Goal: Register for event/course

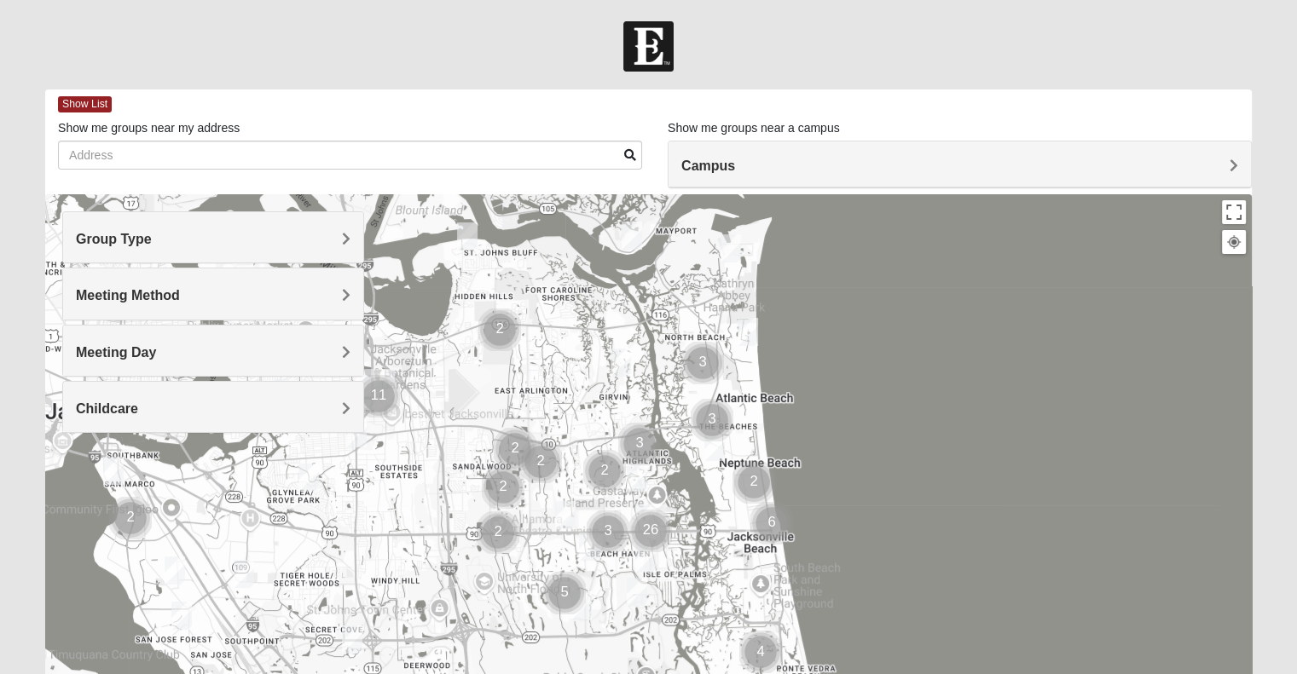
click at [152, 232] on span "Group Type" at bounding box center [114, 239] width 76 height 14
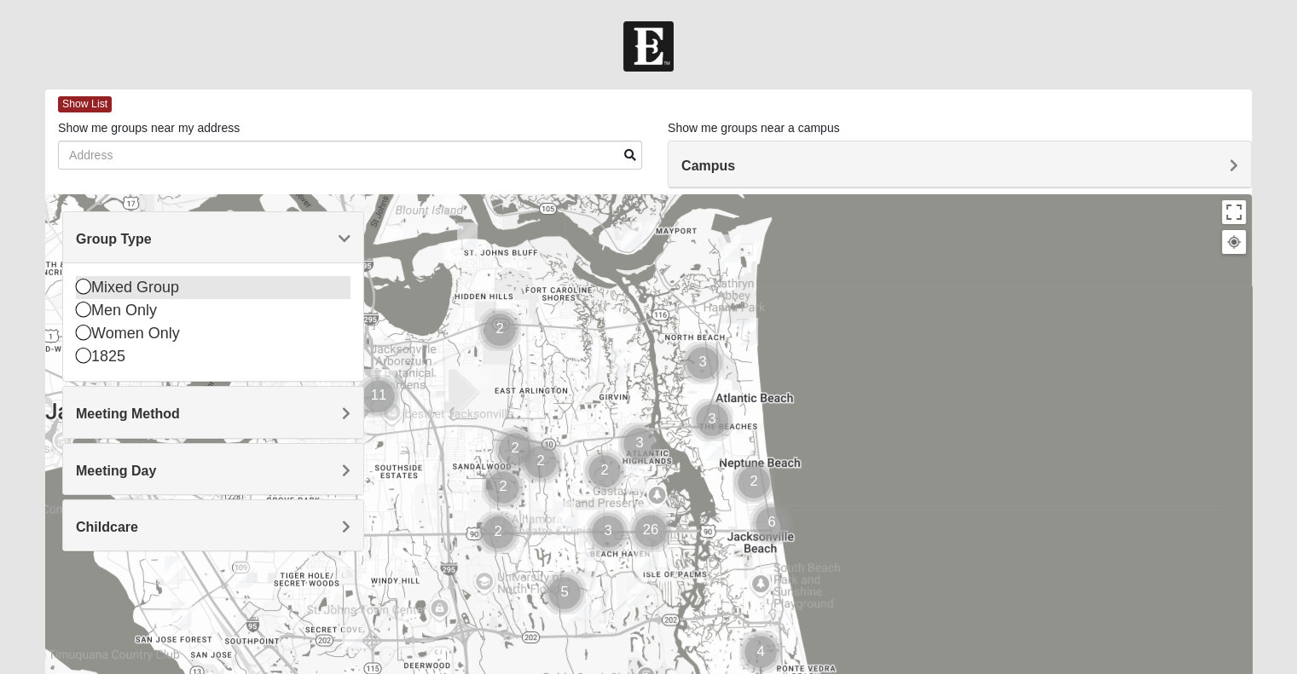
click at [85, 290] on icon at bounding box center [83, 286] width 15 height 15
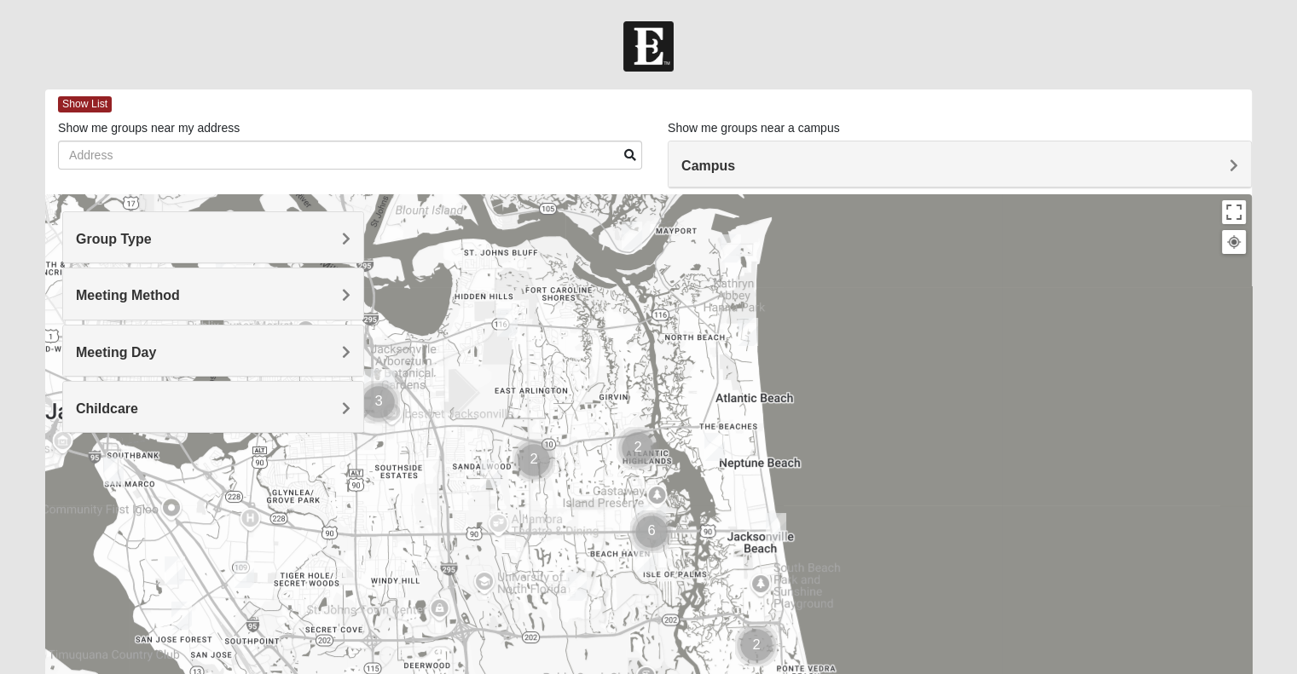
click at [353, 292] on div "Meeting Method" at bounding box center [213, 294] width 300 height 50
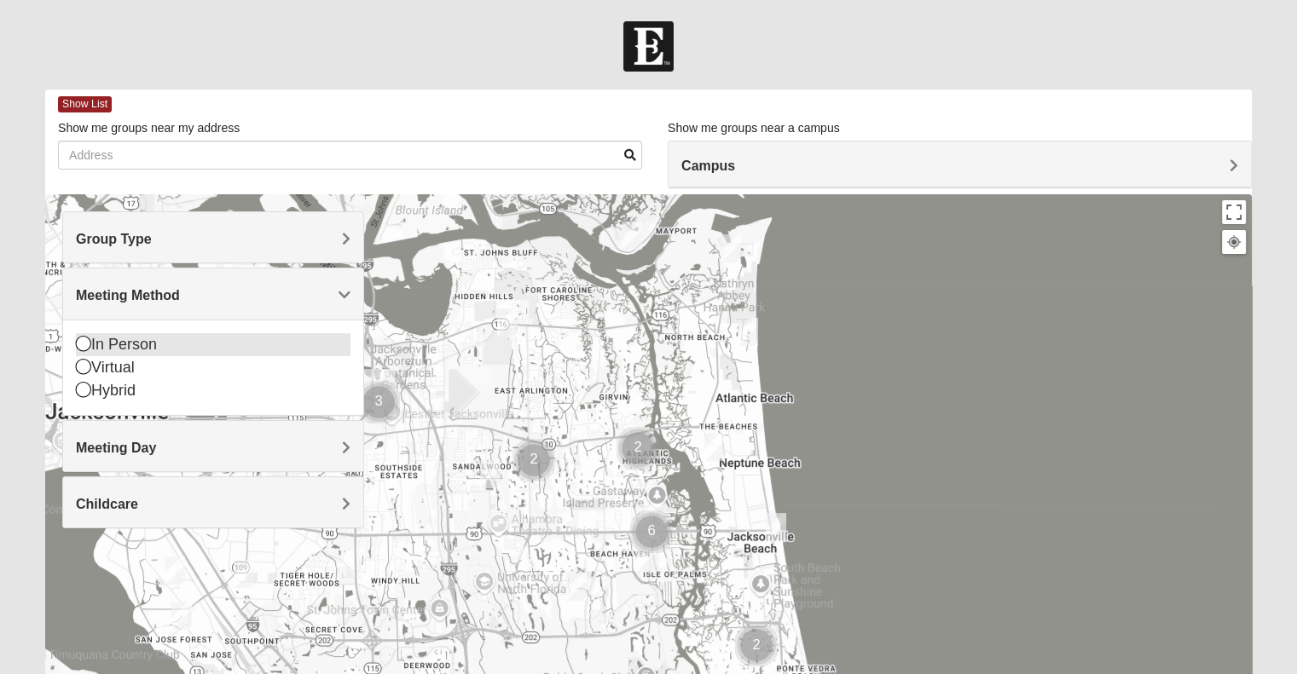
click at [81, 346] on icon at bounding box center [83, 343] width 15 height 15
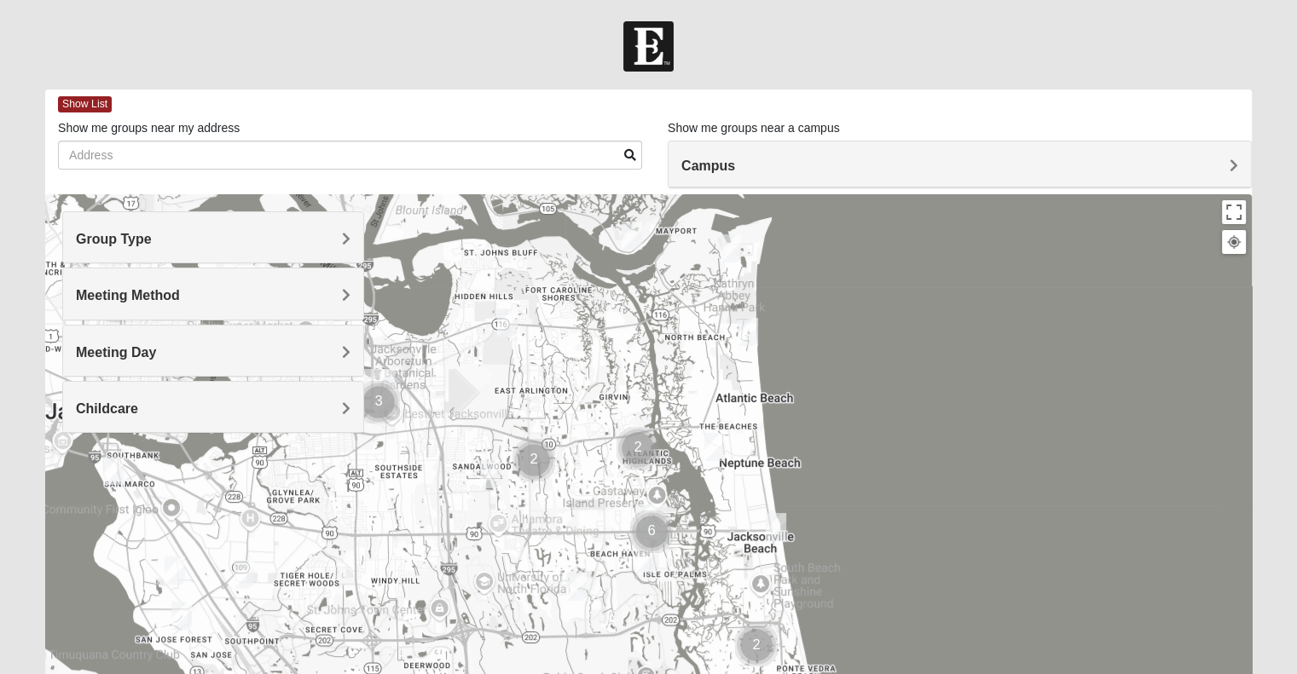
click at [156, 353] on span "Meeting Day" at bounding box center [116, 352] width 80 height 14
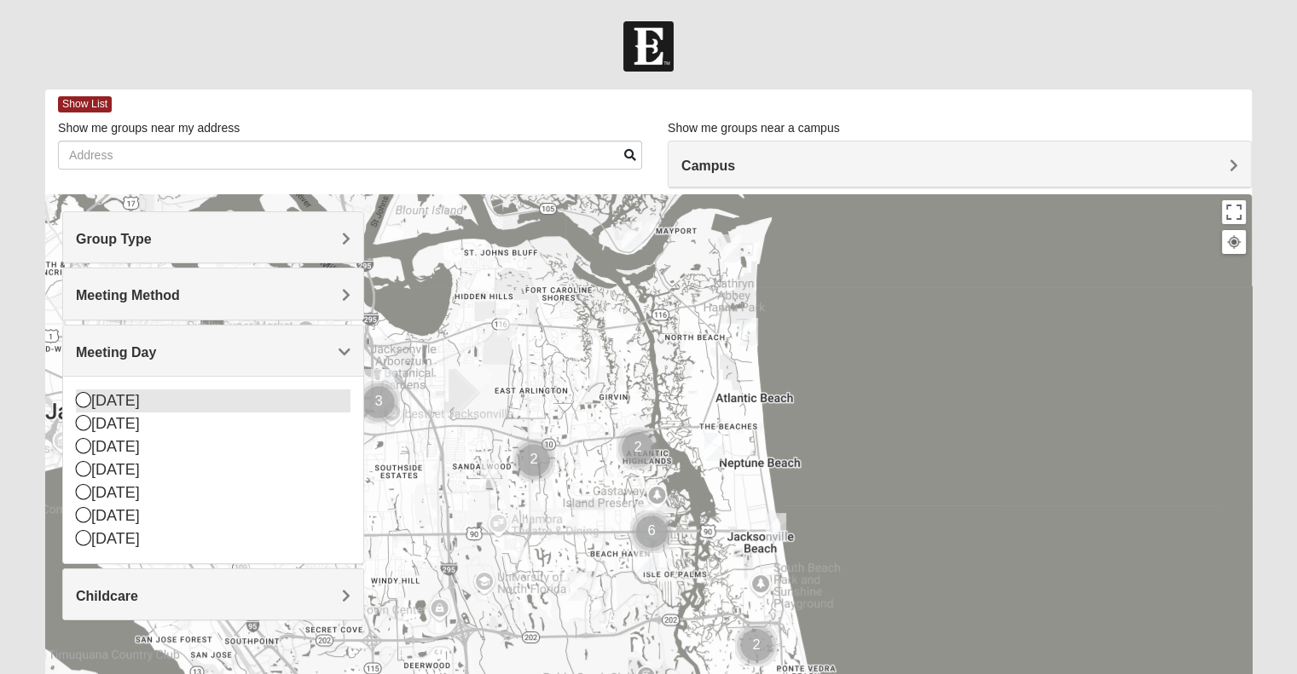
click at [80, 398] on icon at bounding box center [83, 399] width 15 height 15
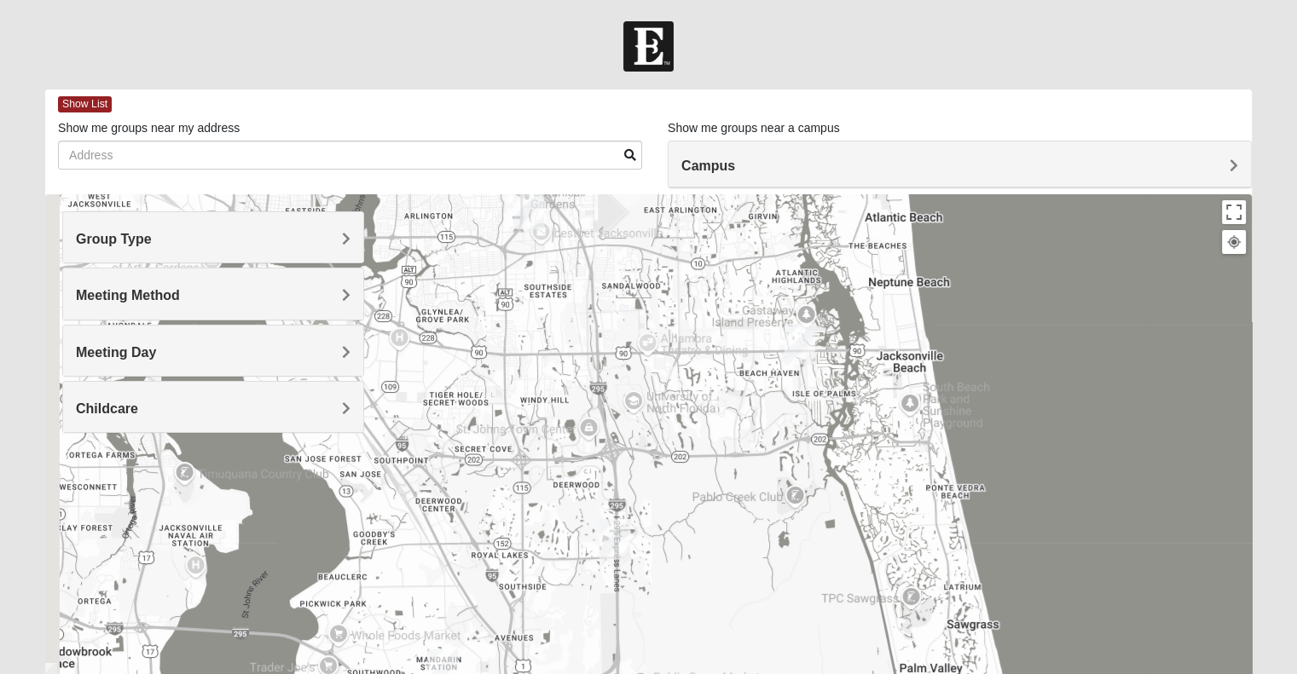
drag, startPoint x: 522, startPoint y: 472, endPoint x: 680, endPoint y: 278, distance: 250.3
click at [680, 278] on div at bounding box center [648, 535] width 1206 height 682
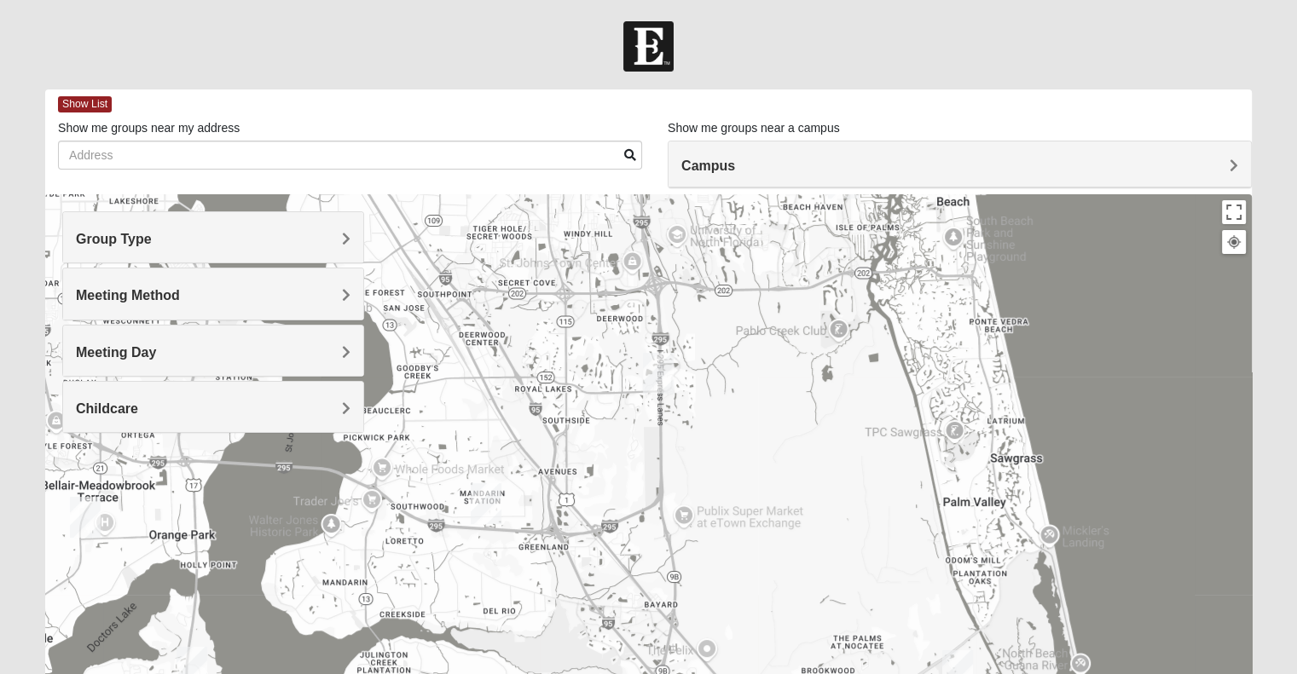
drag, startPoint x: 580, startPoint y: 412, endPoint x: 603, endPoint y: 289, distance: 124.9
click at [603, 289] on div at bounding box center [648, 535] width 1206 height 682
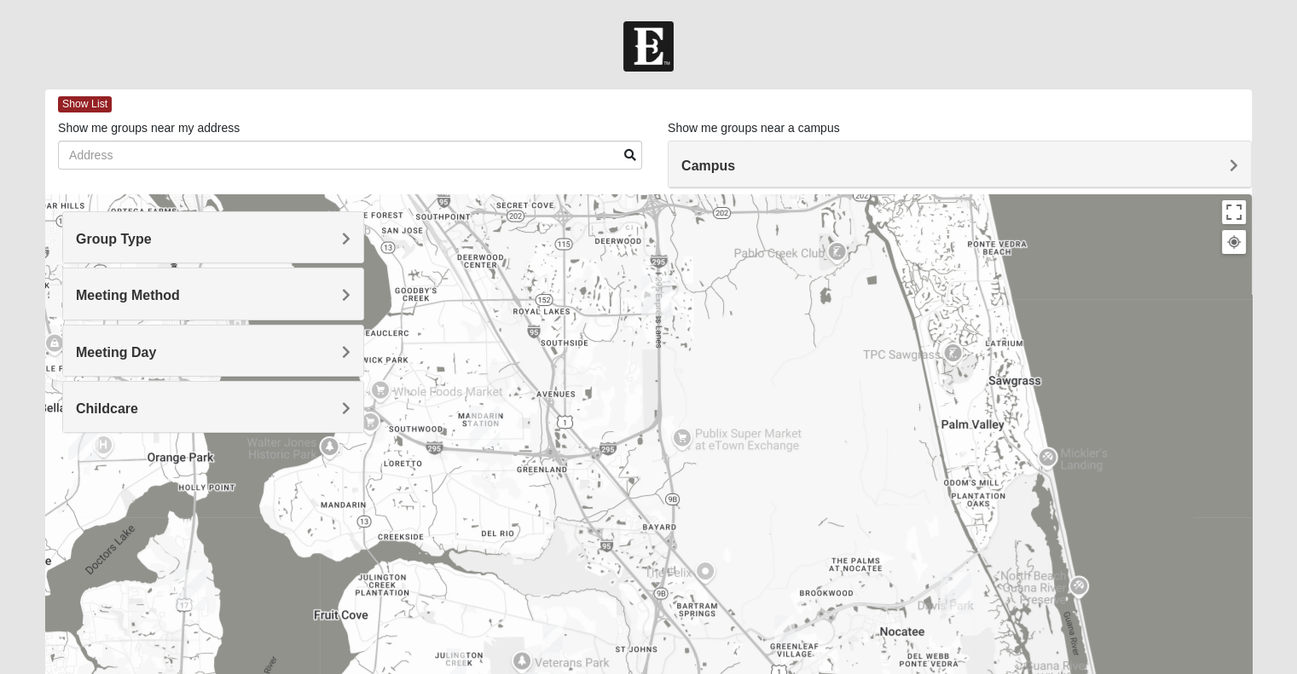
drag, startPoint x: 666, startPoint y: 500, endPoint x: 667, endPoint y: 356, distance: 143.2
click at [667, 356] on div at bounding box center [648, 535] width 1206 height 682
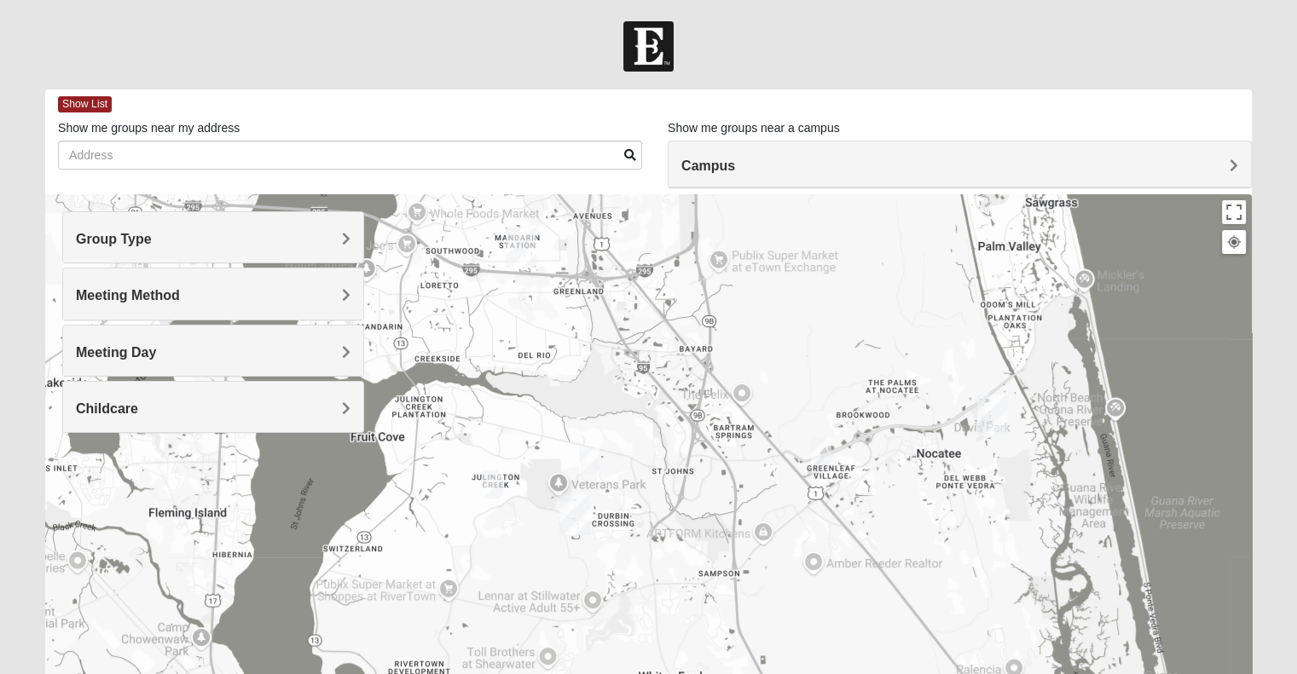
drag, startPoint x: 510, startPoint y: 511, endPoint x: 536, endPoint y: 408, distance: 105.7
click at [536, 408] on div at bounding box center [648, 535] width 1206 height 682
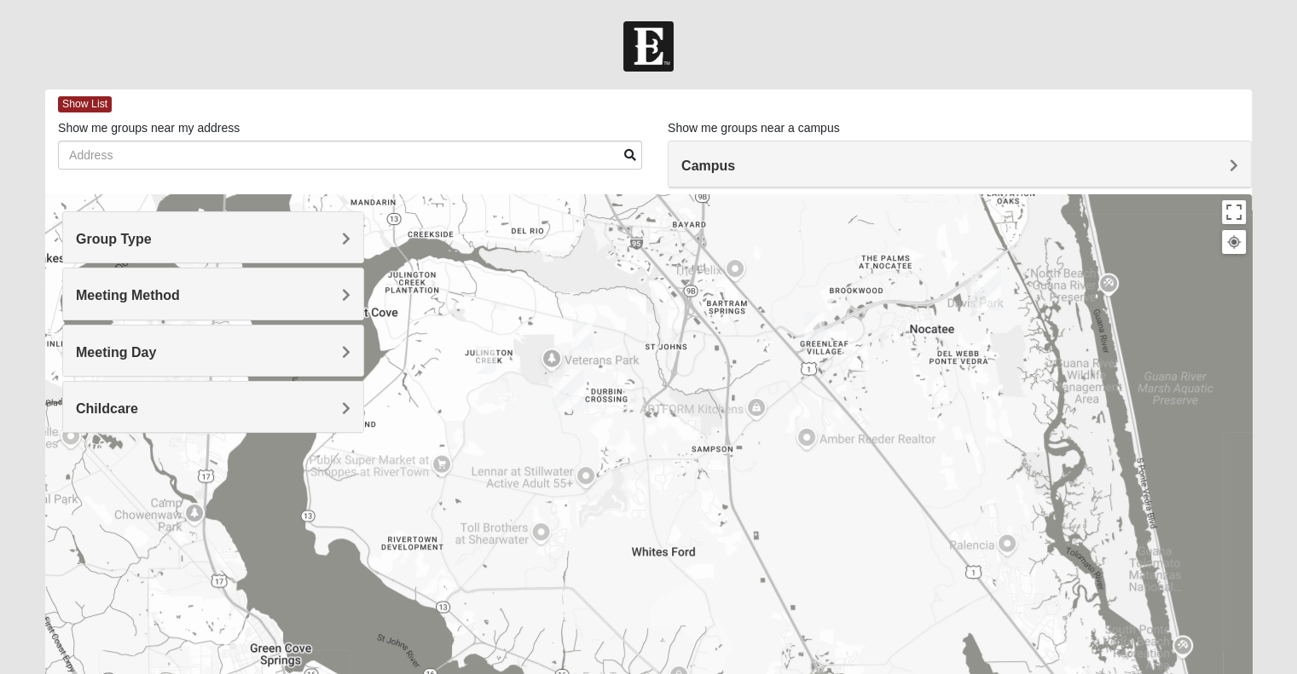
drag, startPoint x: 600, startPoint y: 547, endPoint x: 590, endPoint y: 420, distance: 127.4
click at [590, 420] on div at bounding box center [648, 535] width 1206 height 682
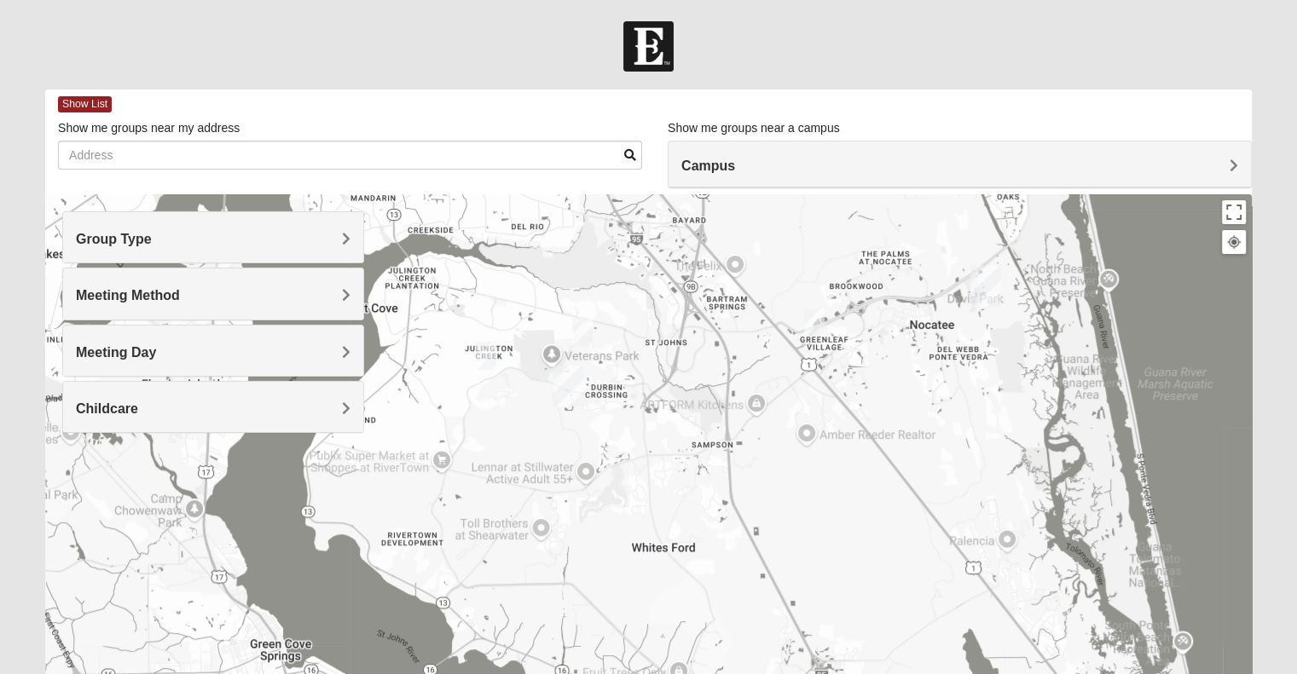
click at [484, 361] on img "Mixed Carper 32259" at bounding box center [486, 356] width 34 height 42
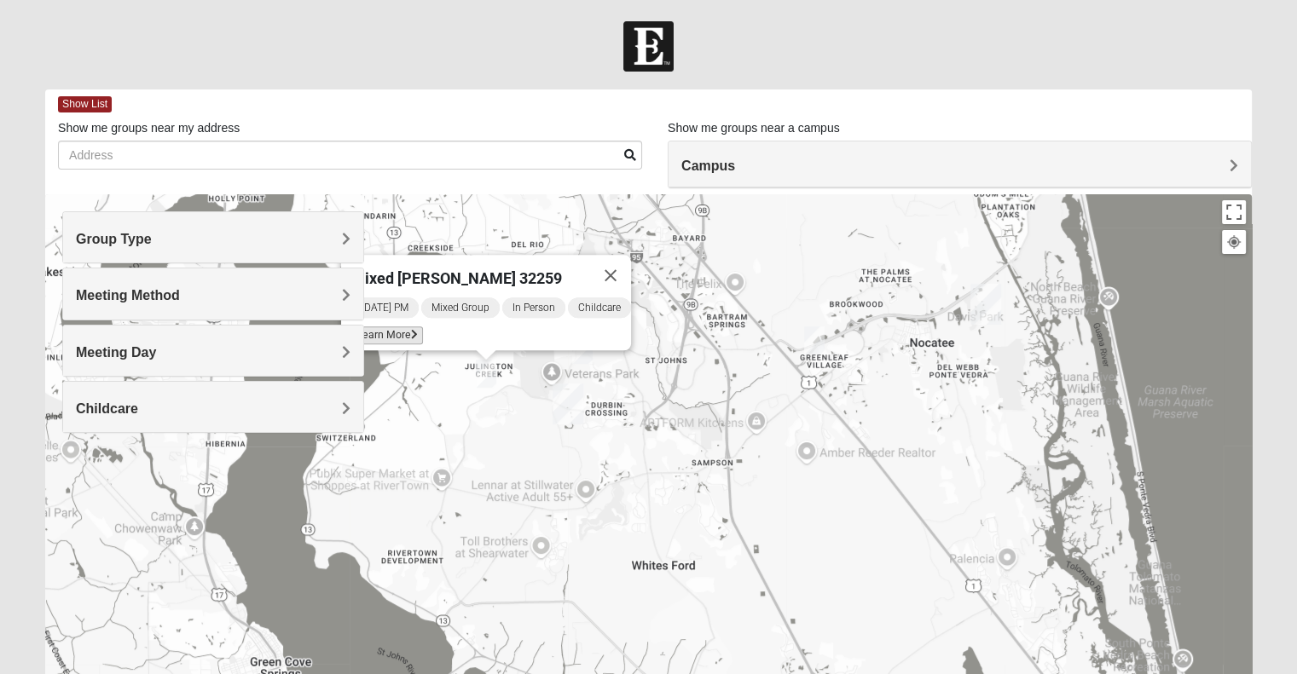
click at [402, 327] on span "Learn More" at bounding box center [387, 336] width 72 height 18
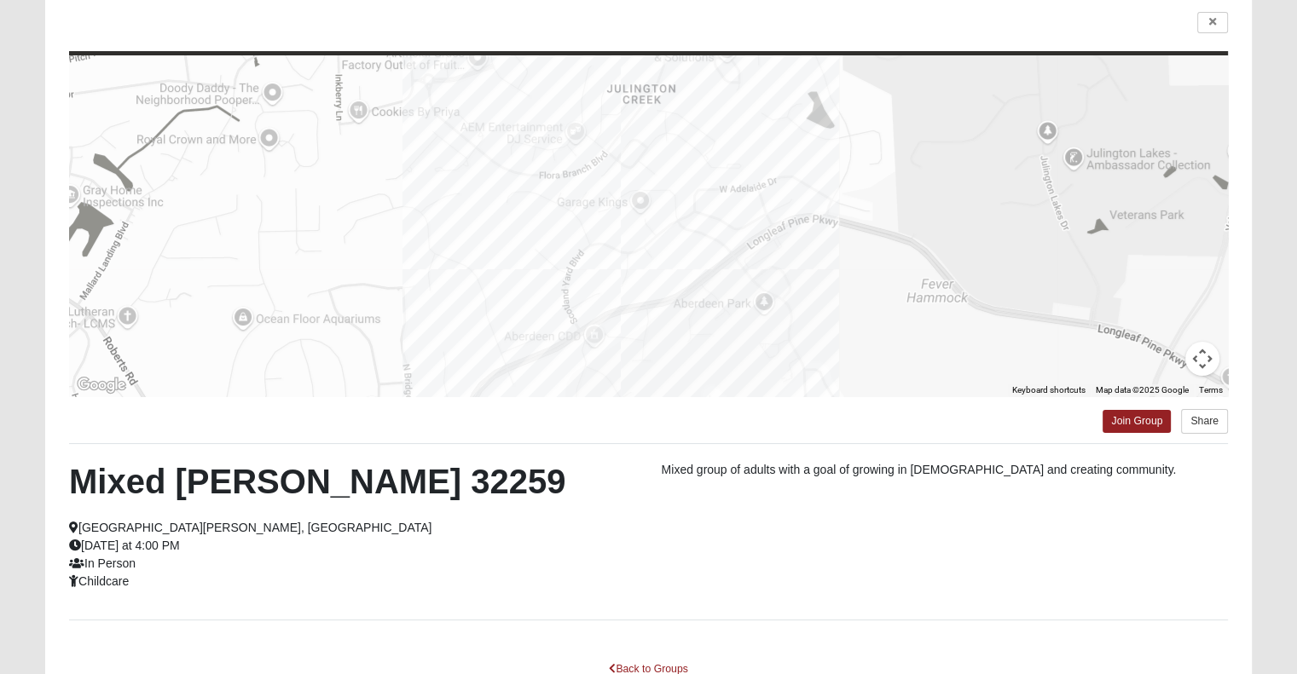
scroll to position [120, 0]
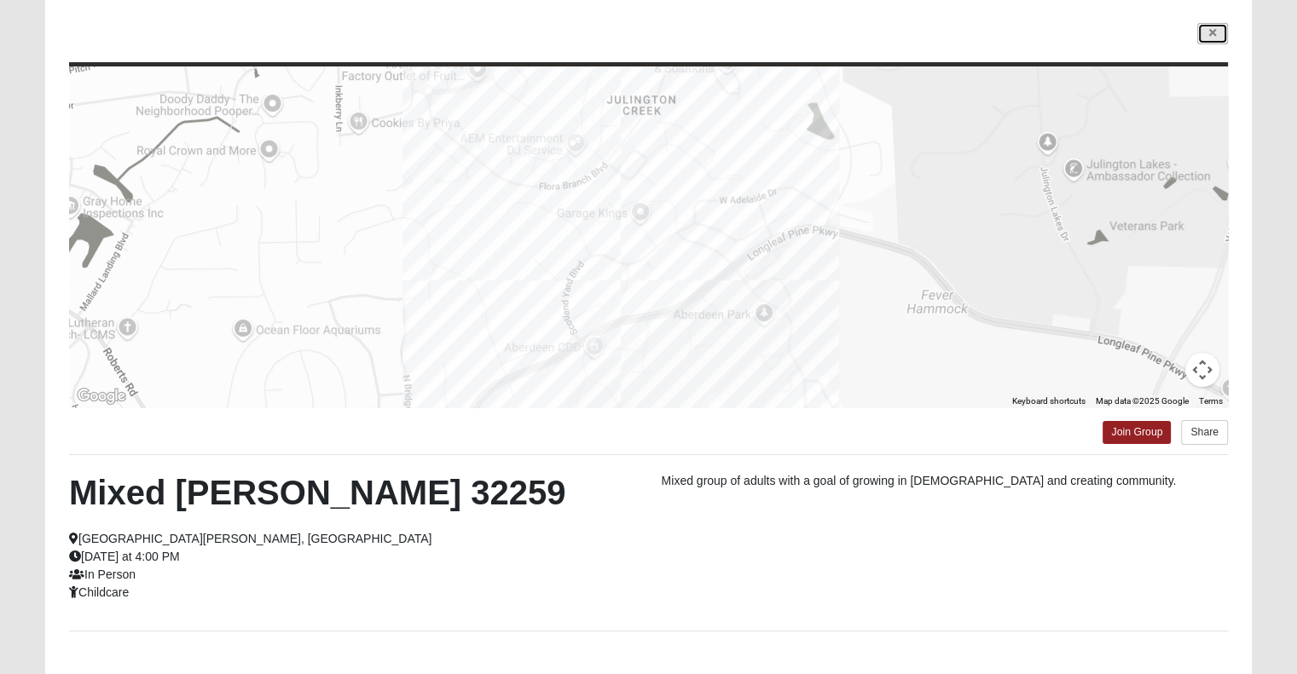
click at [1202, 33] on link at bounding box center [1212, 33] width 31 height 21
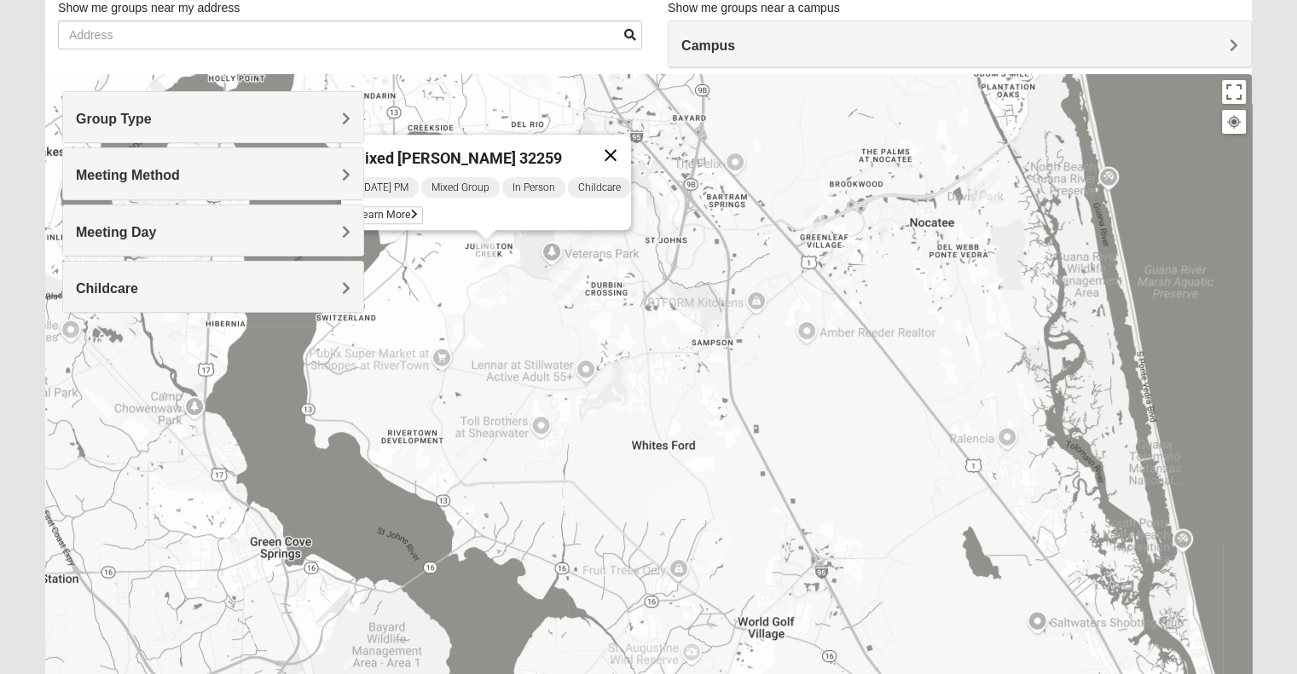
click at [617, 149] on button "Close" at bounding box center [610, 155] width 41 height 41
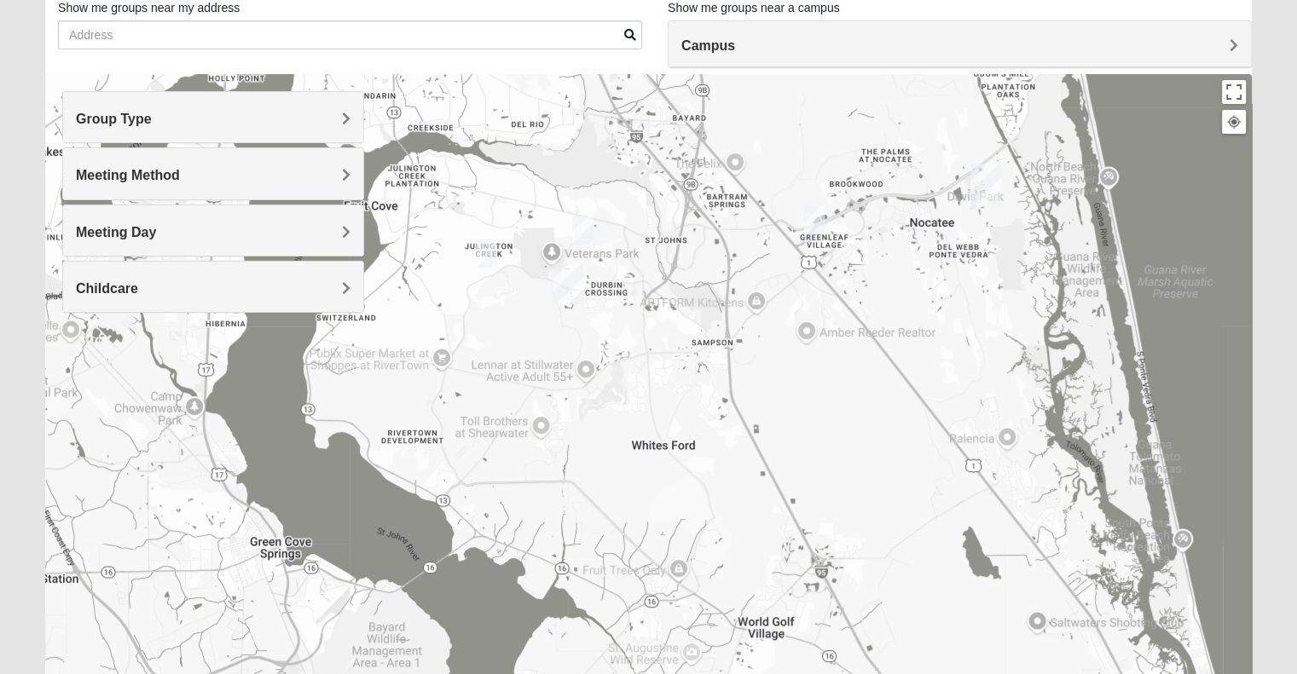
click at [580, 238] on img "Mixed Chung 32259" at bounding box center [582, 230] width 34 height 42
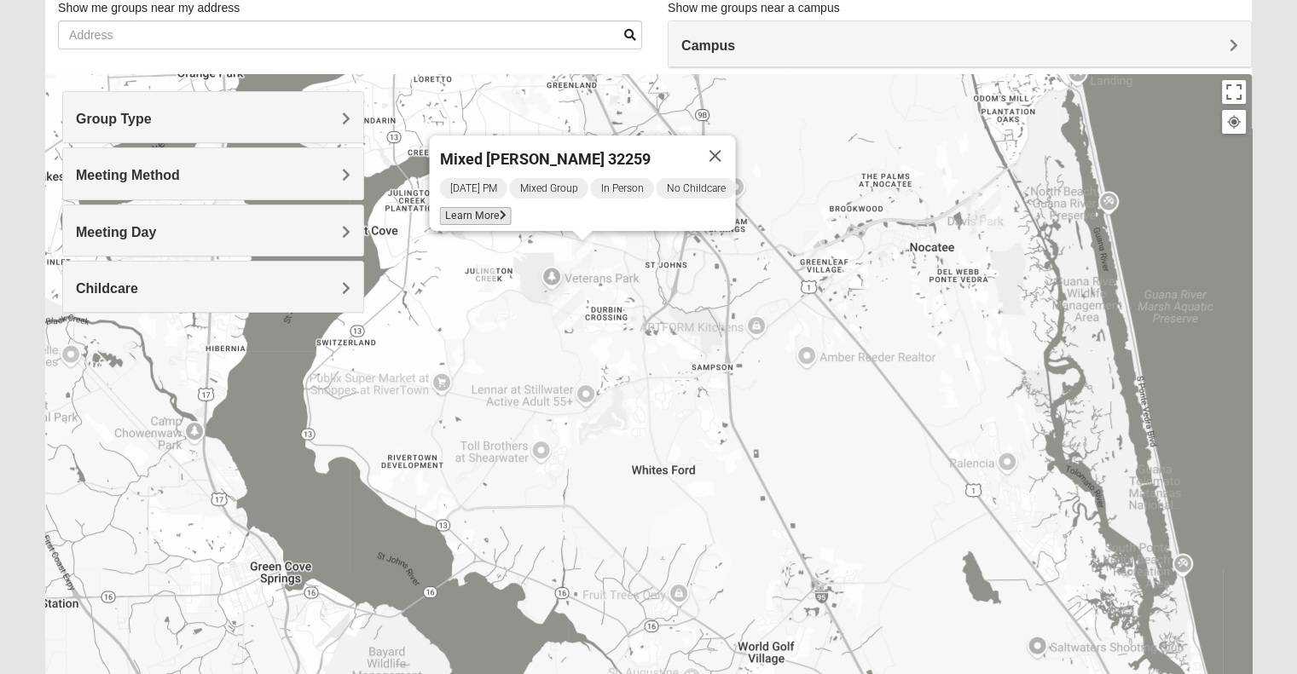
click at [477, 207] on span "Learn More" at bounding box center [475, 216] width 72 height 18
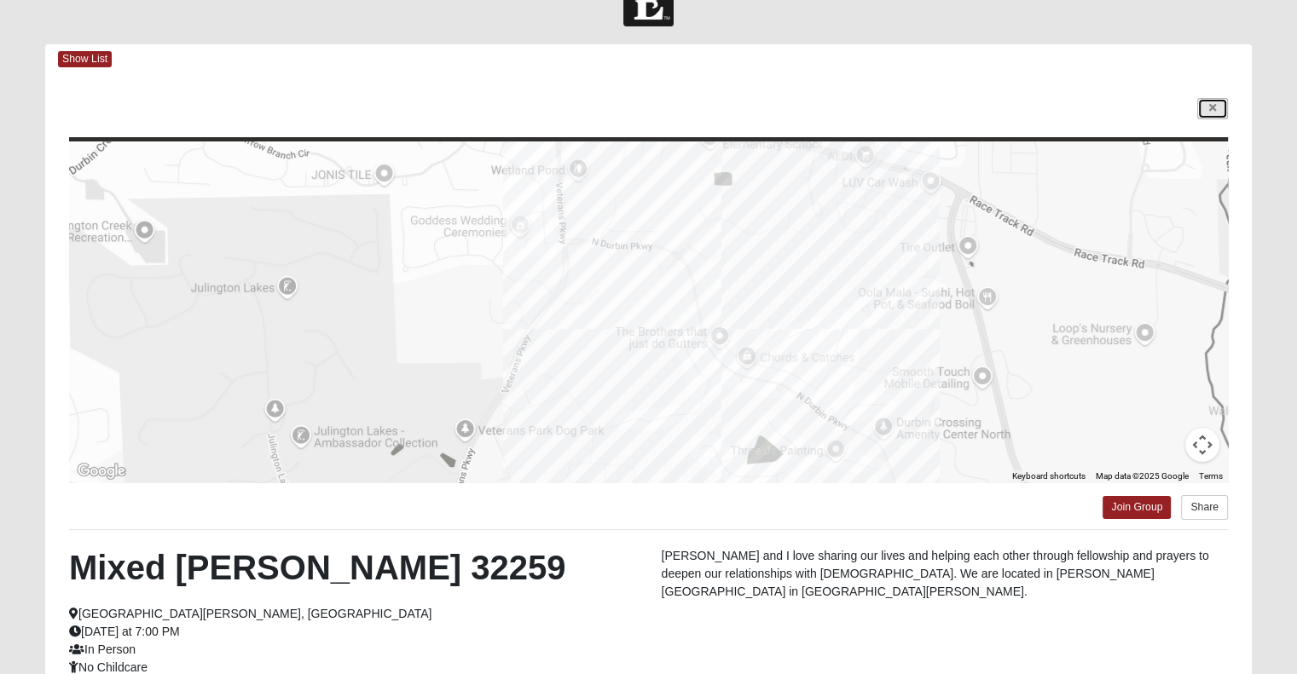
click at [1206, 103] on link at bounding box center [1212, 108] width 31 height 21
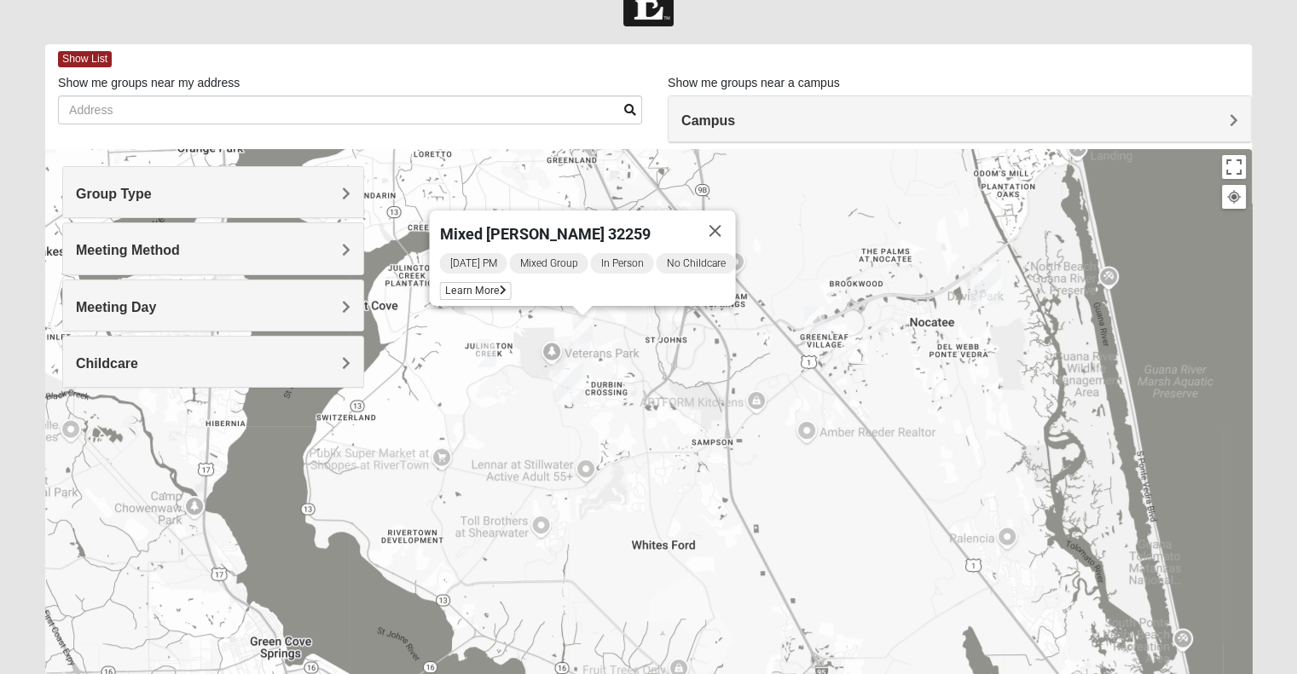
click at [818, 321] on img "Mixed Buckley 32081" at bounding box center [814, 320] width 34 height 42
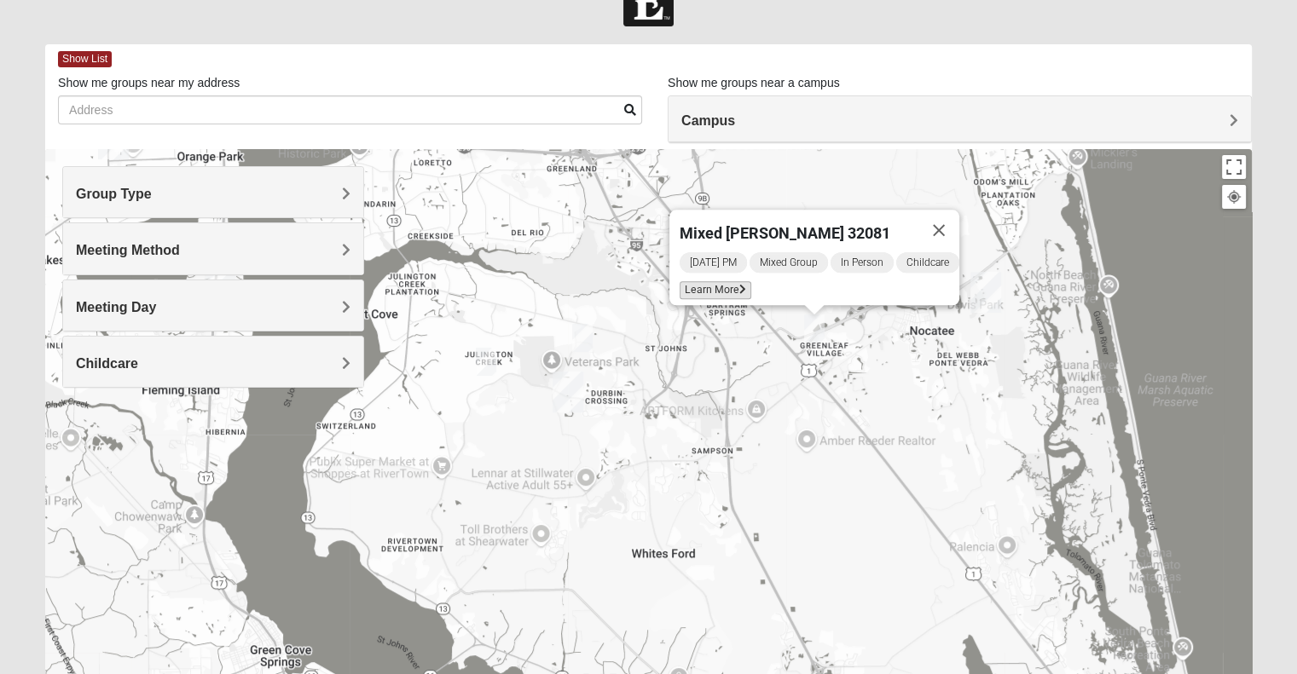
click at [709, 281] on span "Learn More" at bounding box center [716, 290] width 72 height 18
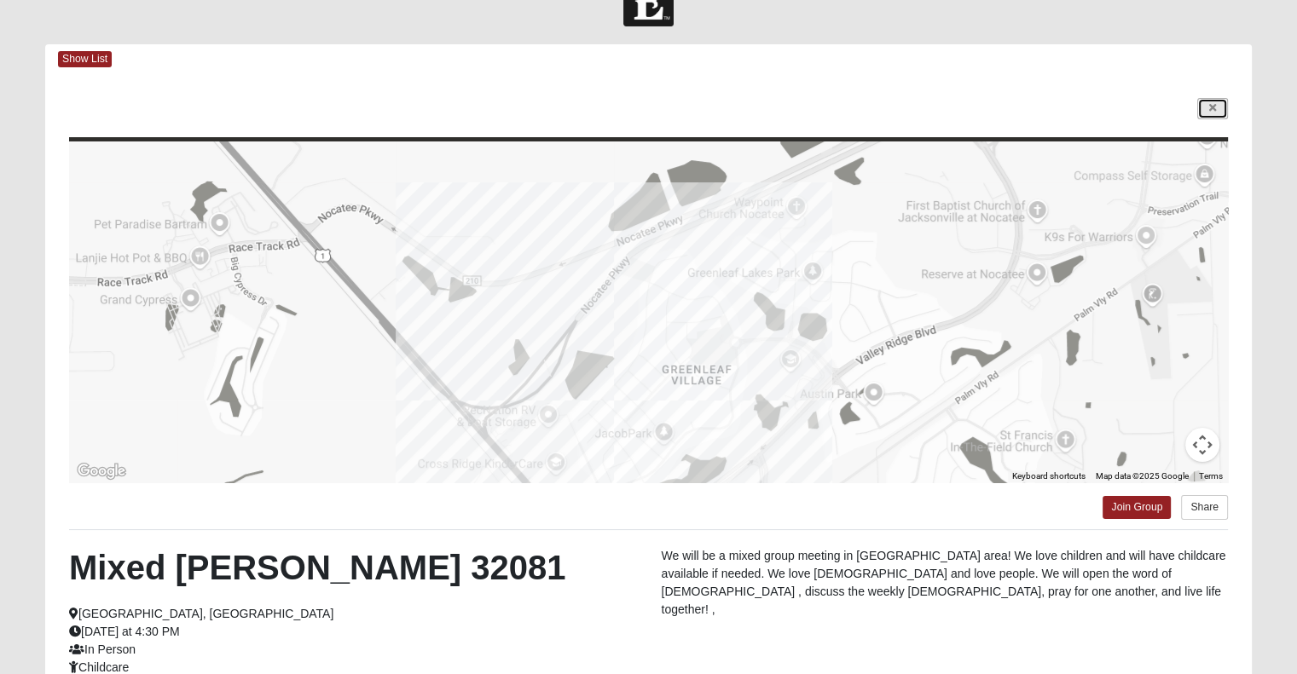
click at [1213, 103] on icon at bounding box center [1212, 108] width 7 height 10
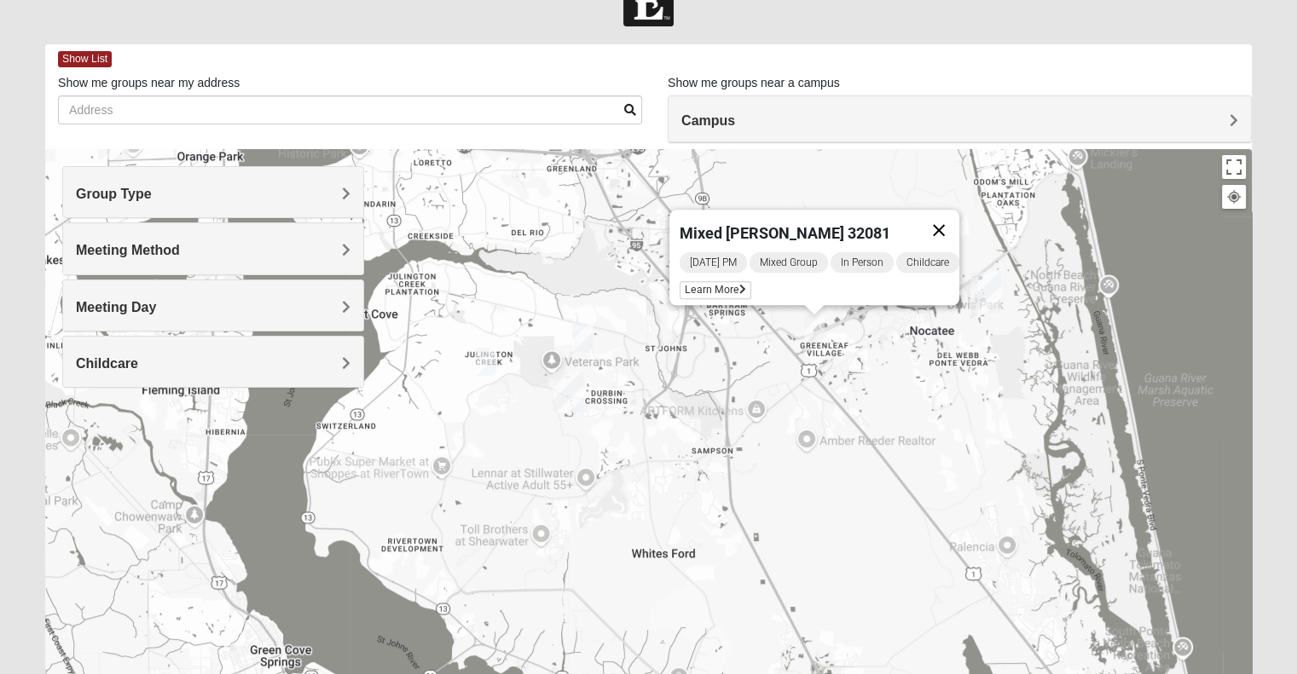
click at [952, 216] on button "Close" at bounding box center [938, 230] width 41 height 41
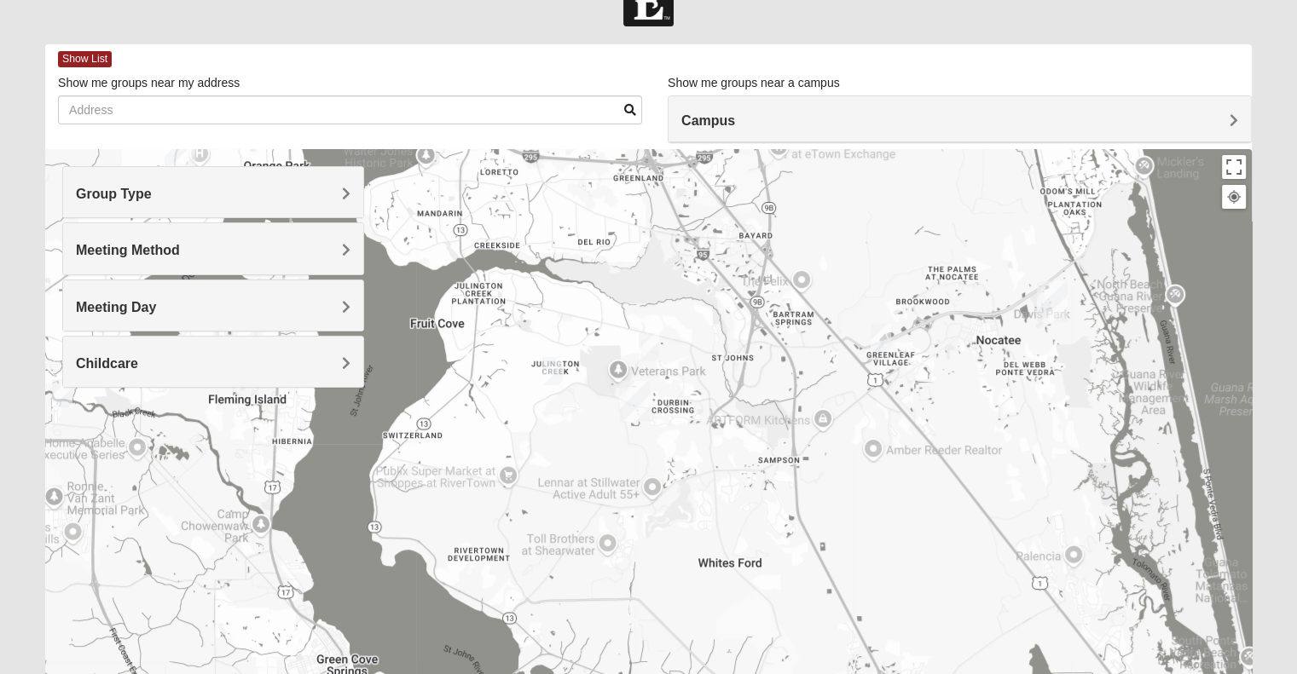
drag, startPoint x: 747, startPoint y: 356, endPoint x: 836, endPoint y: 373, distance: 91.3
click at [836, 373] on div at bounding box center [648, 490] width 1206 height 682
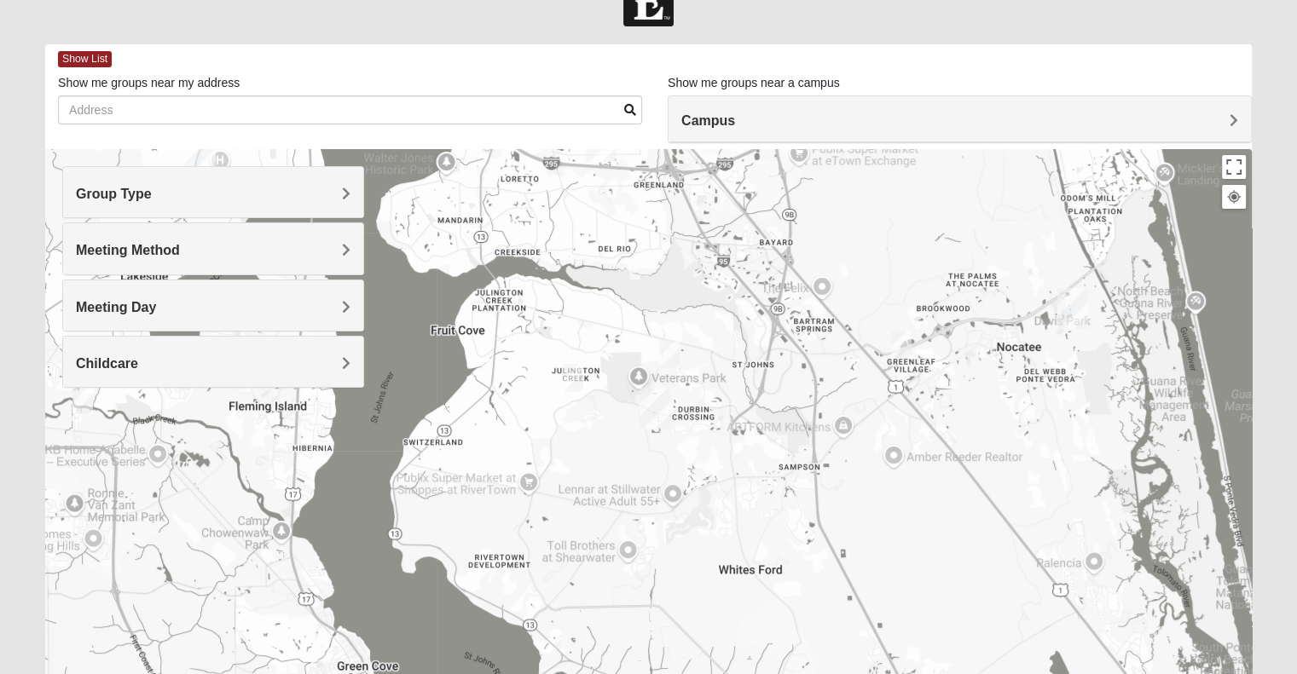
click at [156, 309] on span "Meeting Day" at bounding box center [116, 307] width 80 height 14
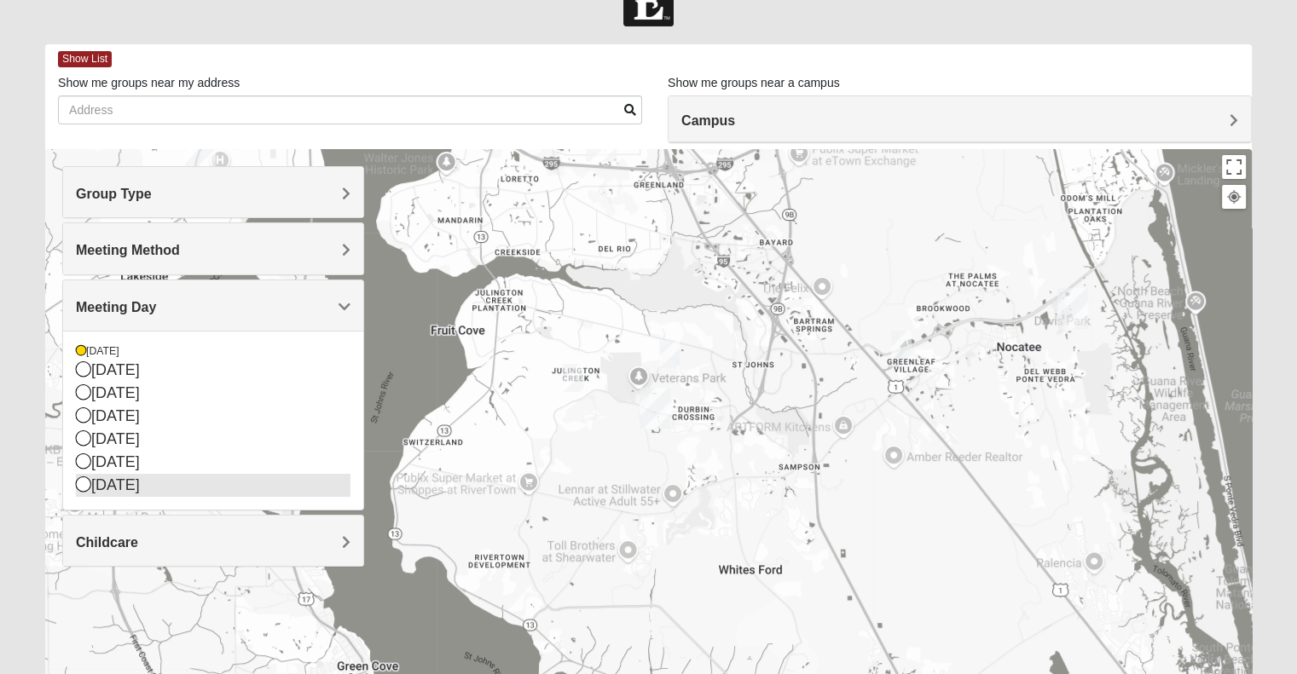
click at [78, 485] on icon at bounding box center [83, 484] width 15 height 15
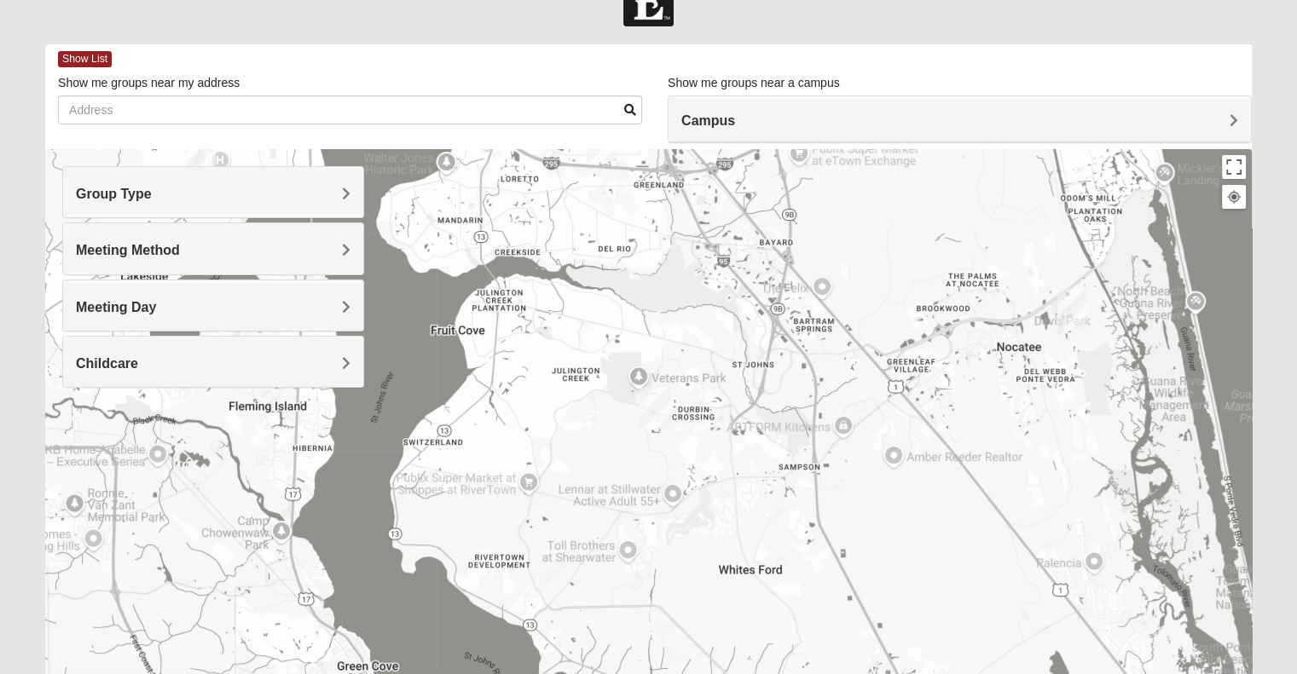
click at [351, 306] on div "Meeting Day" at bounding box center [213, 306] width 300 height 50
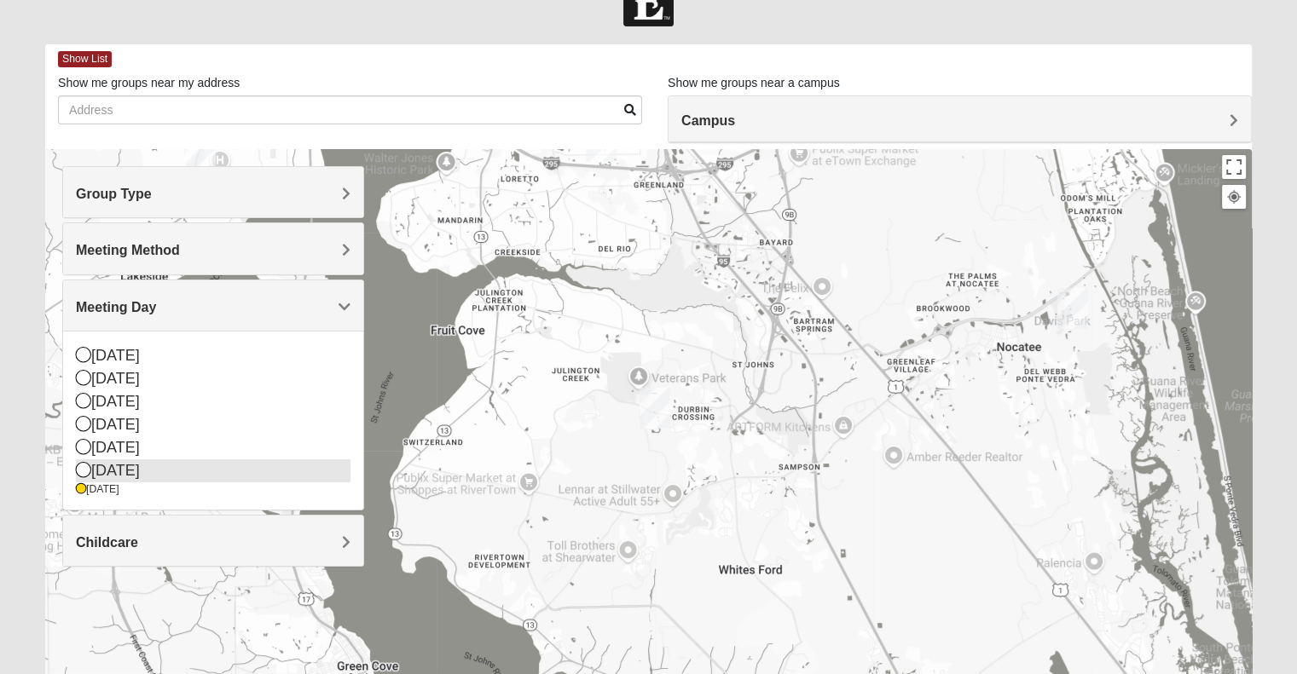
click at [88, 471] on icon at bounding box center [83, 469] width 15 height 15
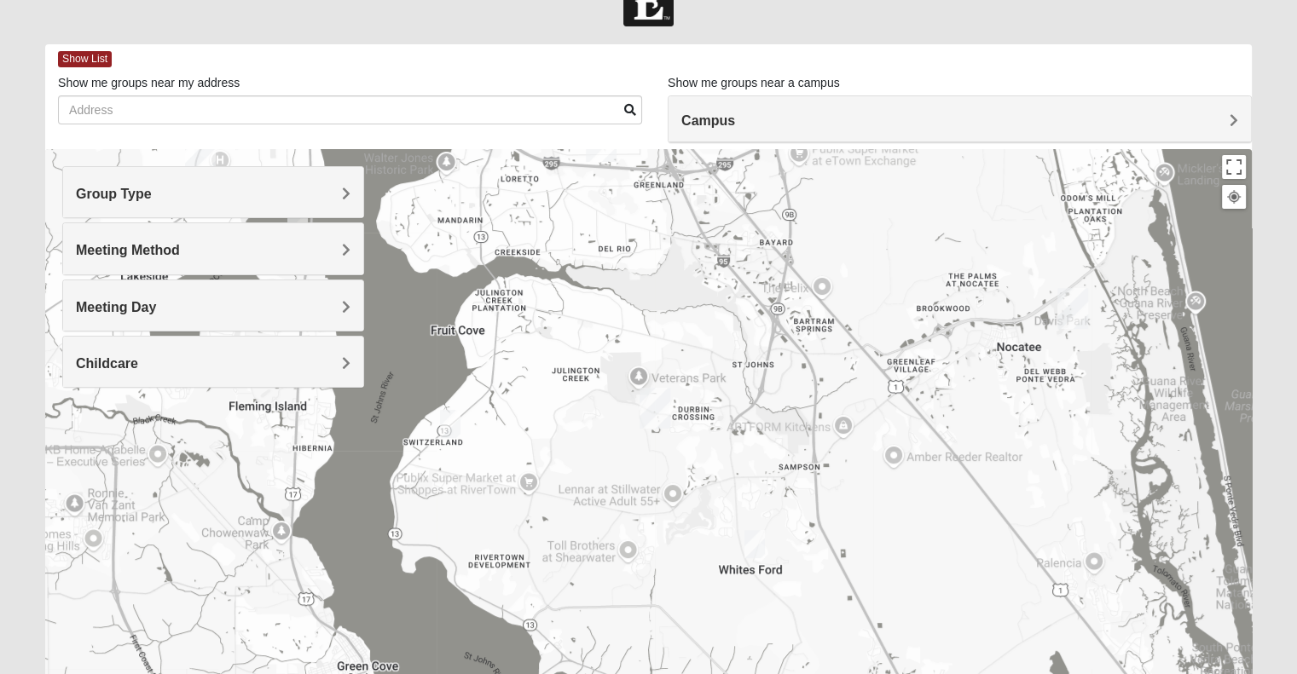
click at [454, 425] on img "Mixed Otts 32259" at bounding box center [450, 424] width 34 height 42
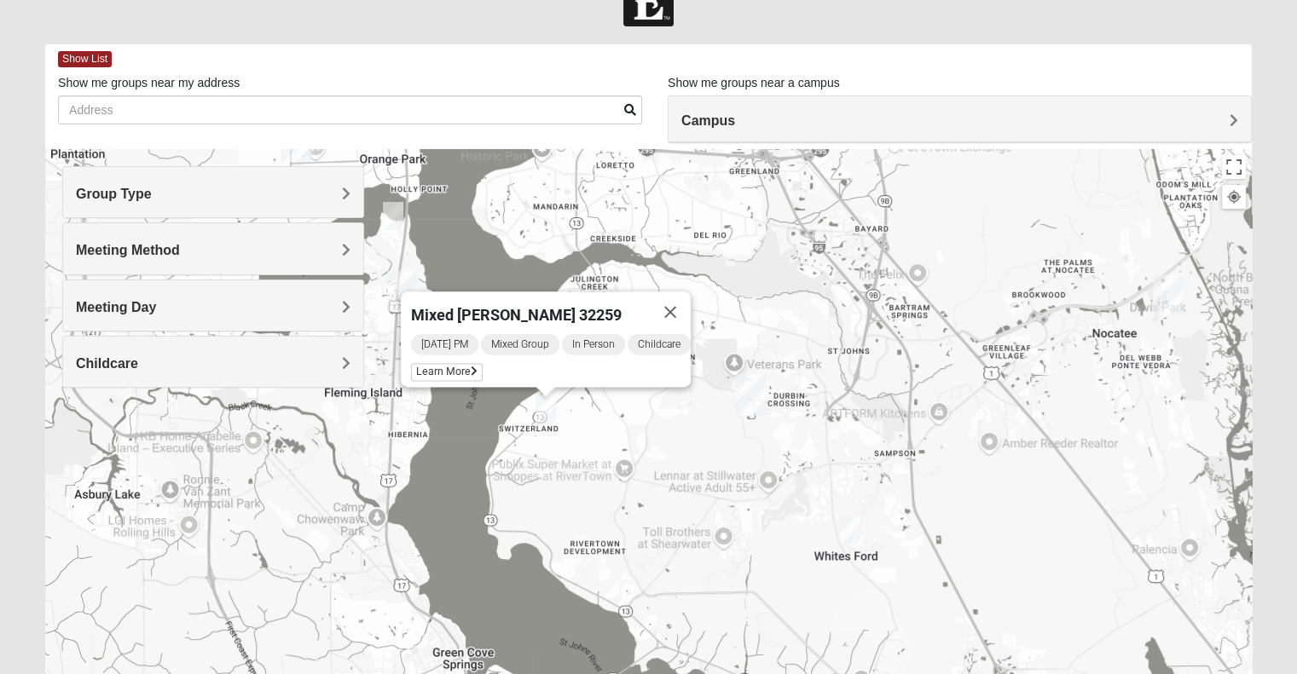
drag, startPoint x: 677, startPoint y: 348, endPoint x: 777, endPoint y: 333, distance: 100.8
click at [777, 333] on div "Mixed [PERSON_NAME] 32259 [DATE] PM Mixed Group In Person Childcare Learn More" at bounding box center [648, 490] width 1206 height 682
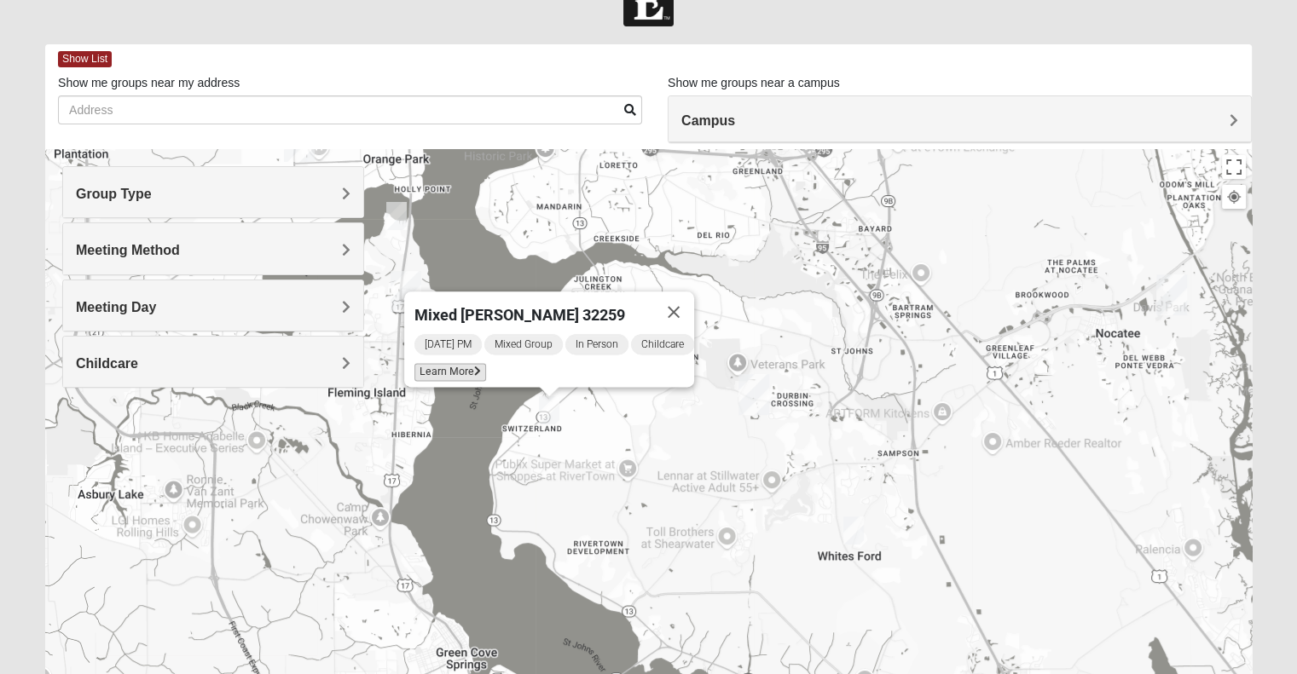
click at [467, 368] on span "Learn More" at bounding box center [450, 372] width 72 height 18
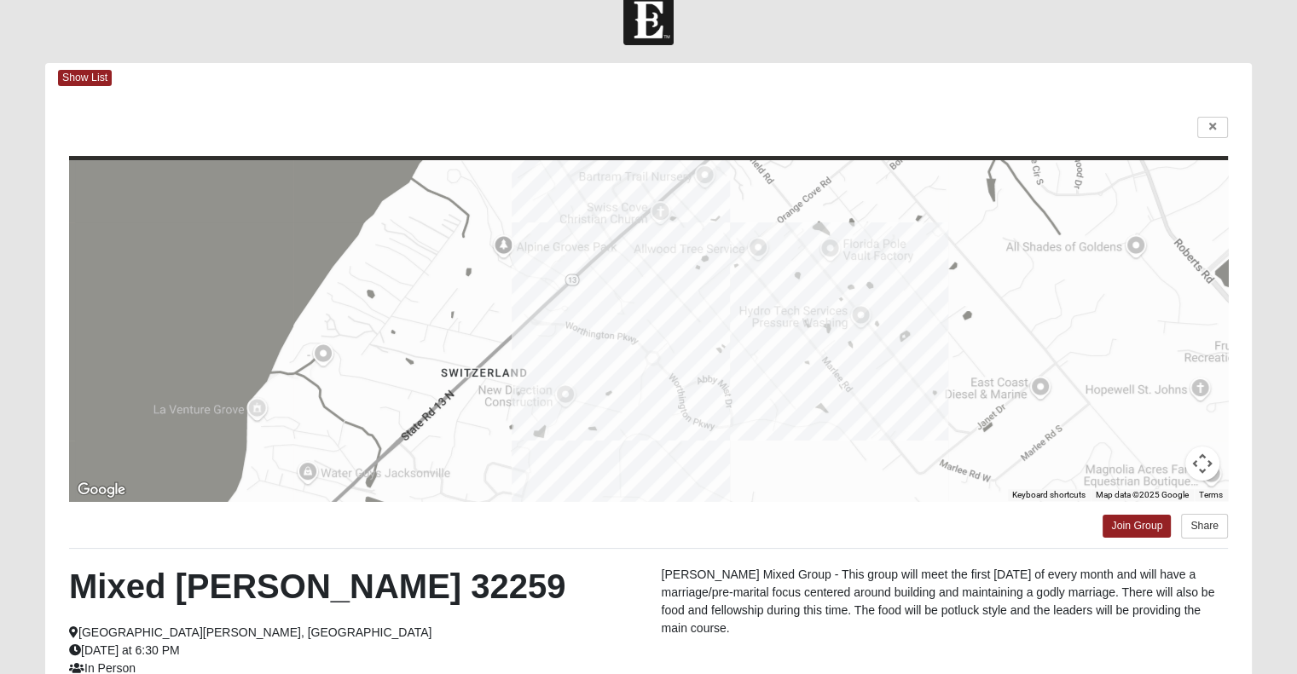
scroll to position [18, 0]
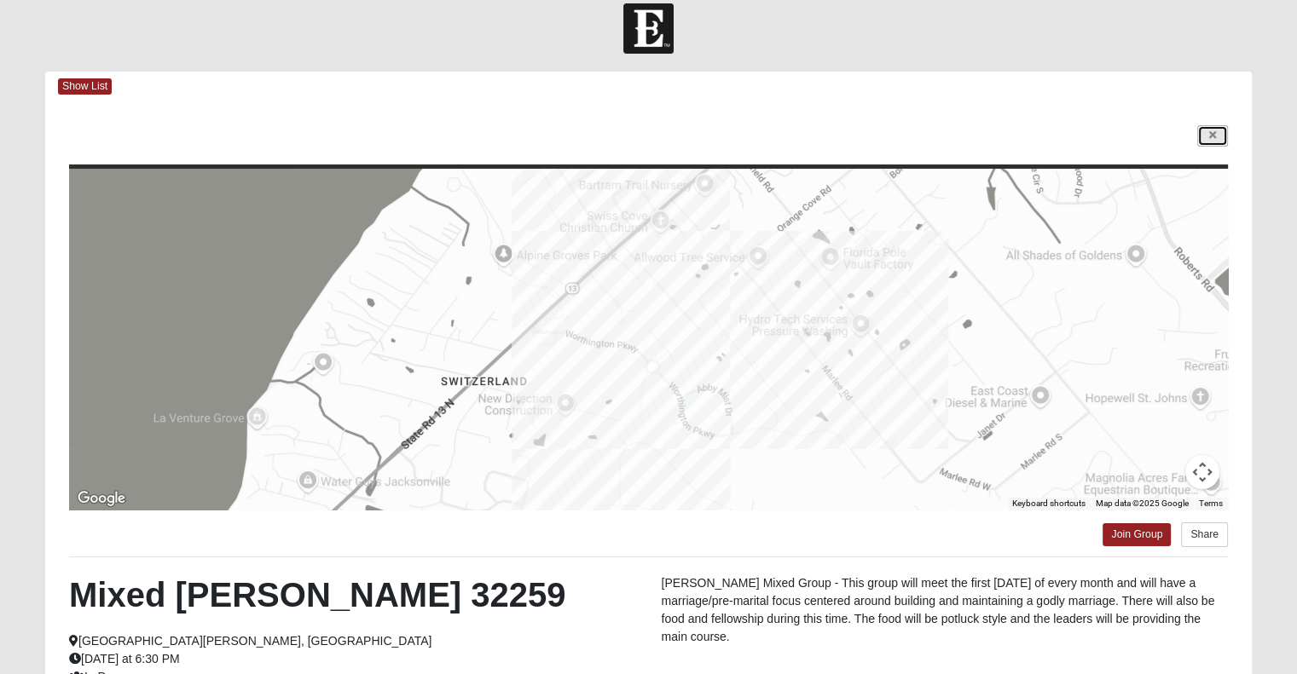
click at [1211, 143] on link at bounding box center [1212, 135] width 31 height 21
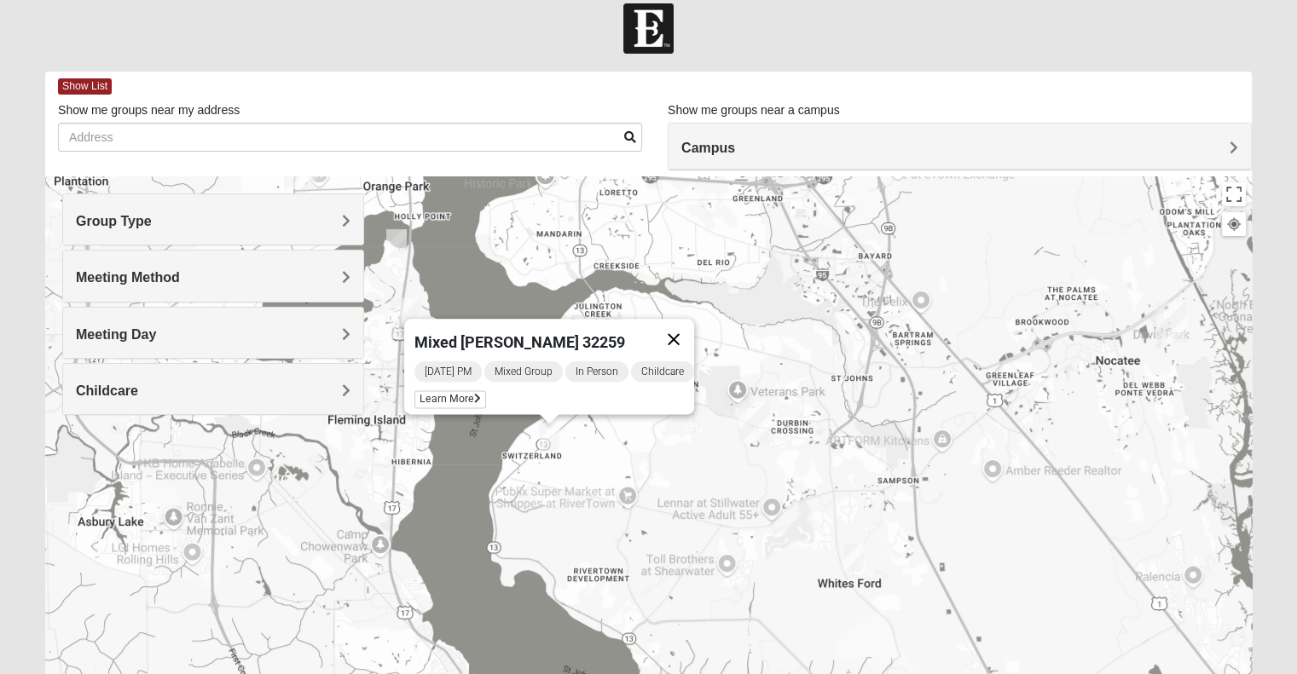
click at [681, 330] on button "Close" at bounding box center [673, 339] width 41 height 41
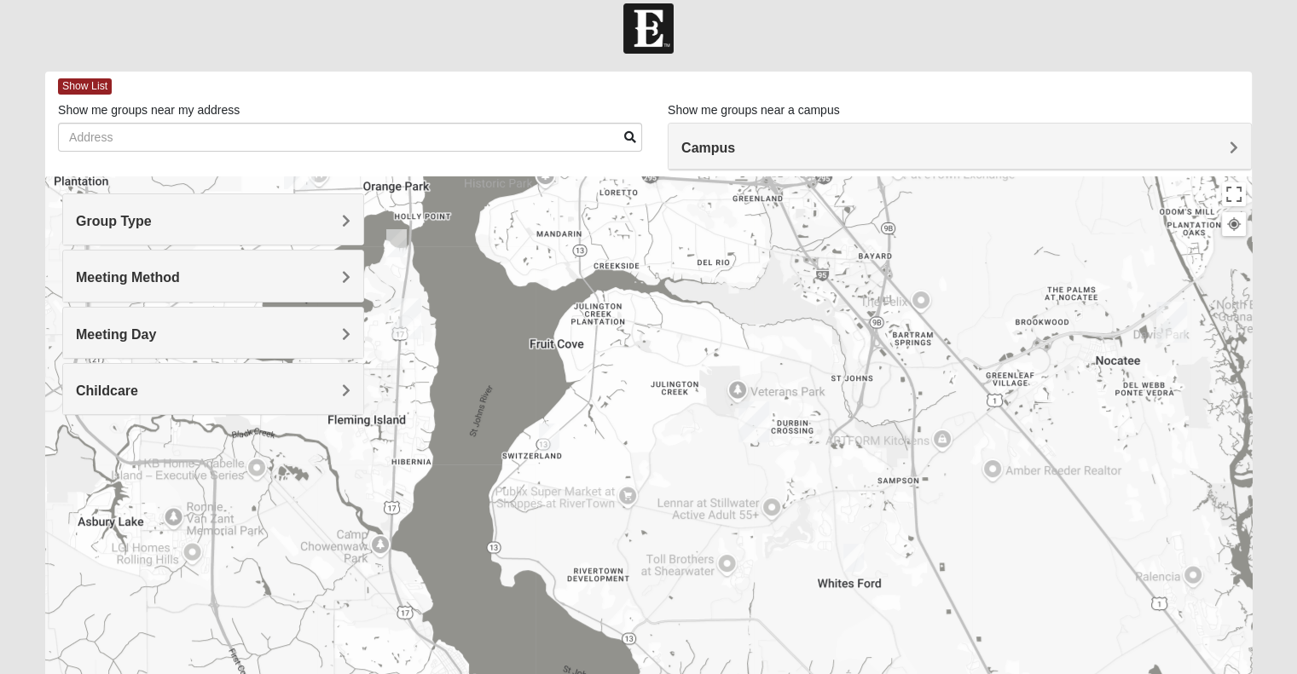
click at [856, 556] on img "Mixed Tromba 32092" at bounding box center [853, 558] width 34 height 42
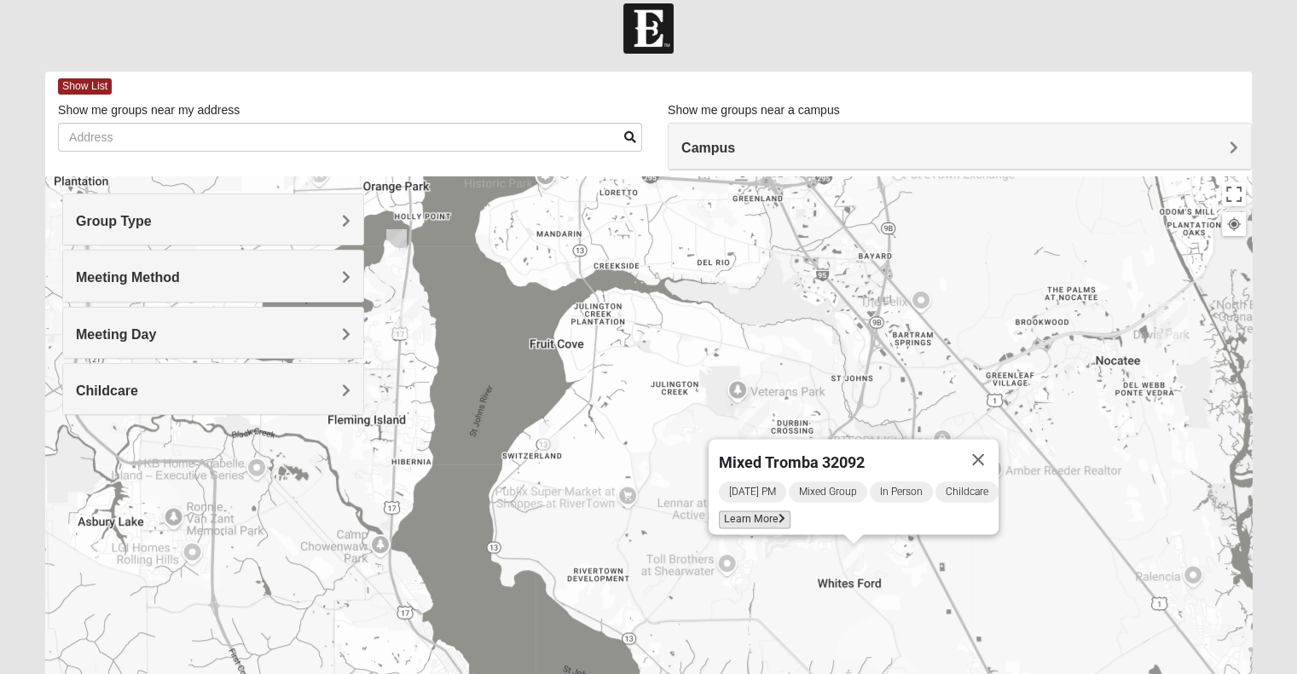
click at [761, 511] on span "Learn More" at bounding box center [755, 520] width 72 height 18
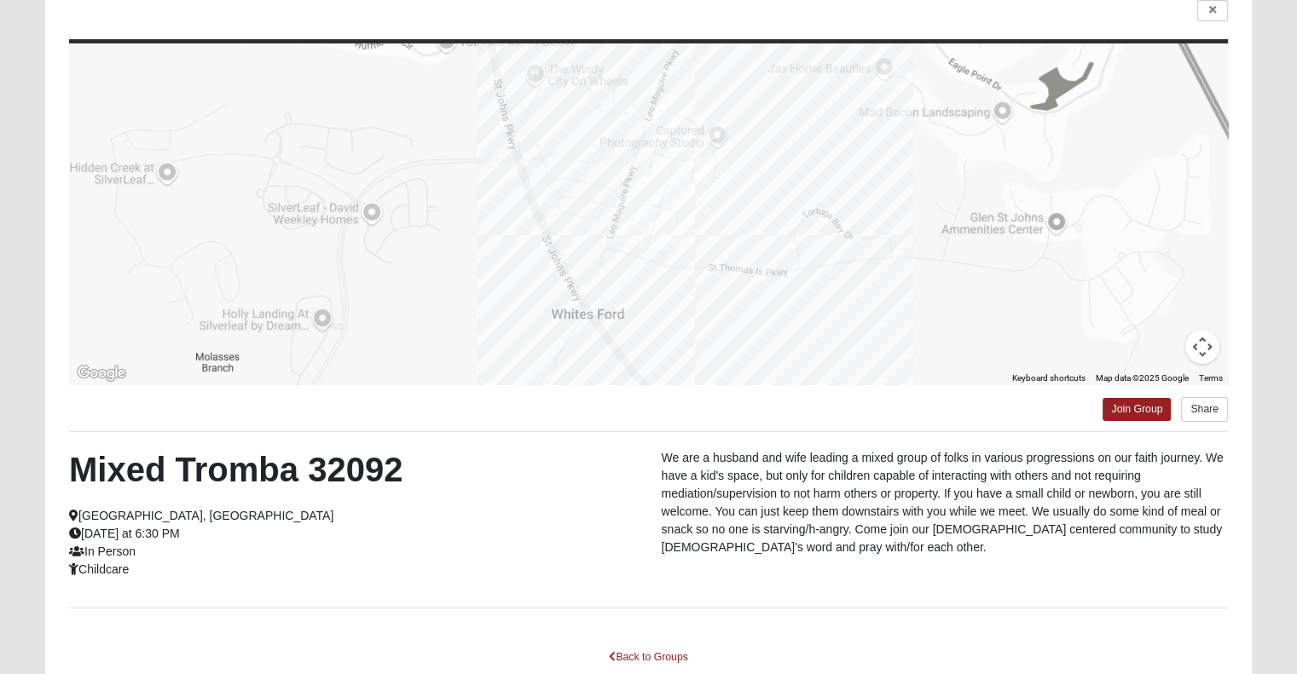
scroll to position [149, 0]
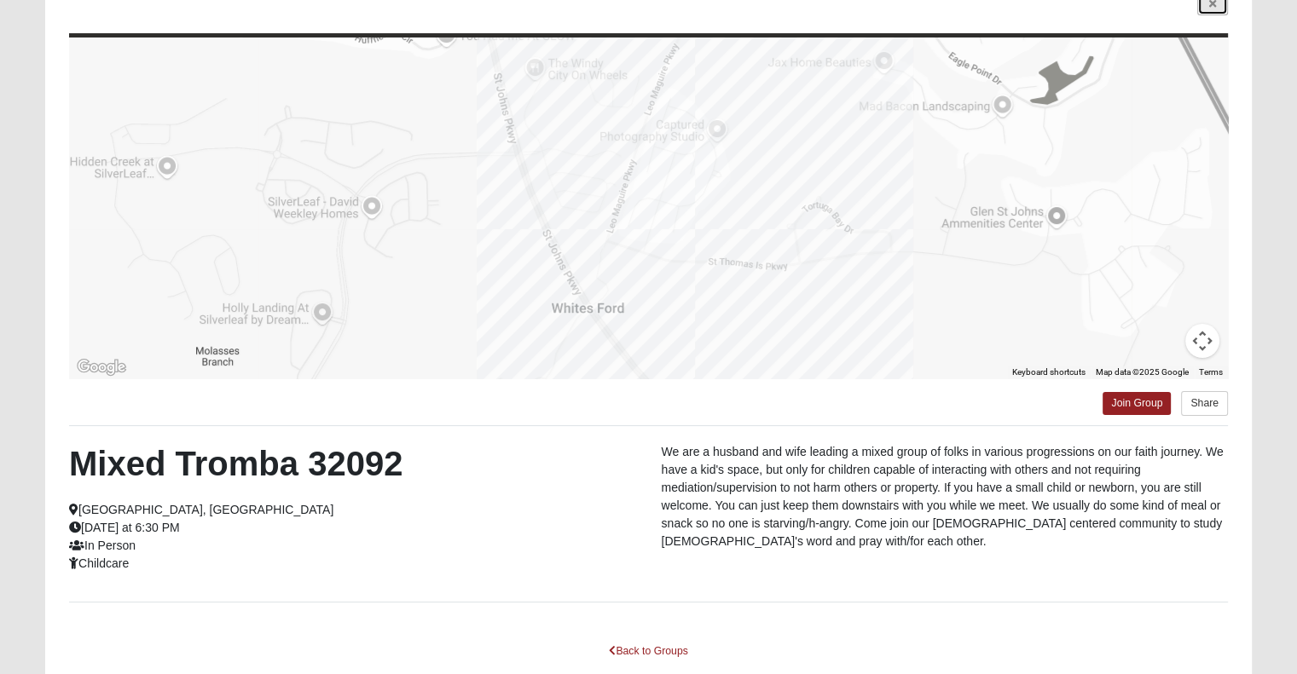
click at [1216, 2] on link at bounding box center [1212, 4] width 31 height 21
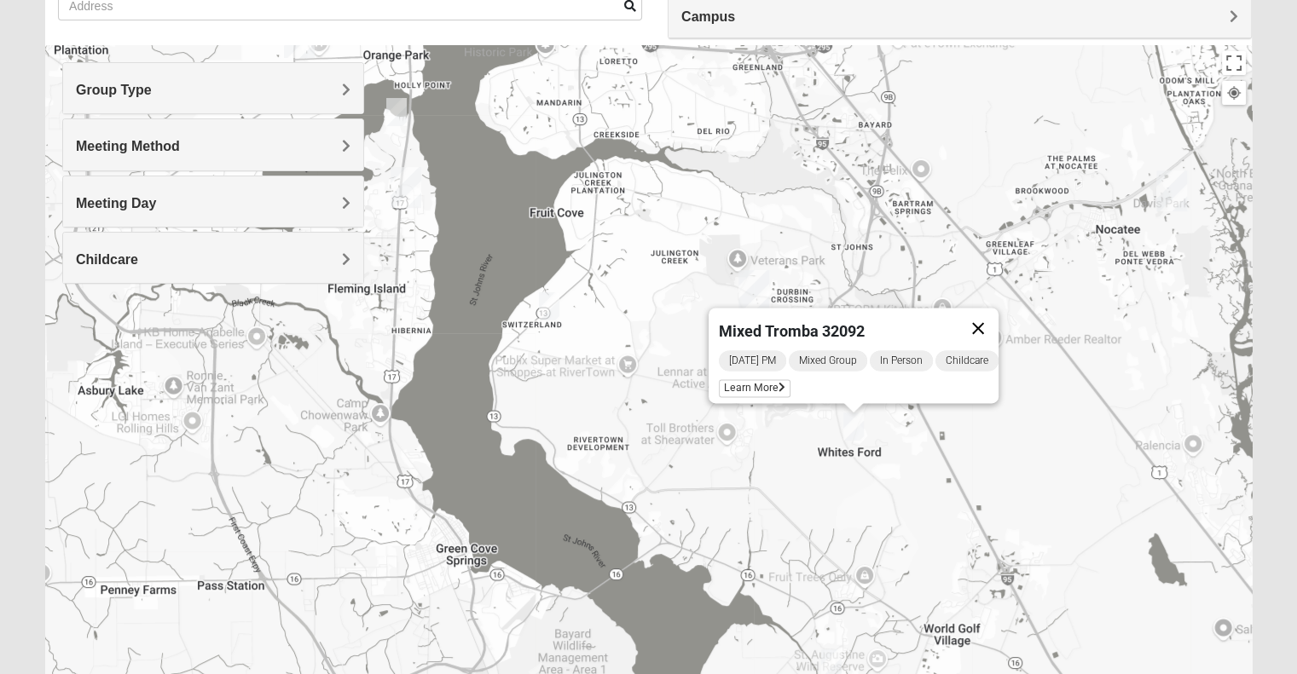
click at [985, 317] on button "Close" at bounding box center [977, 328] width 41 height 41
click at [156, 198] on span "Meeting Day" at bounding box center [116, 203] width 80 height 14
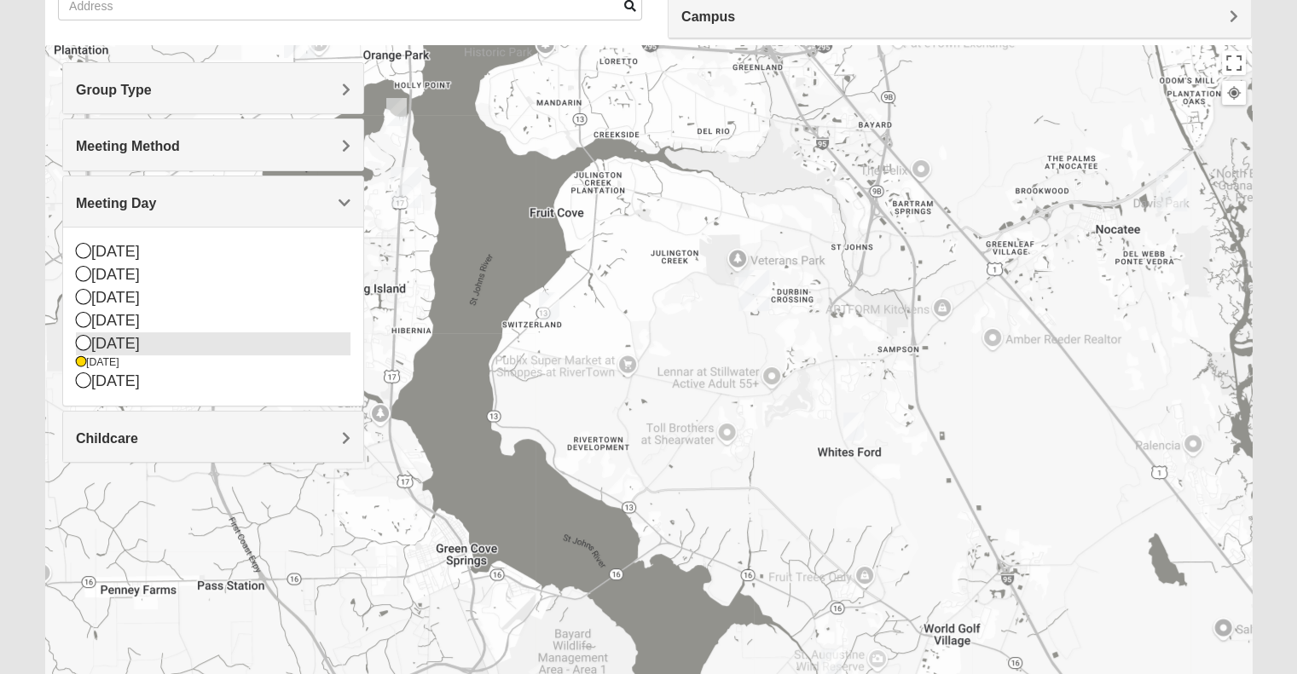
click at [79, 341] on icon at bounding box center [83, 342] width 15 height 15
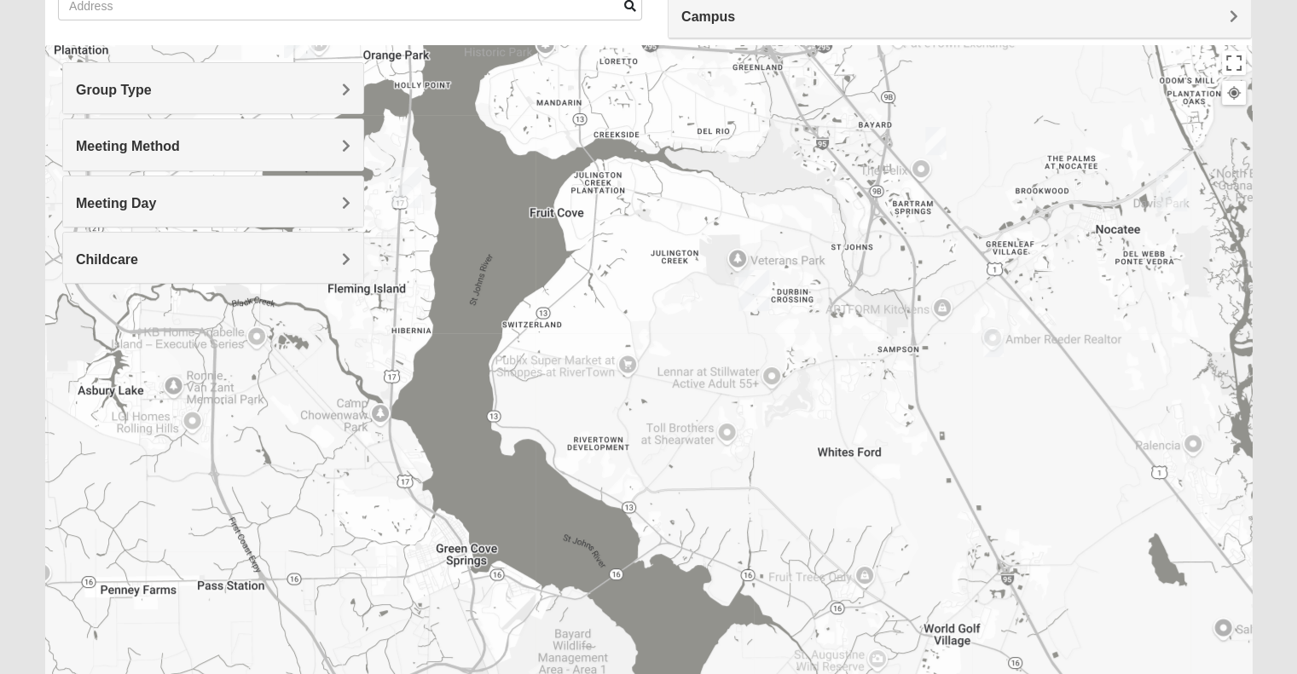
click at [941, 143] on img "Mixed Remley 32081" at bounding box center [935, 141] width 34 height 42
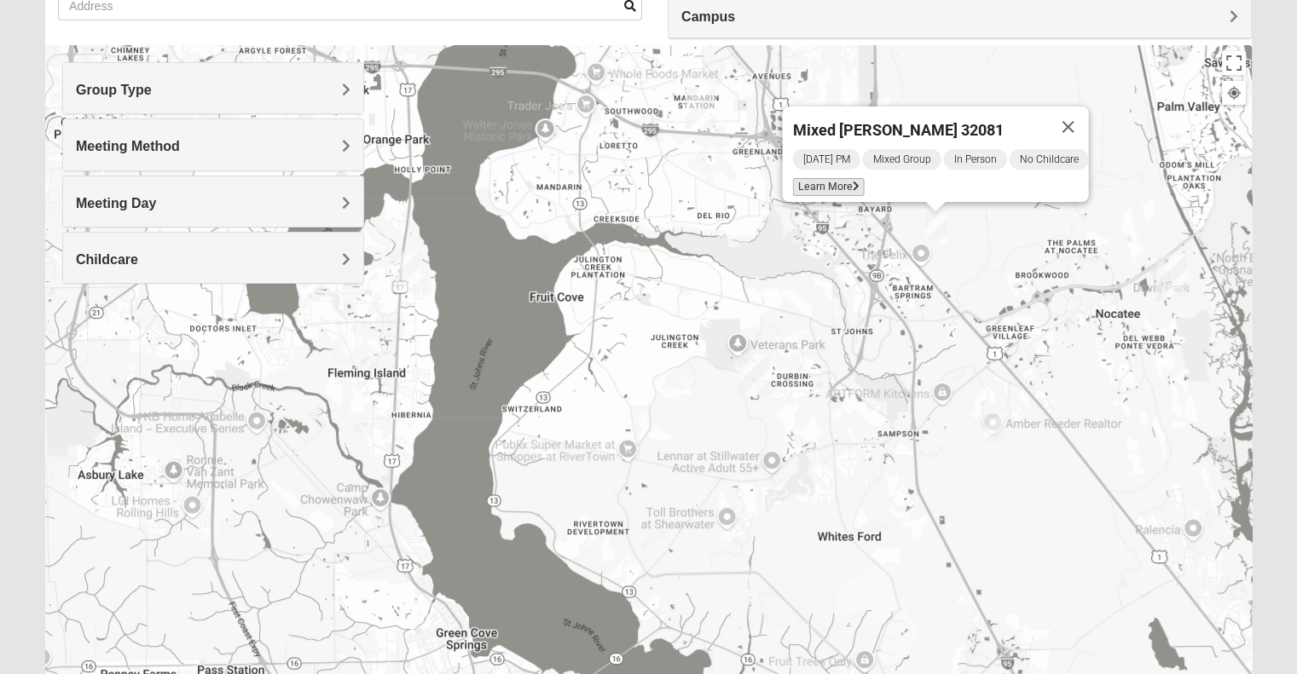
click at [831, 178] on span "Learn More" at bounding box center [828, 187] width 72 height 18
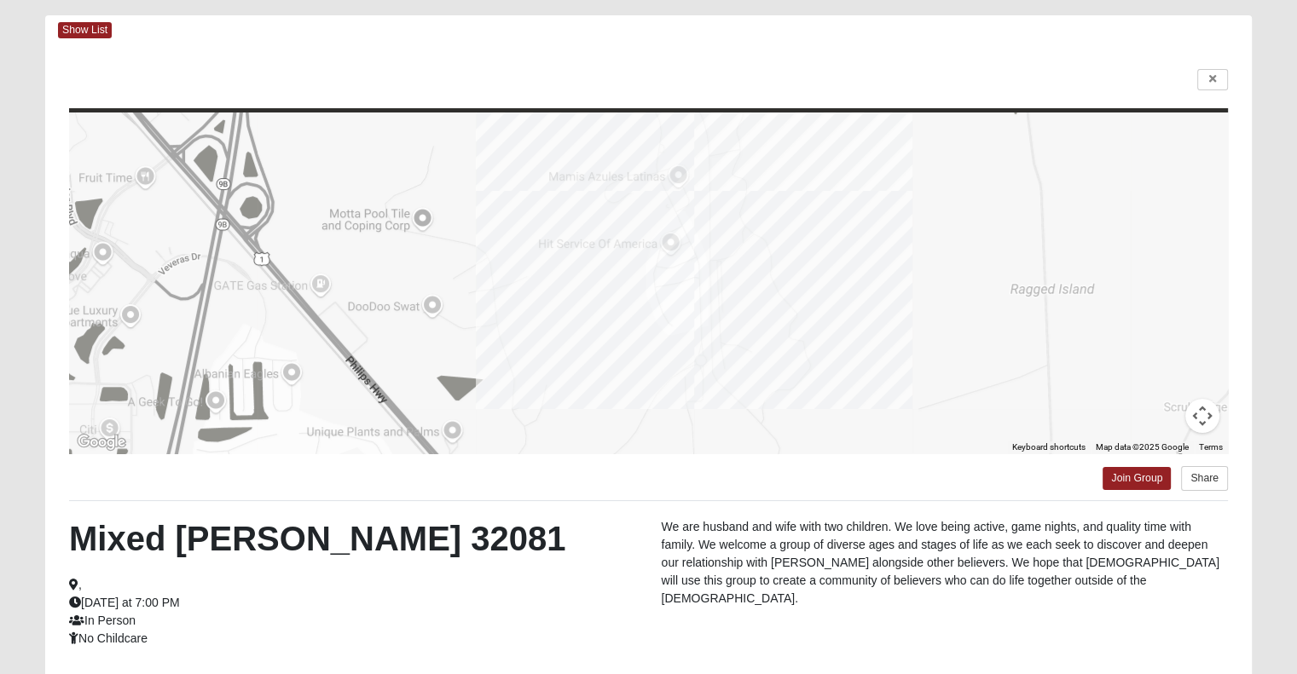
click at [1203, 420] on button "Map camera controls" at bounding box center [1202, 416] width 34 height 34
click at [1085, 374] on button "Move left" at bounding box center [1074, 373] width 34 height 34
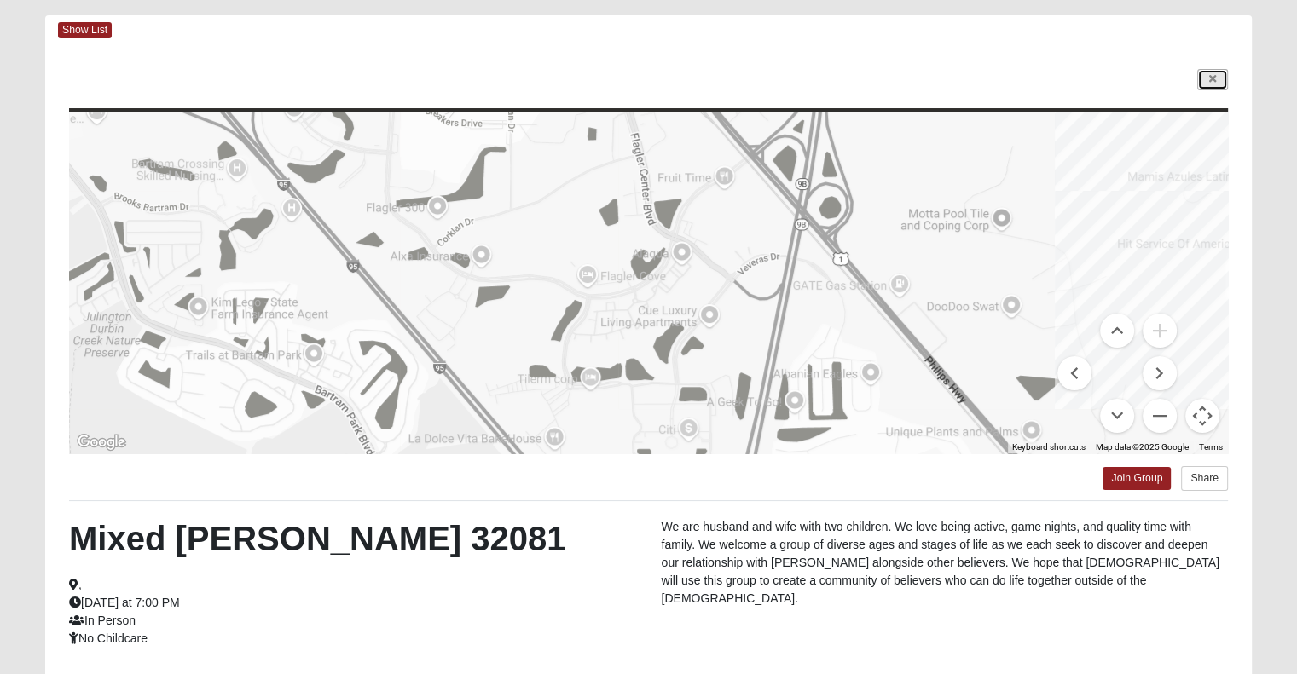
click at [1221, 79] on link at bounding box center [1212, 79] width 31 height 21
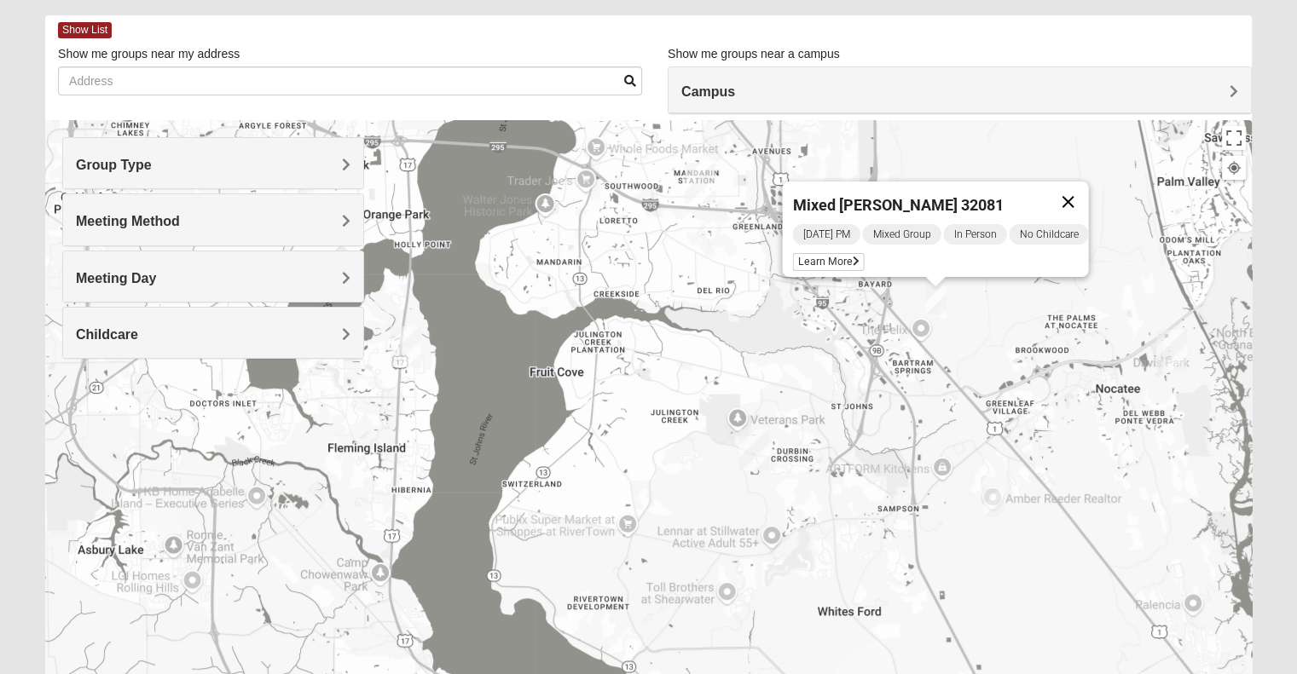
click at [1079, 190] on button "Close" at bounding box center [1067, 202] width 41 height 41
click at [999, 500] on img "Mixed Schueren 32095" at bounding box center [993, 503] width 34 height 42
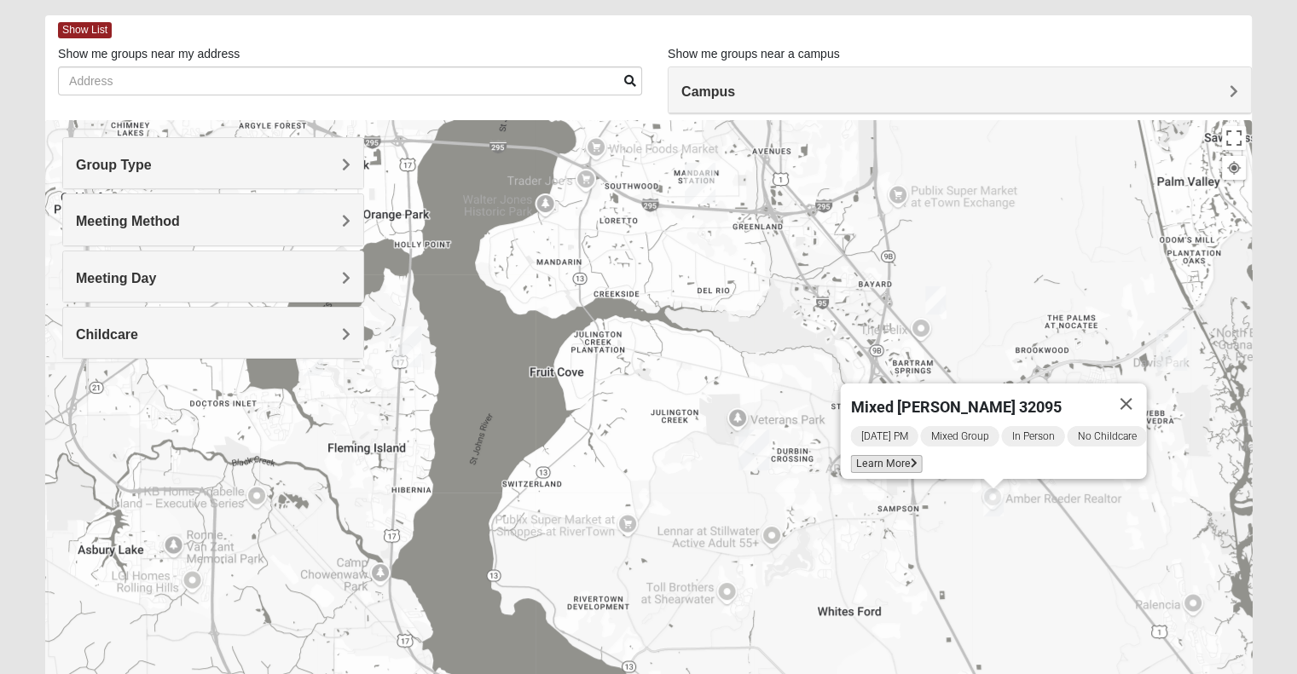
click at [896, 460] on span "Learn More" at bounding box center [886, 464] width 72 height 18
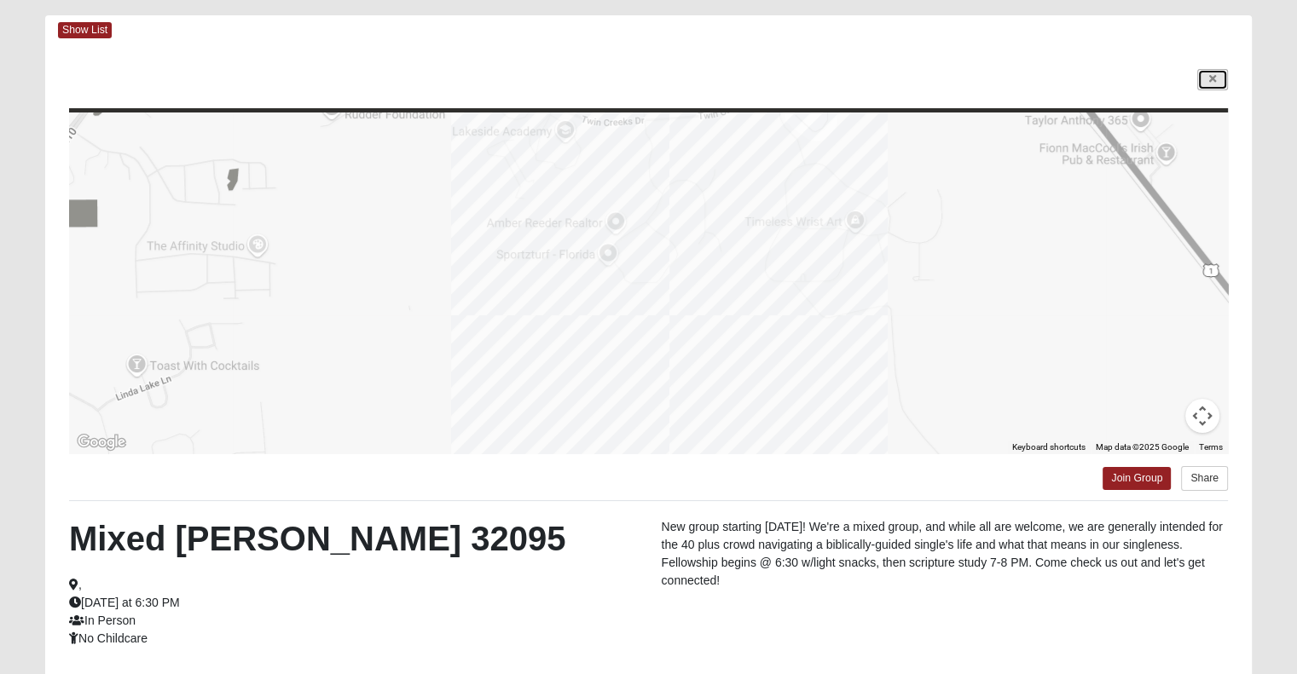
click at [1214, 85] on link at bounding box center [1212, 79] width 31 height 21
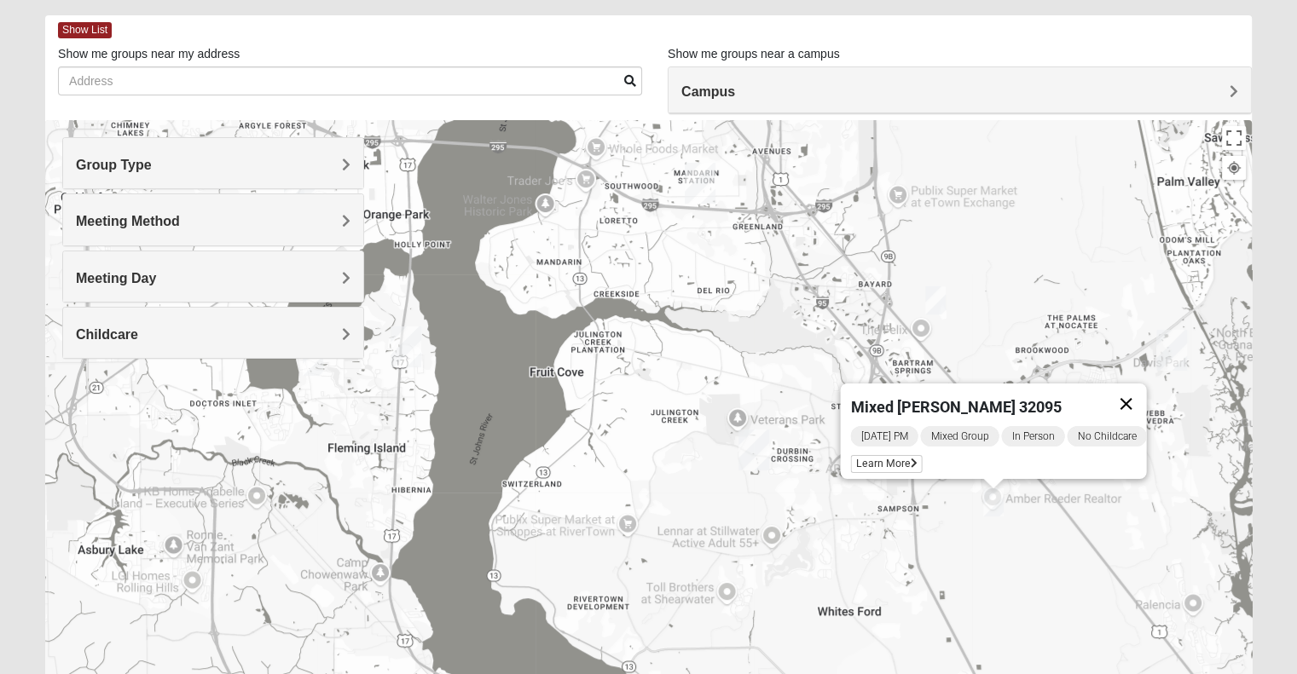
click at [1133, 390] on button "Close" at bounding box center [1125, 404] width 41 height 41
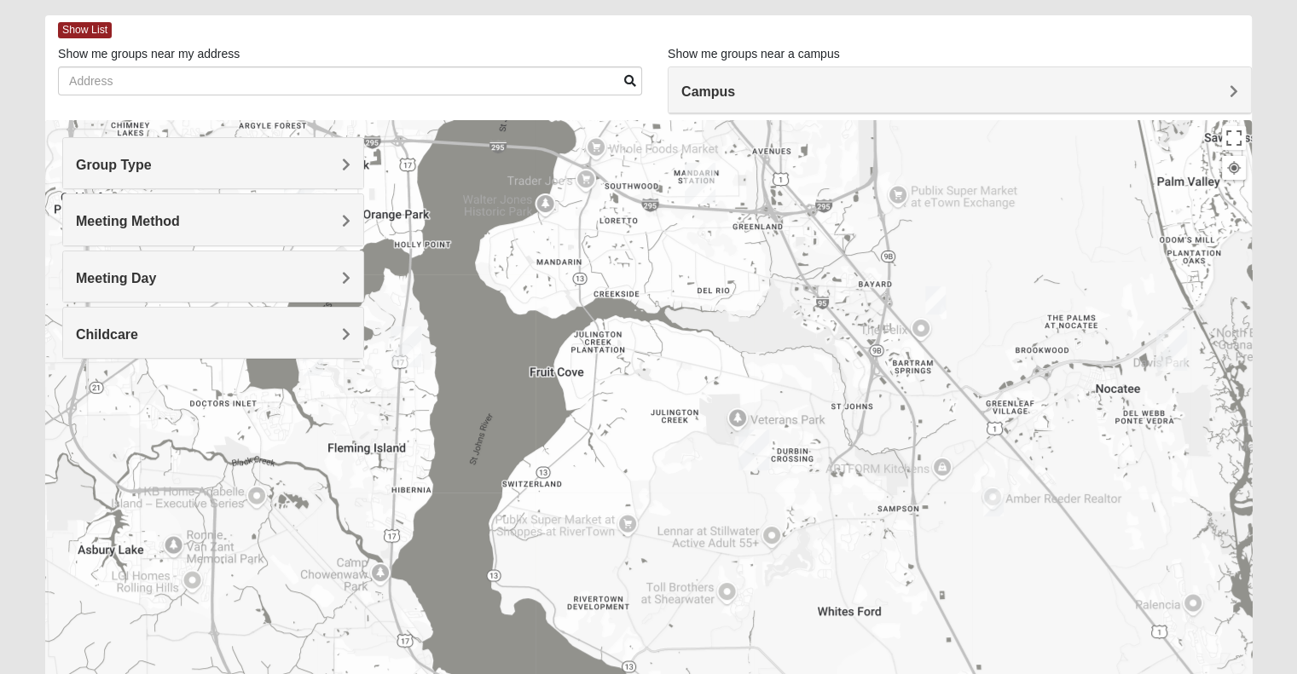
click at [156, 275] on span "Meeting Day" at bounding box center [116, 278] width 80 height 14
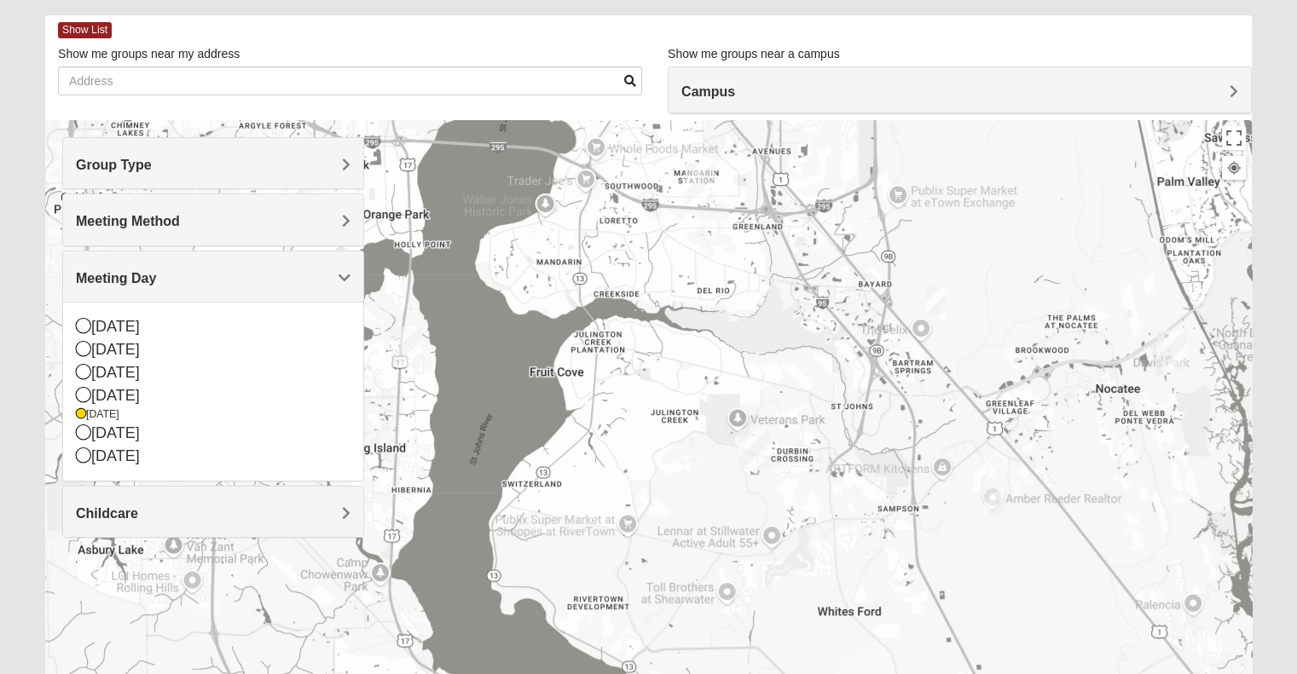
click at [156, 275] on span "Meeting Day" at bounding box center [116, 278] width 80 height 14
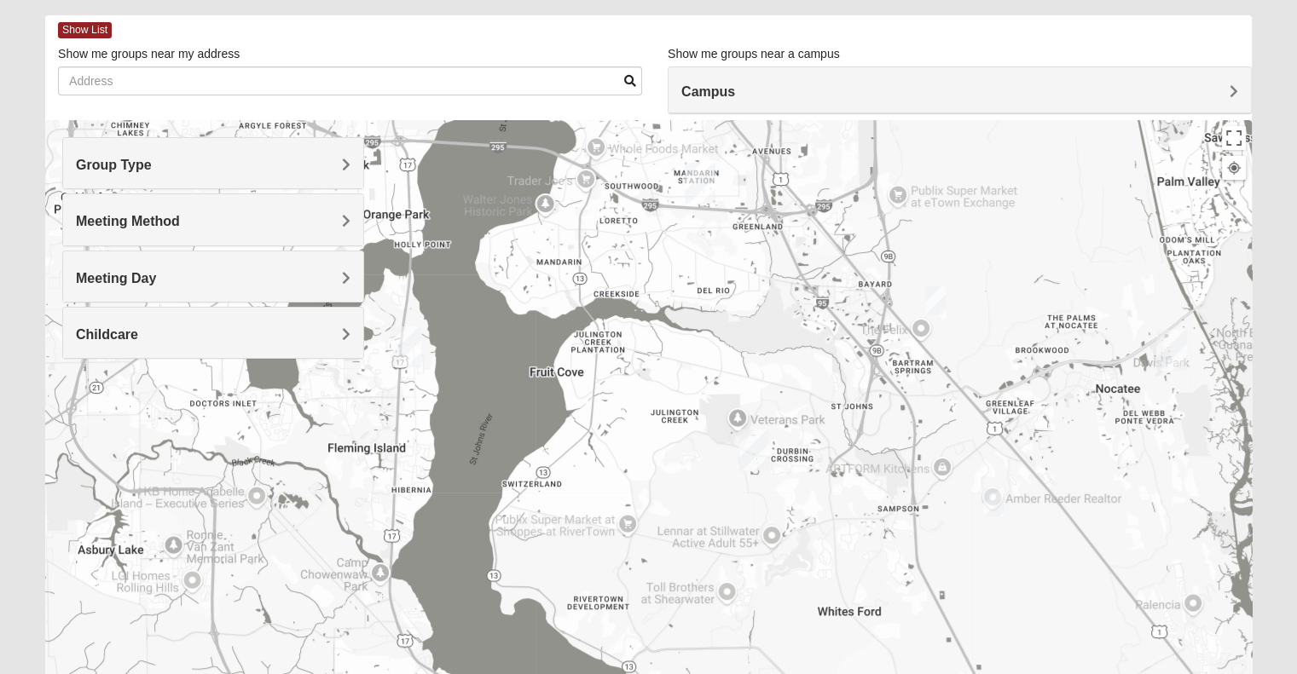
click at [351, 274] on div "Meeting Day" at bounding box center [213, 277] width 300 height 50
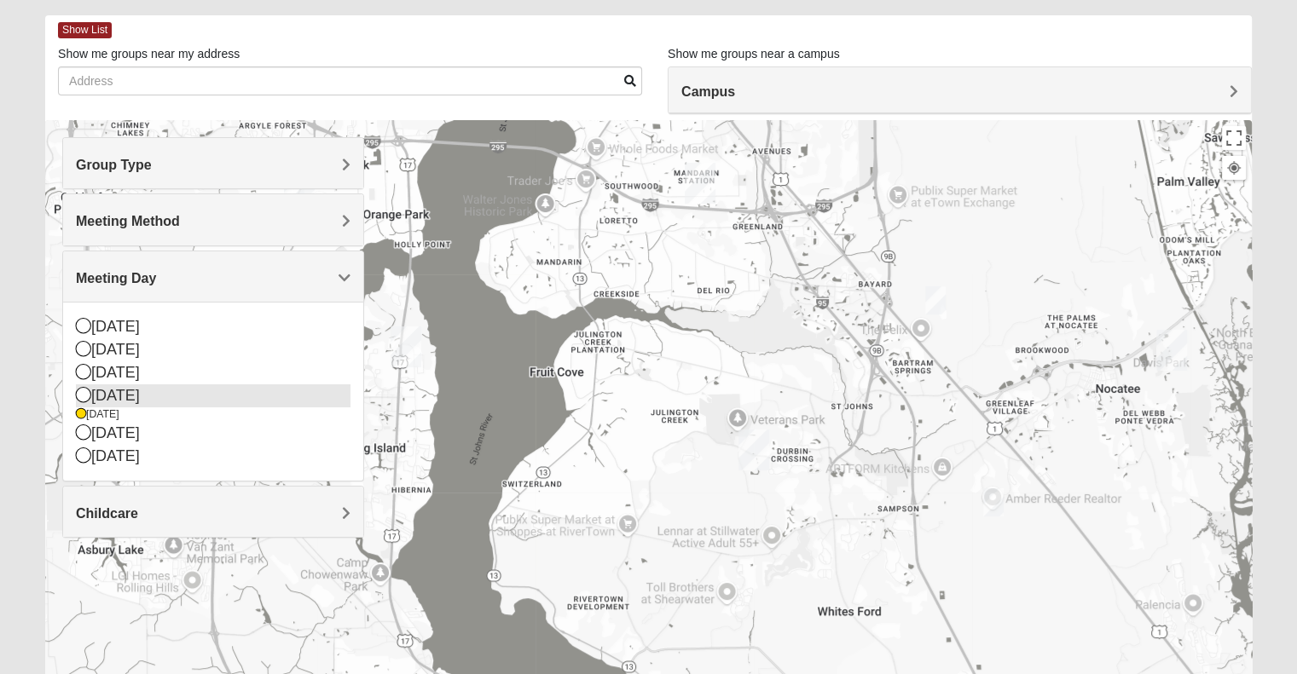
click at [80, 389] on icon at bounding box center [83, 394] width 15 height 15
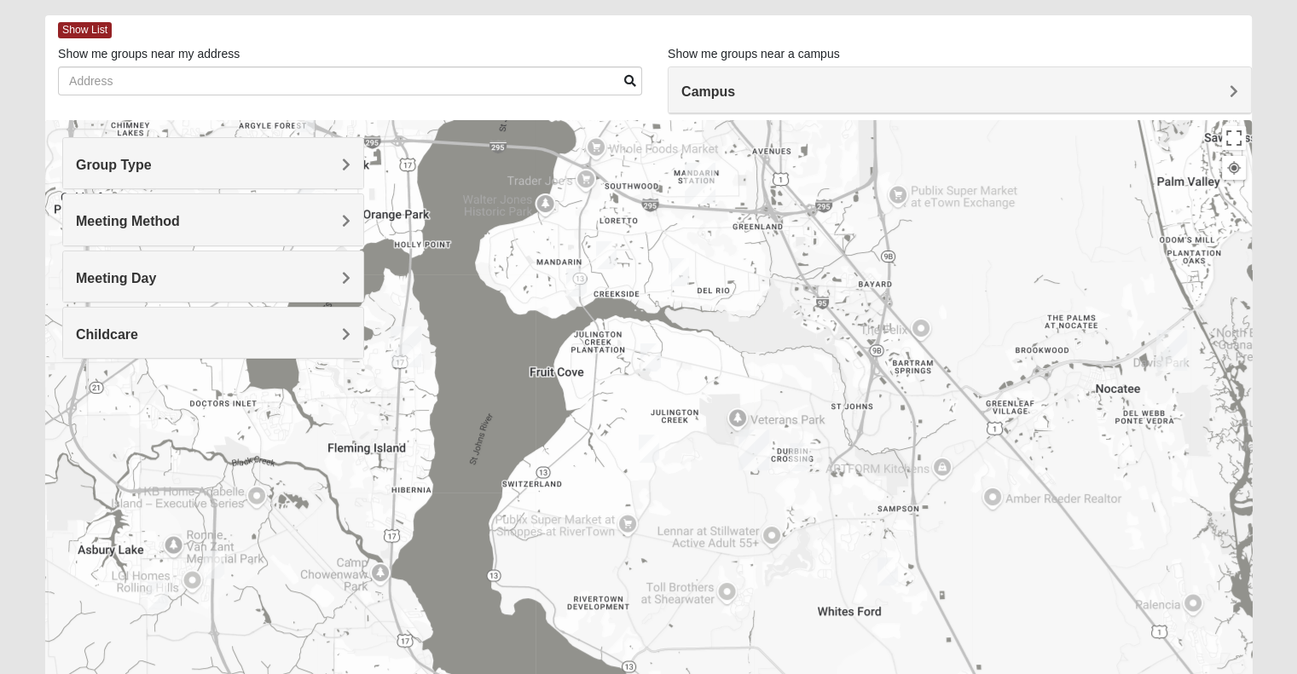
click at [888, 567] on img "Mixed Stevens 32092" at bounding box center [888, 572] width 34 height 42
click at [778, 524] on span "Learn More" at bounding box center [780, 533] width 72 height 18
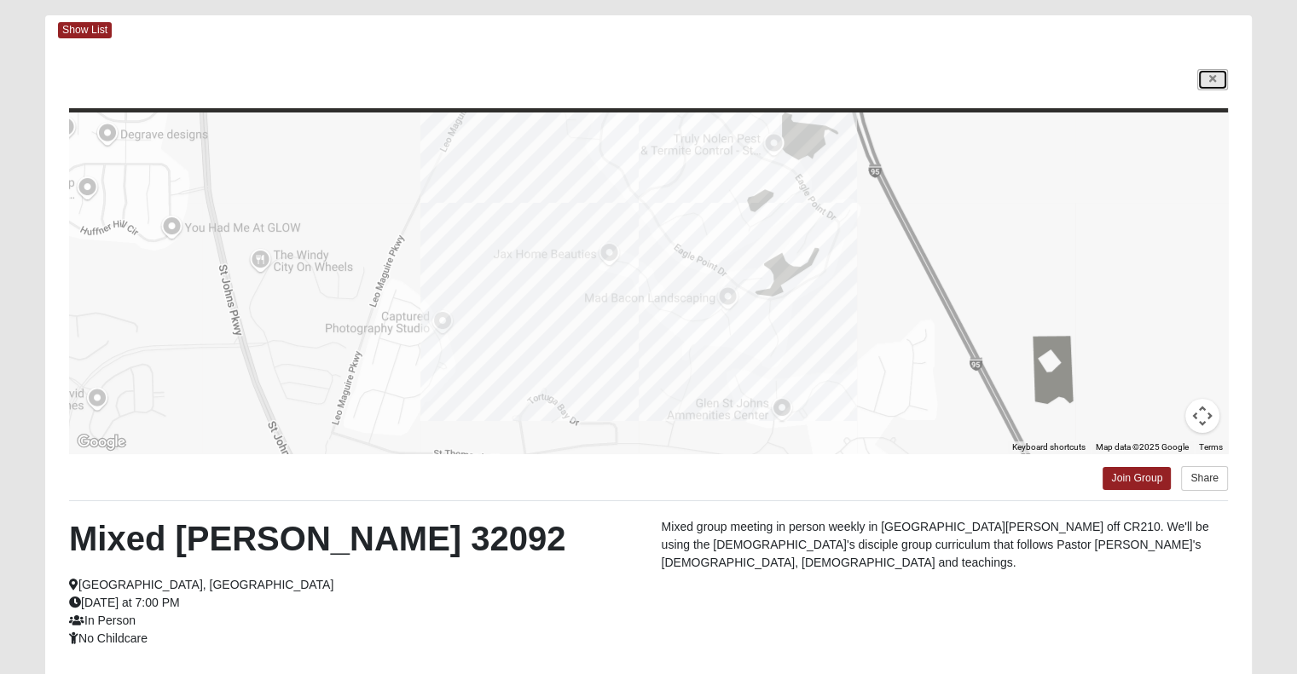
click at [1214, 80] on icon at bounding box center [1212, 79] width 7 height 10
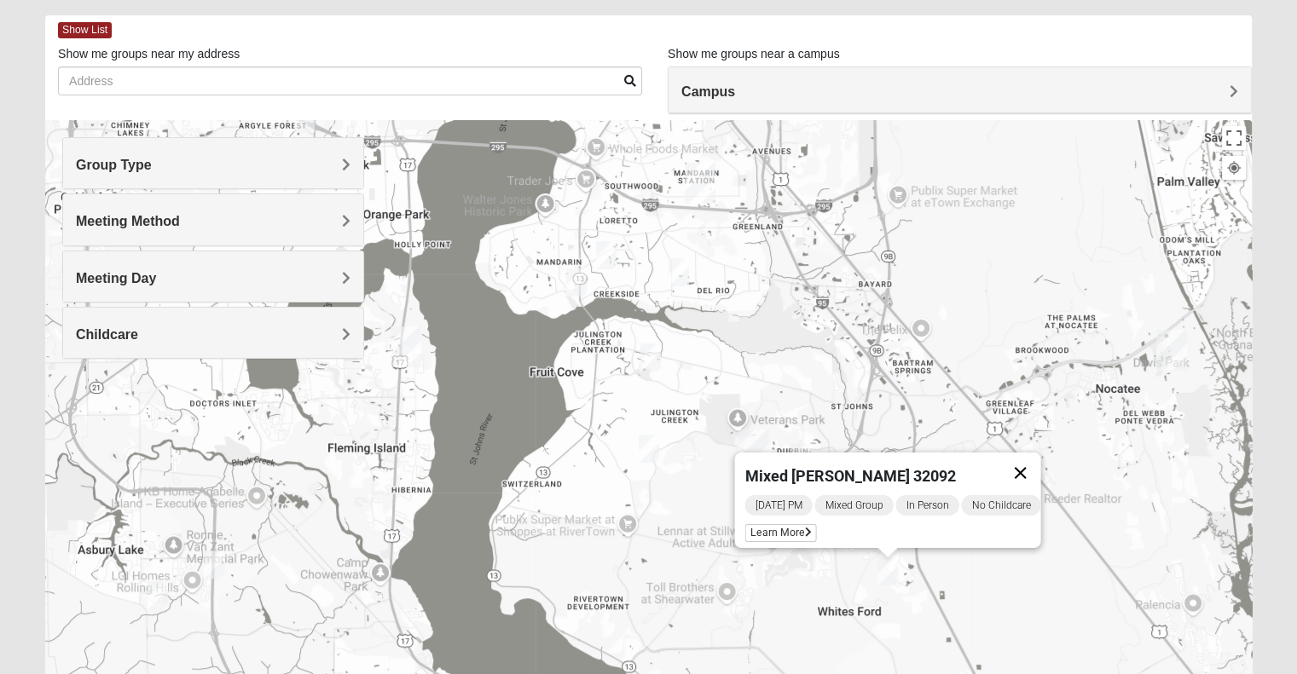
click at [1033, 453] on button "Close" at bounding box center [1019, 473] width 41 height 41
click at [652, 357] on img "Mixed Perez 32259" at bounding box center [650, 358] width 34 height 42
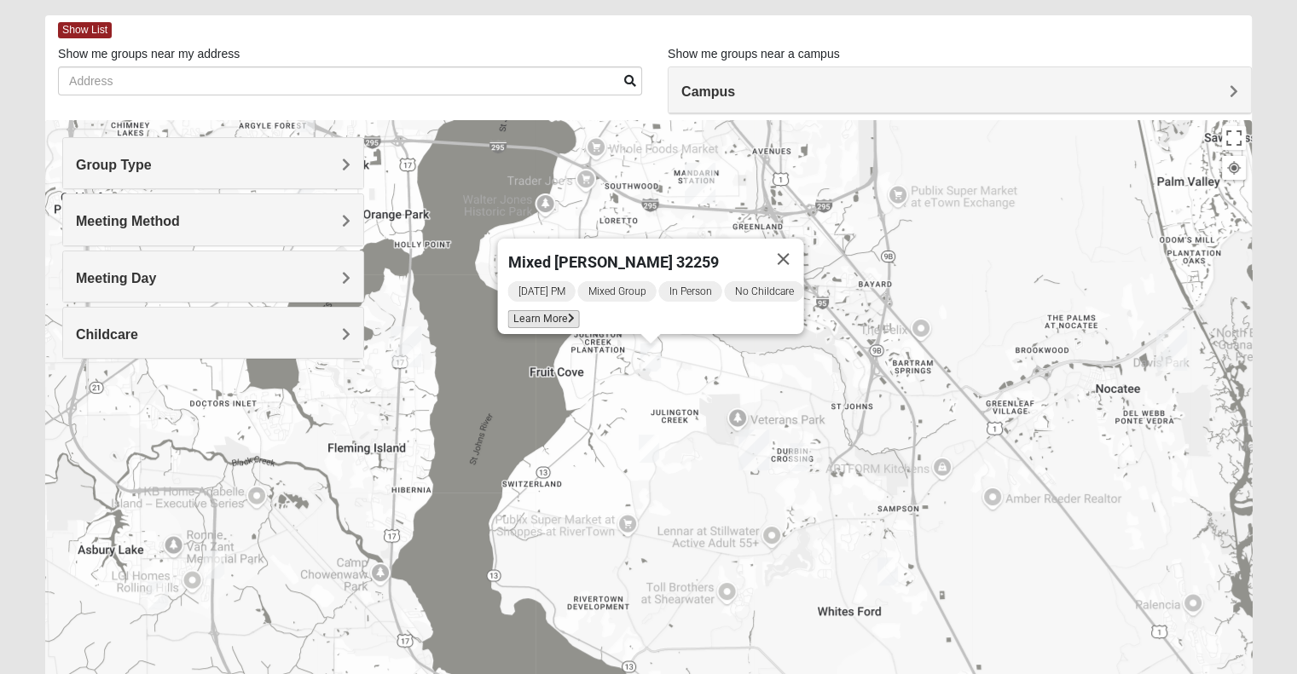
click at [546, 316] on span "Learn More" at bounding box center [543, 319] width 72 height 18
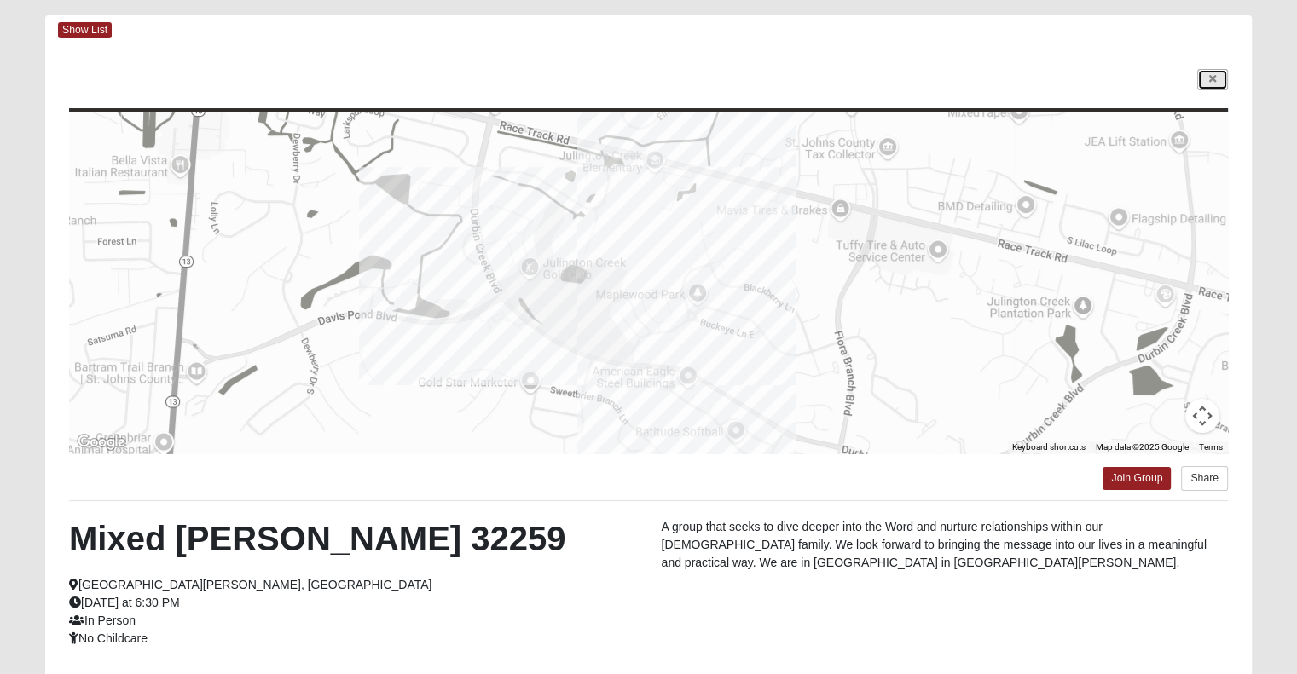
click at [1204, 82] on link at bounding box center [1212, 79] width 31 height 21
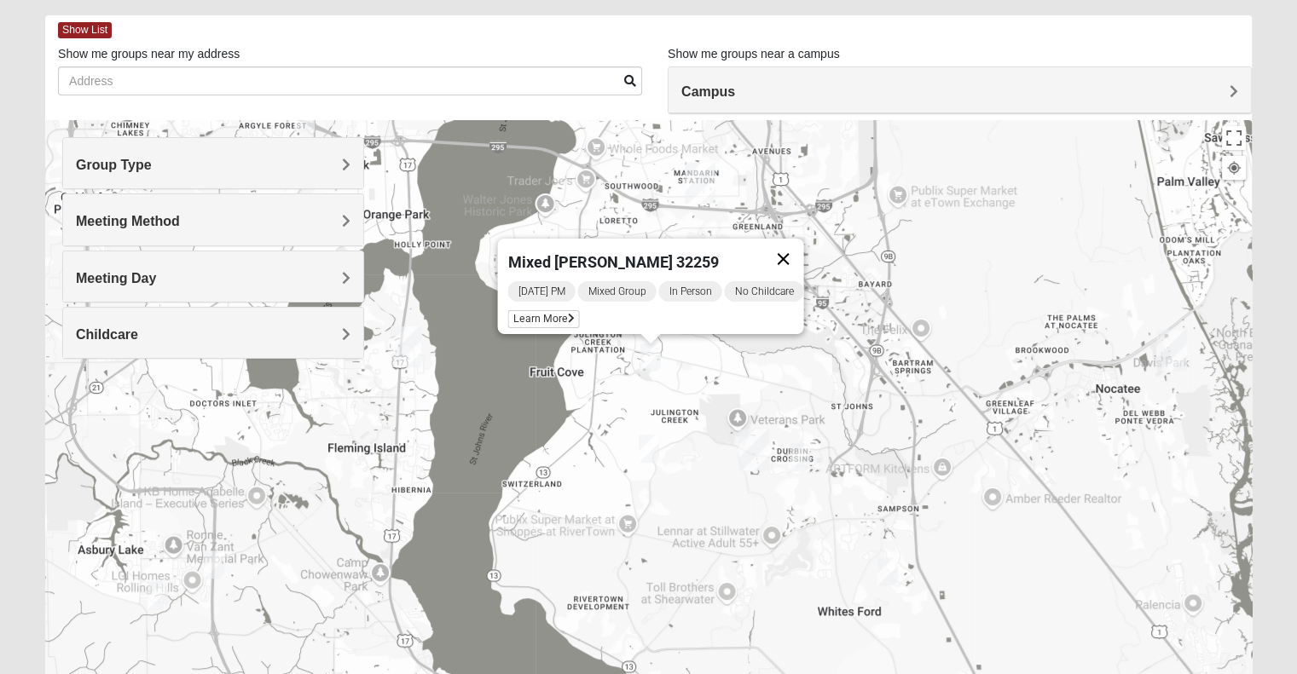
click at [801, 252] on button "Close" at bounding box center [782, 259] width 41 height 41
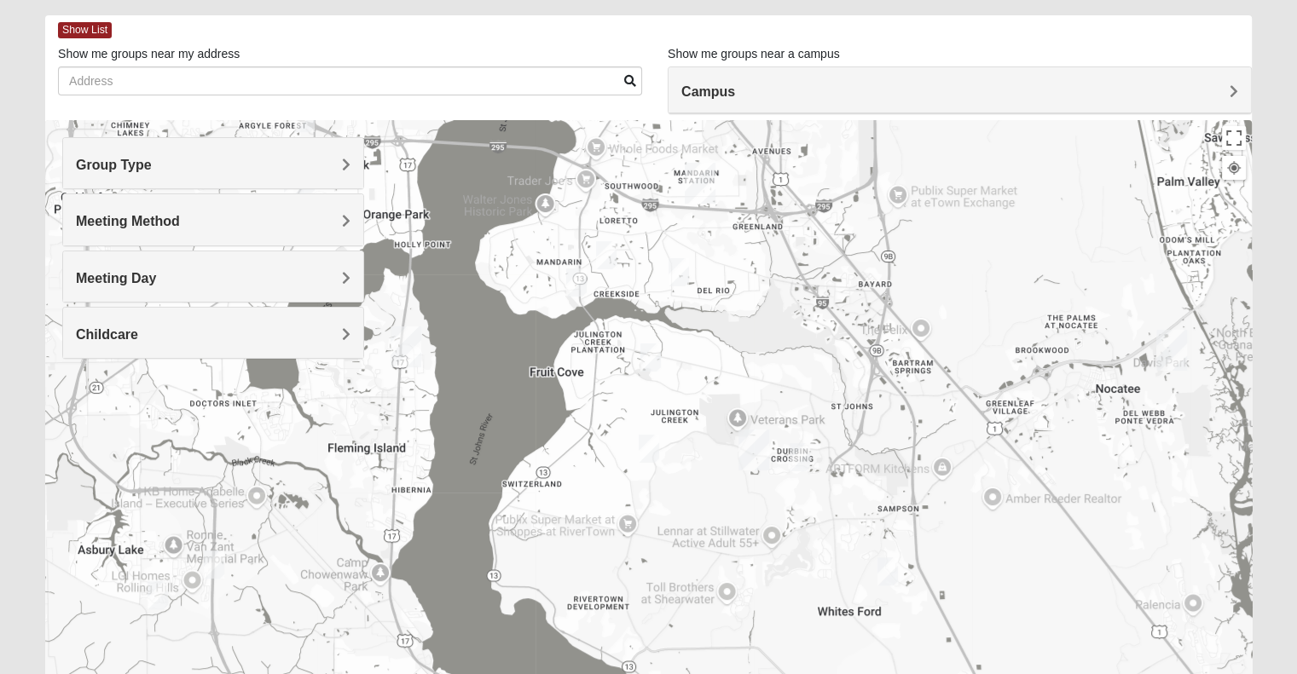
click at [652, 450] on img "Mixed Hayes 32259" at bounding box center [649, 449] width 34 height 42
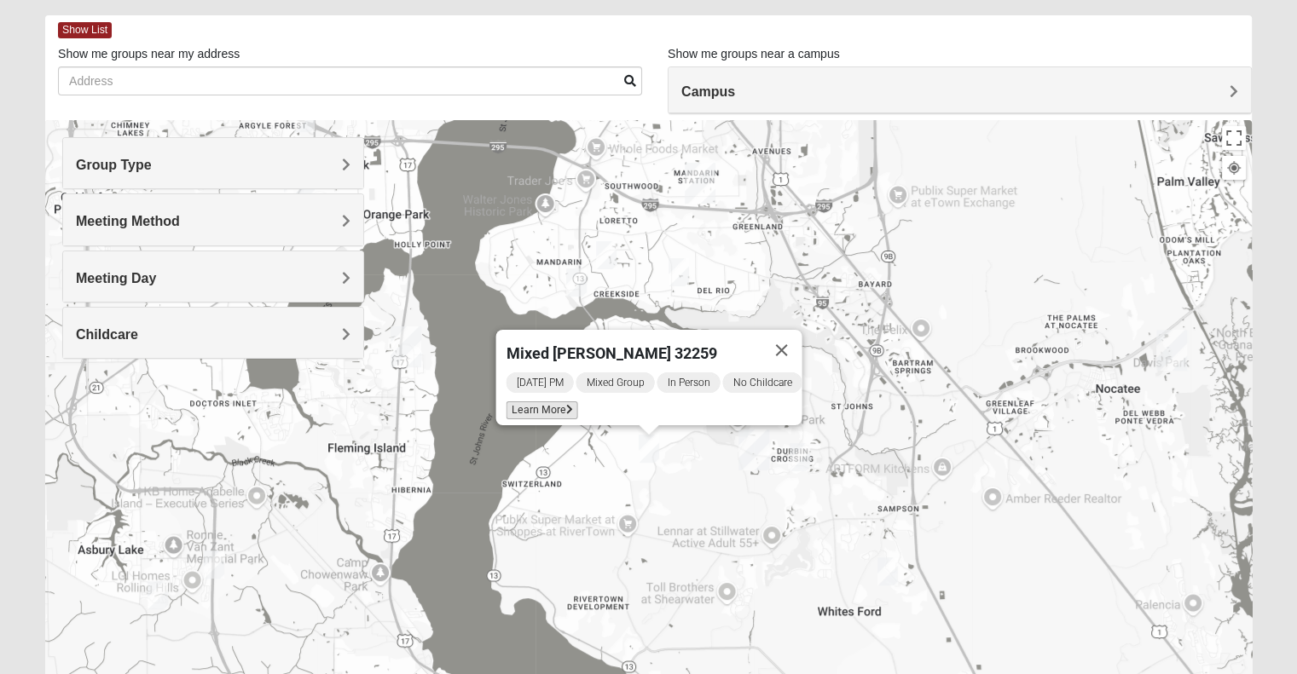
click at [530, 406] on span "Learn More" at bounding box center [542, 411] width 72 height 18
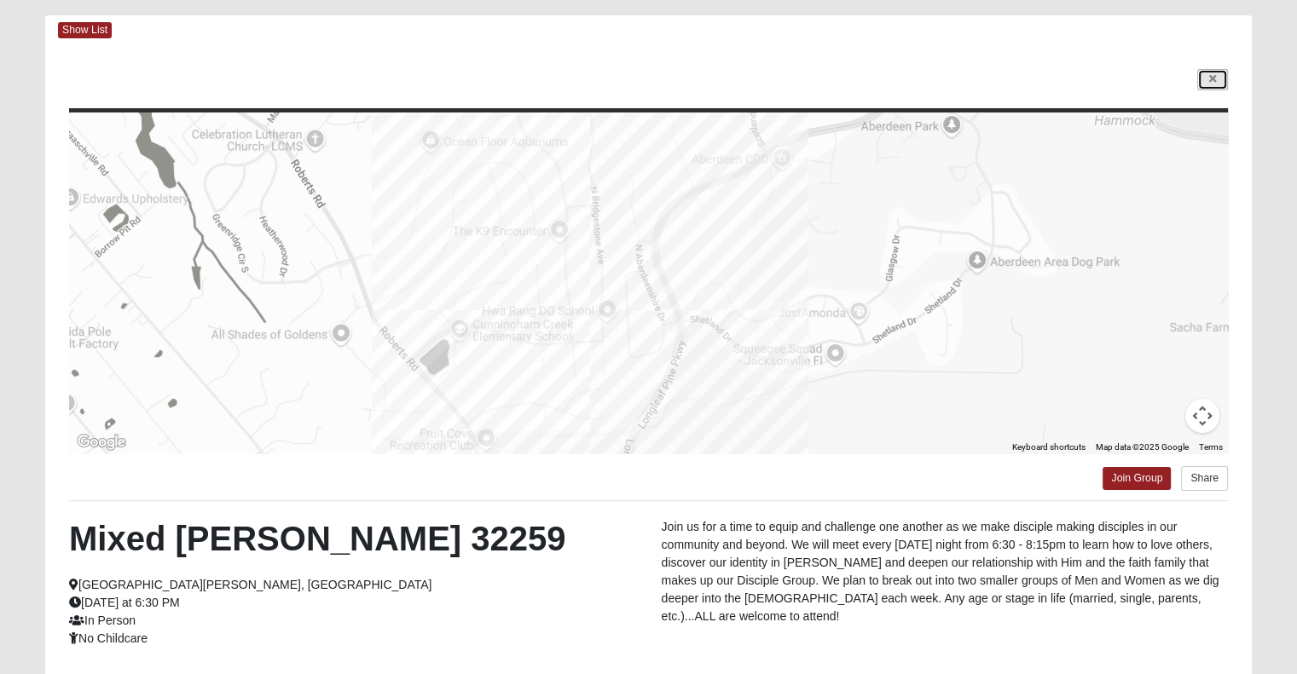
click at [1205, 88] on link at bounding box center [1212, 79] width 31 height 21
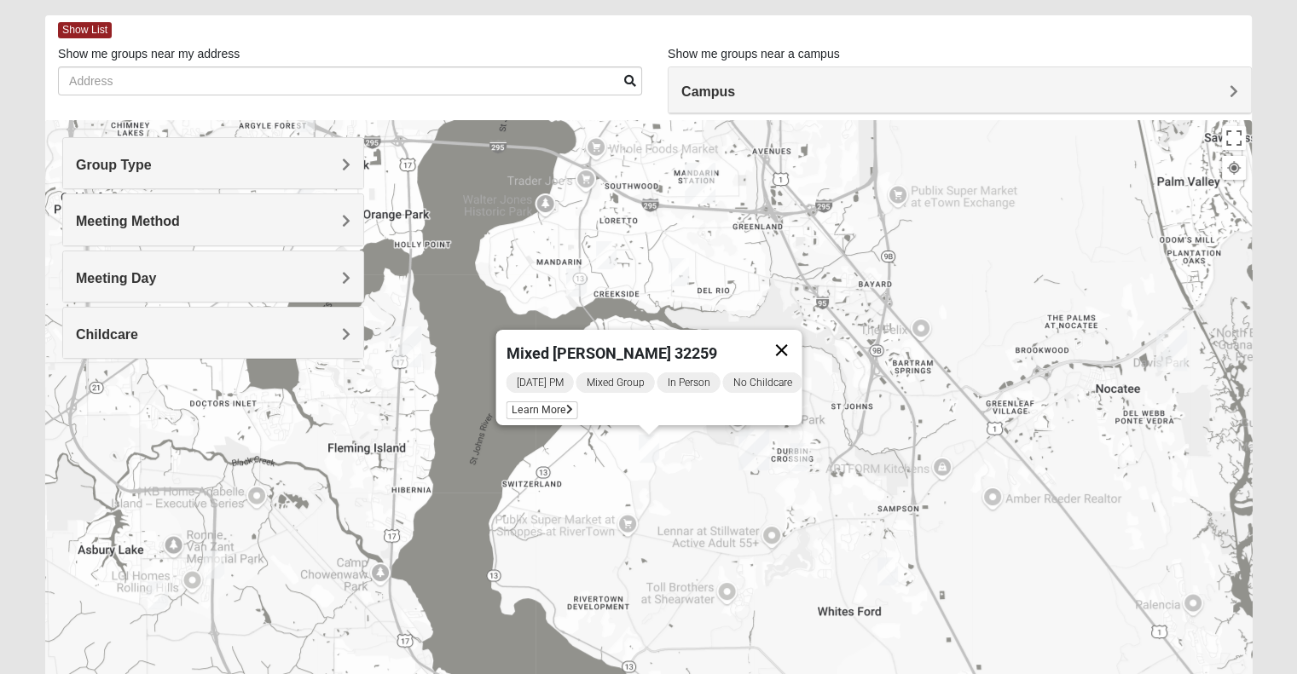
click at [801, 338] on button "Close" at bounding box center [781, 350] width 41 height 41
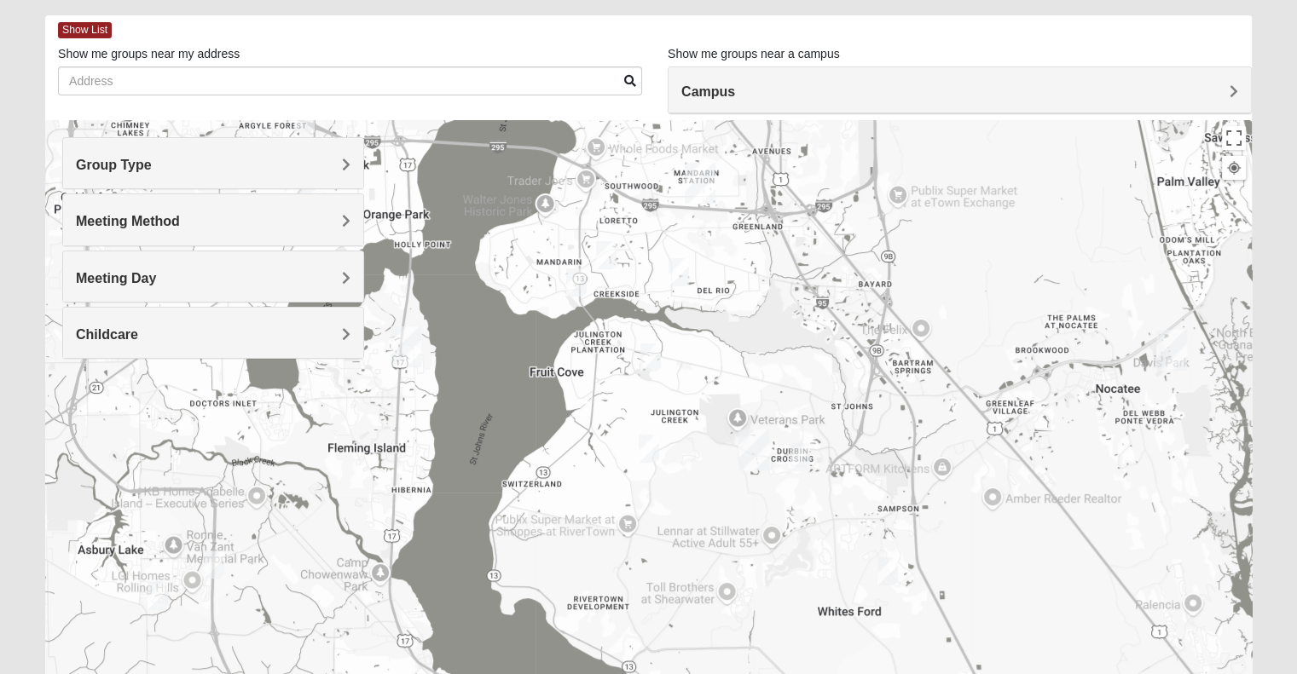
click at [800, 448] on img "Mixed Pline/Wednesday 32259" at bounding box center [800, 458] width 34 height 42
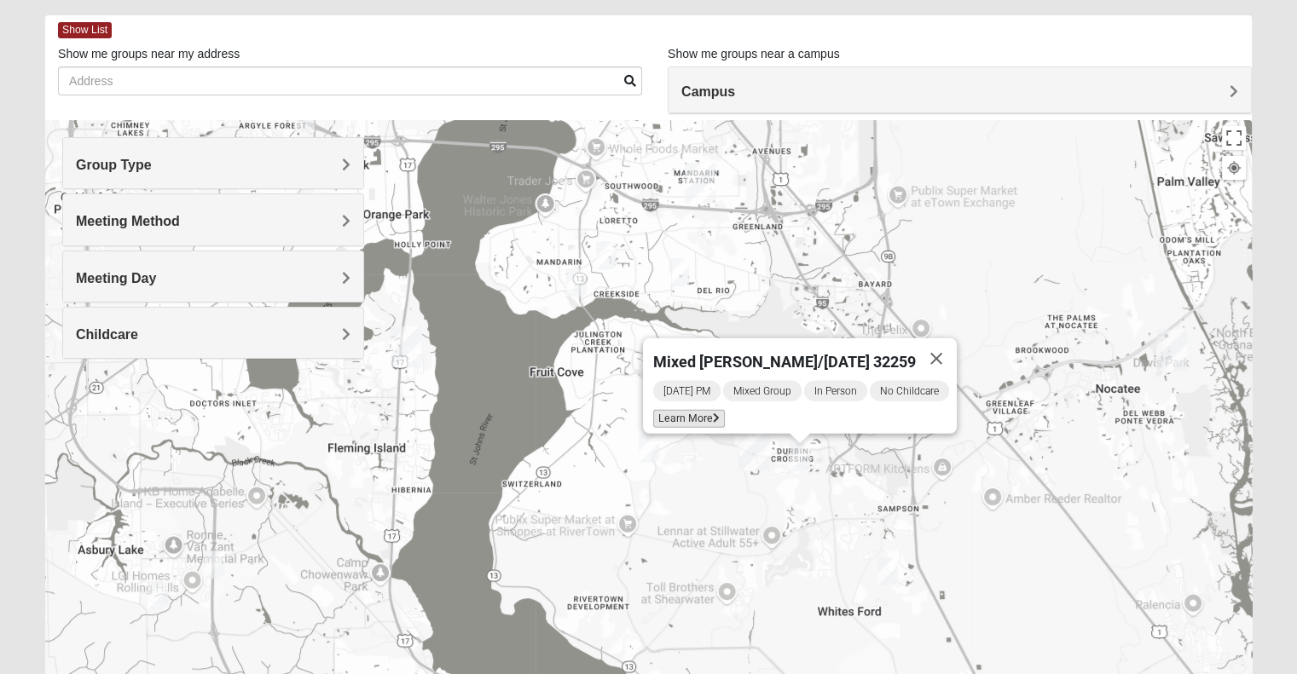
click at [691, 413] on span "Learn More" at bounding box center [689, 419] width 72 height 18
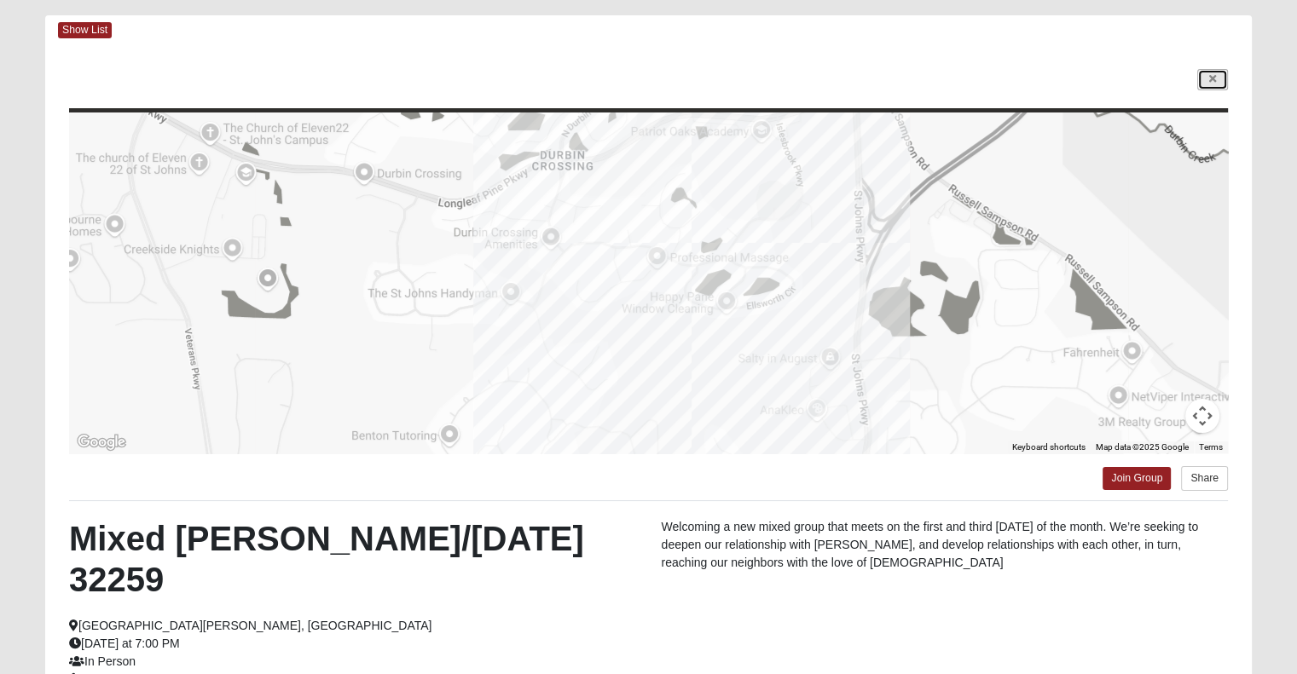
click at [1216, 81] on link at bounding box center [1212, 79] width 31 height 21
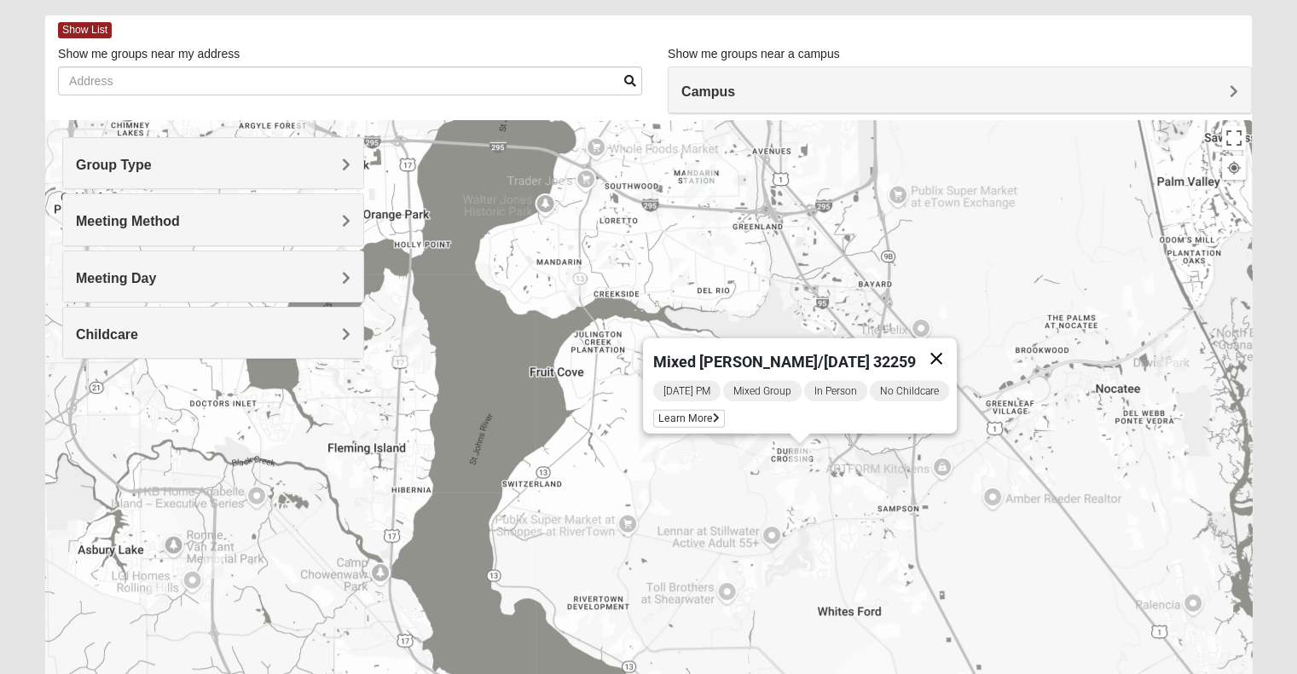
click at [948, 350] on button "Close" at bounding box center [936, 358] width 41 height 41
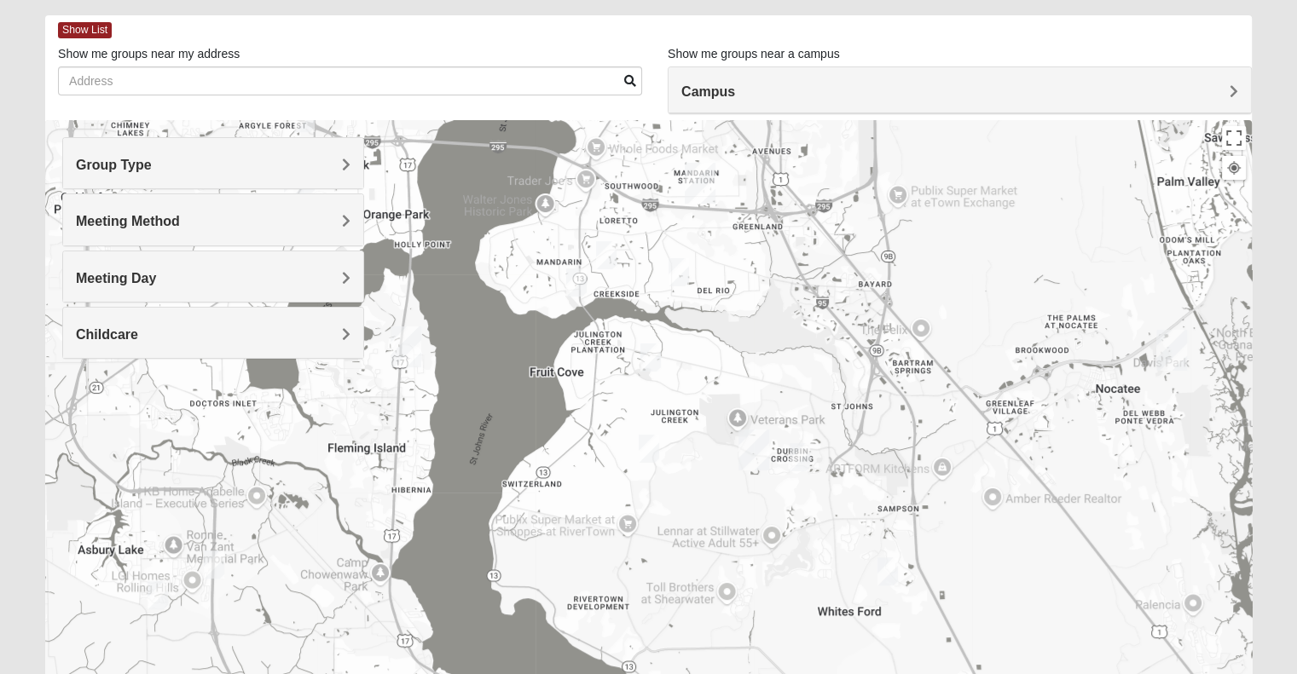
click at [156, 272] on span "Meeting Day" at bounding box center [116, 278] width 80 height 14
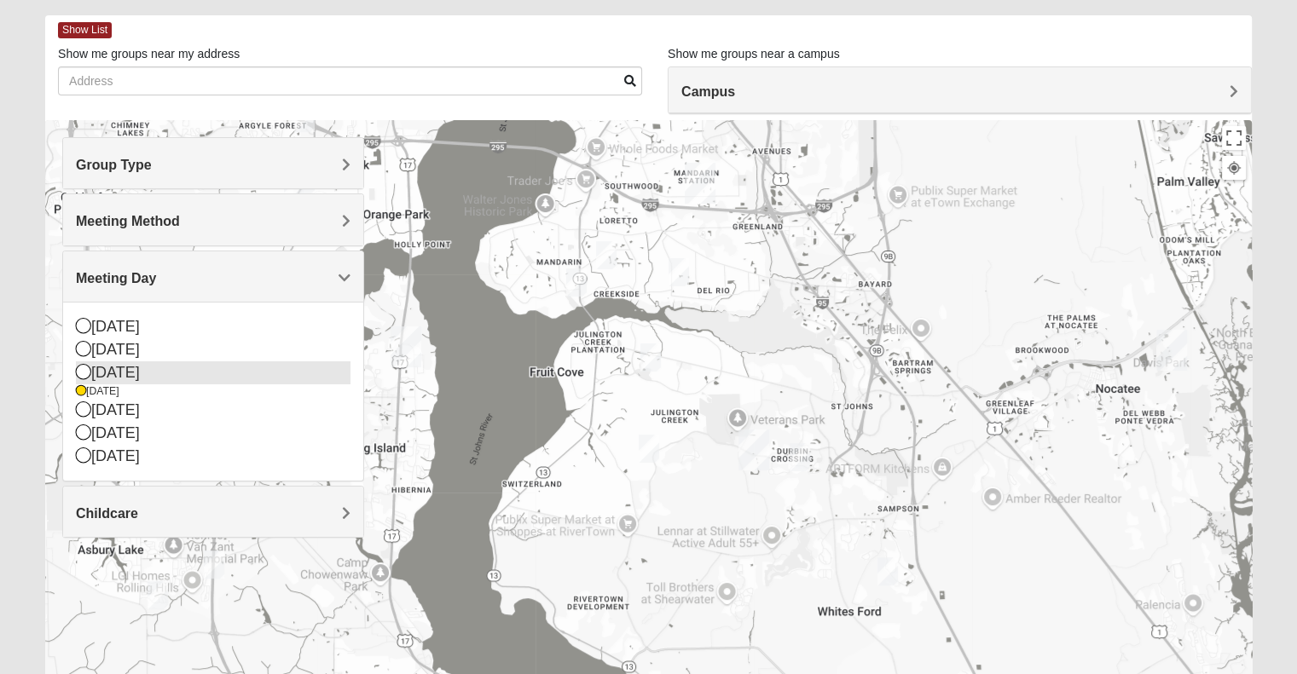
click at [85, 373] on icon at bounding box center [83, 371] width 15 height 15
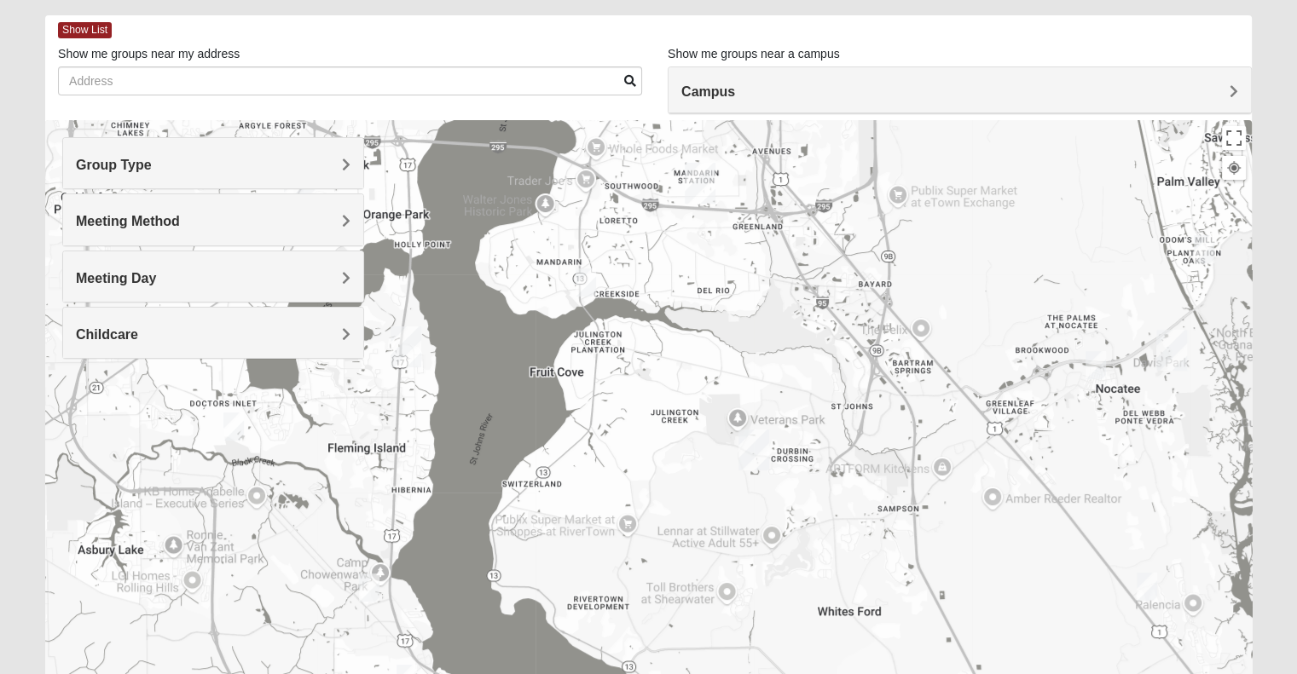
click at [594, 278] on img "Mixed VonNieda 32223" at bounding box center [586, 283] width 34 height 42
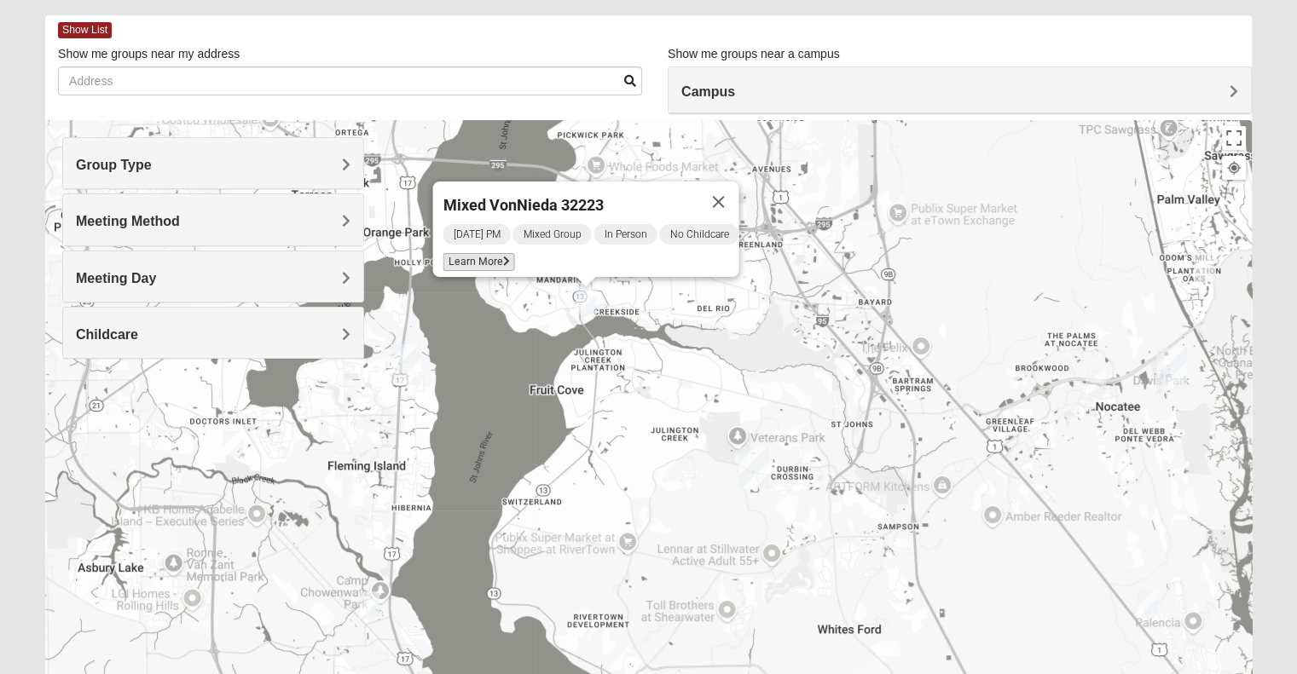
click at [481, 253] on span "Learn More" at bounding box center [478, 262] width 72 height 18
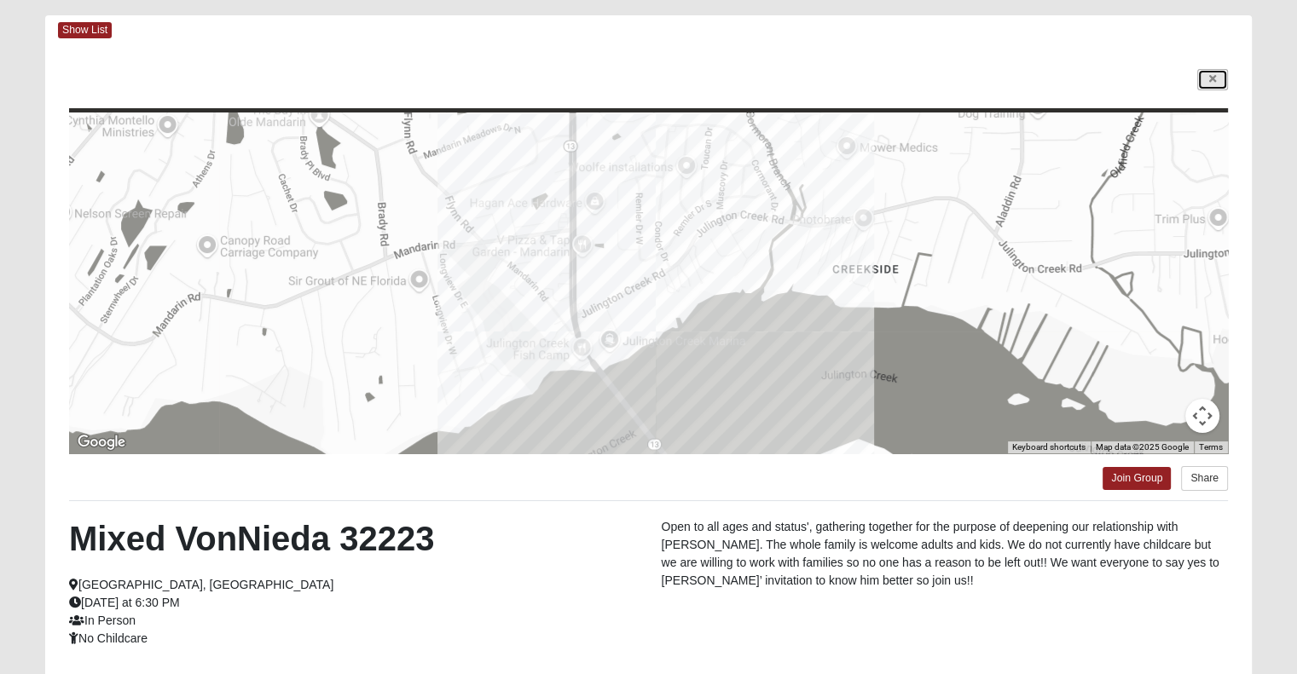
click at [1221, 73] on link at bounding box center [1212, 79] width 31 height 21
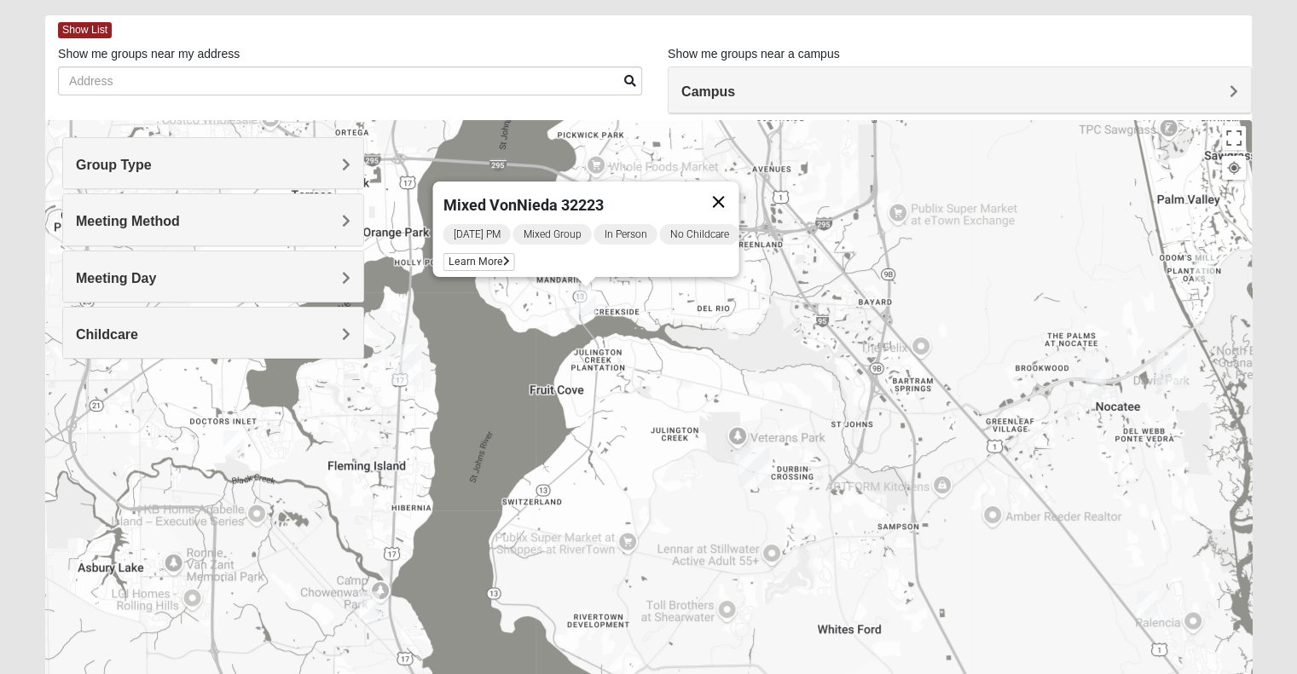
click at [720, 194] on button "Close" at bounding box center [717, 202] width 41 height 41
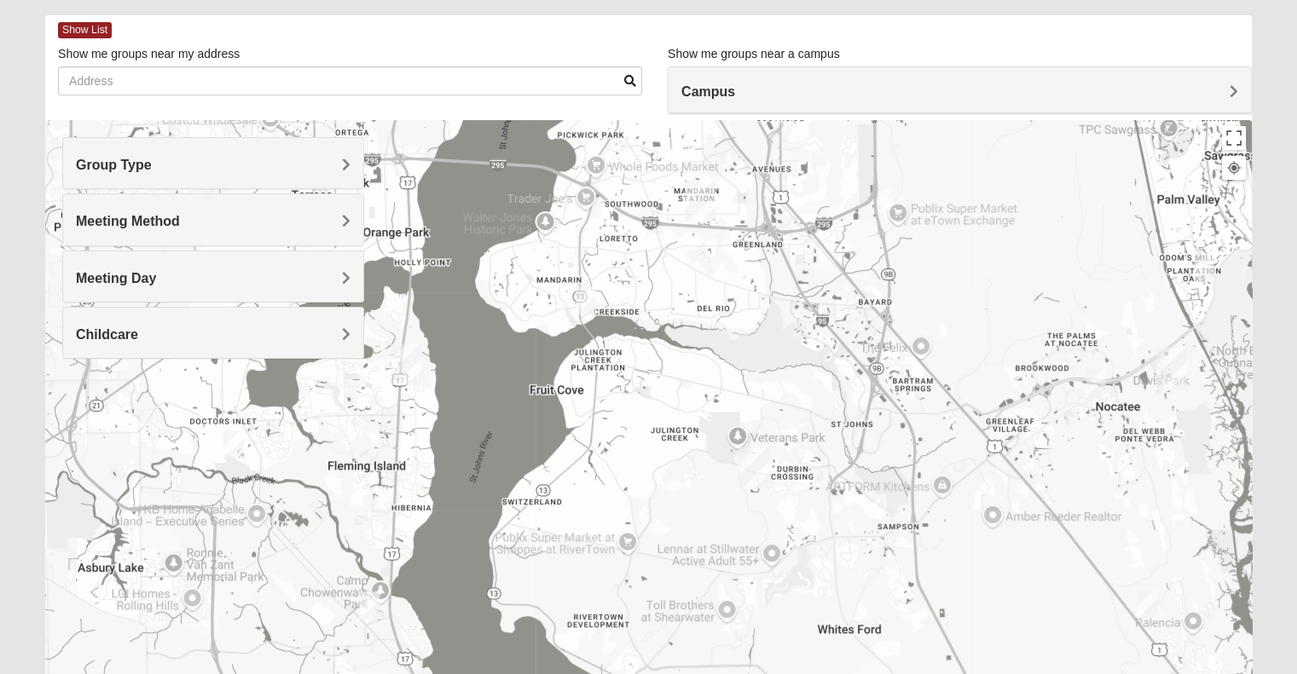
click at [156, 285] on span "Meeting Day" at bounding box center [116, 278] width 80 height 14
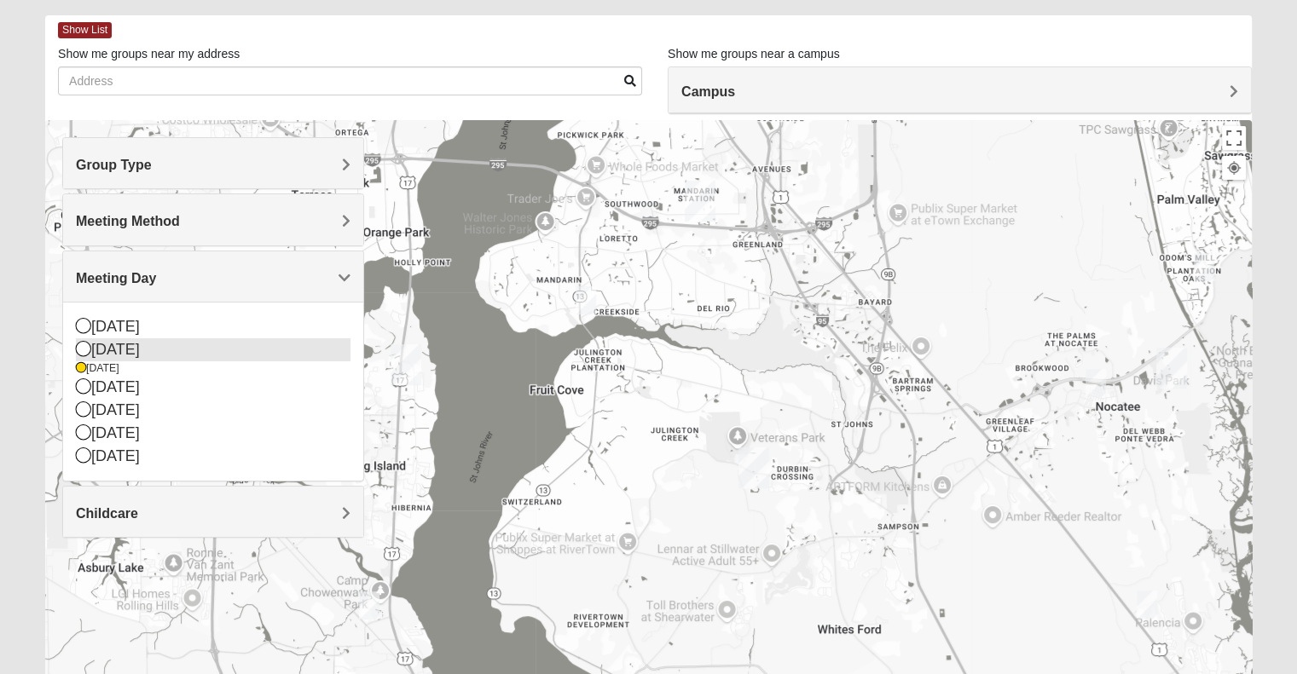
click at [82, 354] on icon at bounding box center [83, 348] width 15 height 15
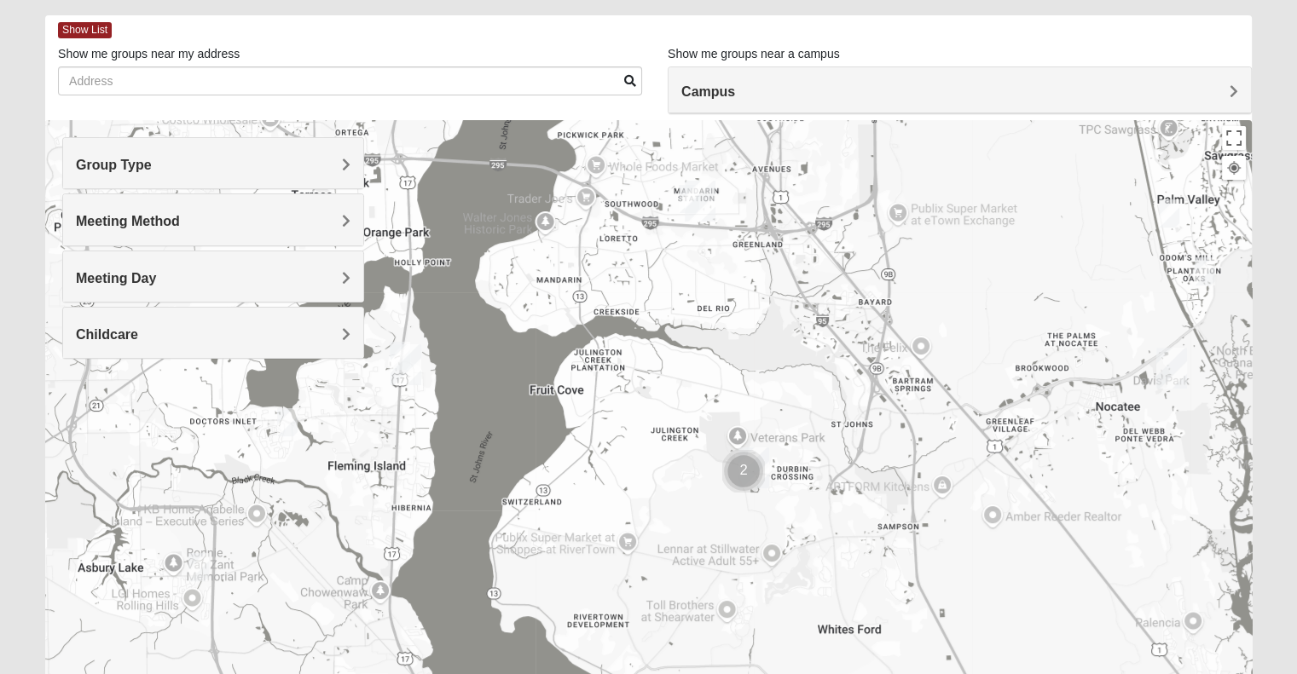
click at [742, 477] on img "Cluster of 2 groups" at bounding box center [743, 471] width 56 height 56
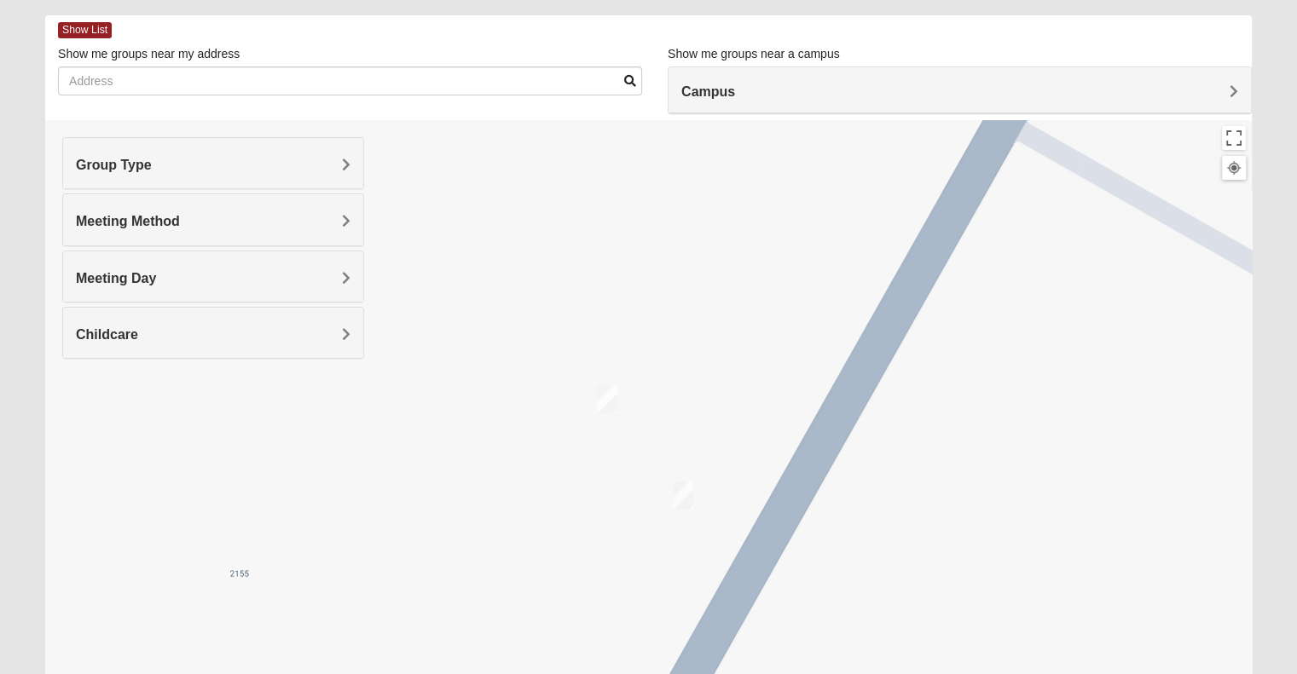
click at [610, 395] on img "On Campus Mixed Middleton 32259" at bounding box center [607, 400] width 34 height 42
click at [503, 354] on span "Learn More" at bounding box center [505, 361] width 72 height 18
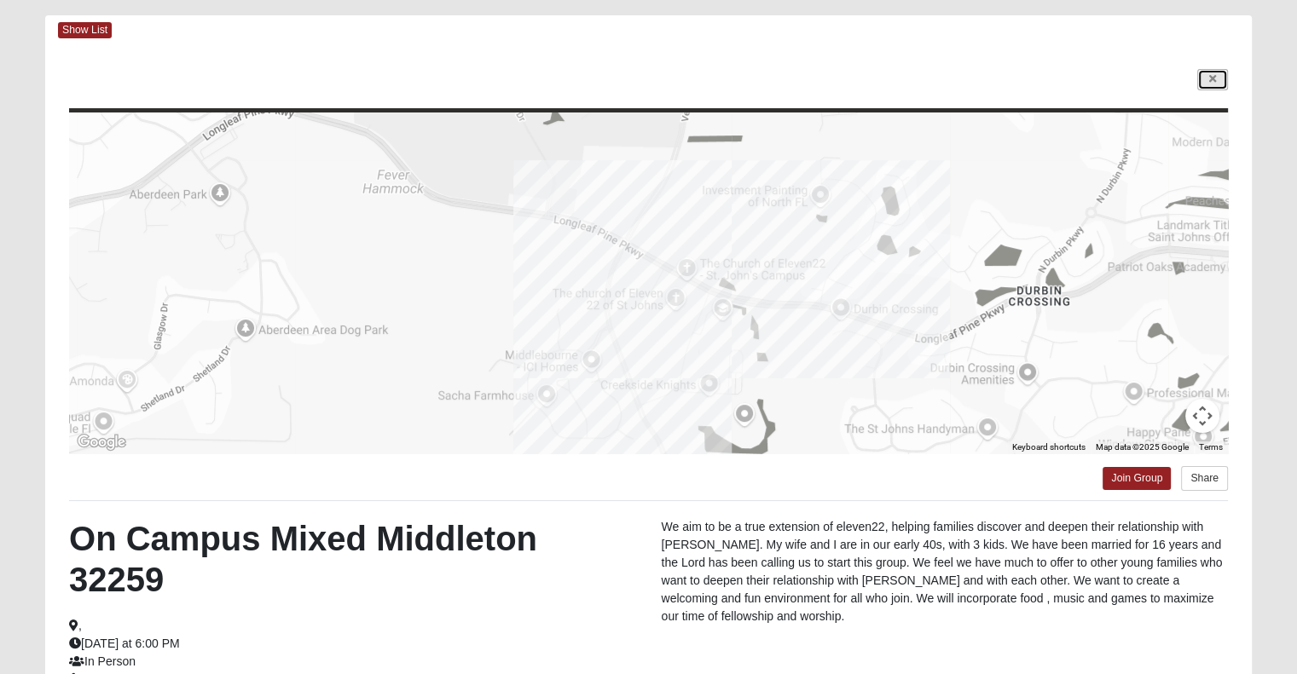
click at [1210, 79] on icon at bounding box center [1212, 79] width 7 height 10
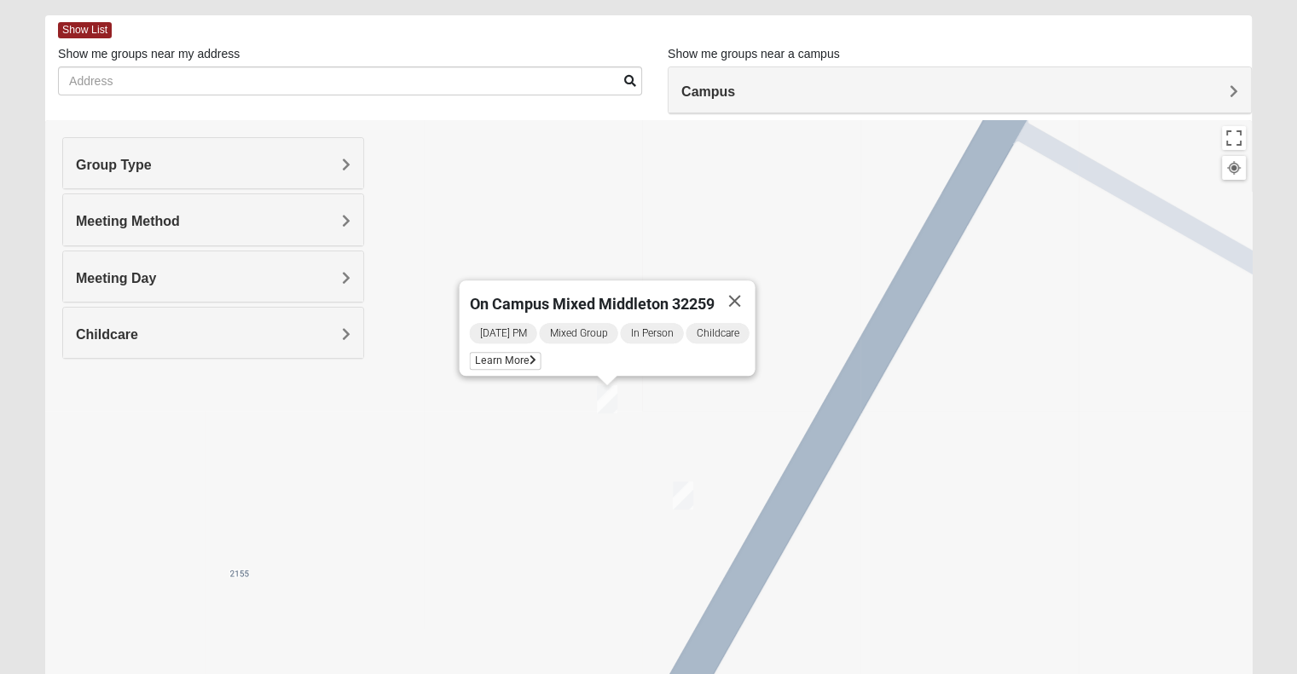
click at [687, 495] on img "On Campus Mixed Doerr 32259" at bounding box center [683, 496] width 34 height 42
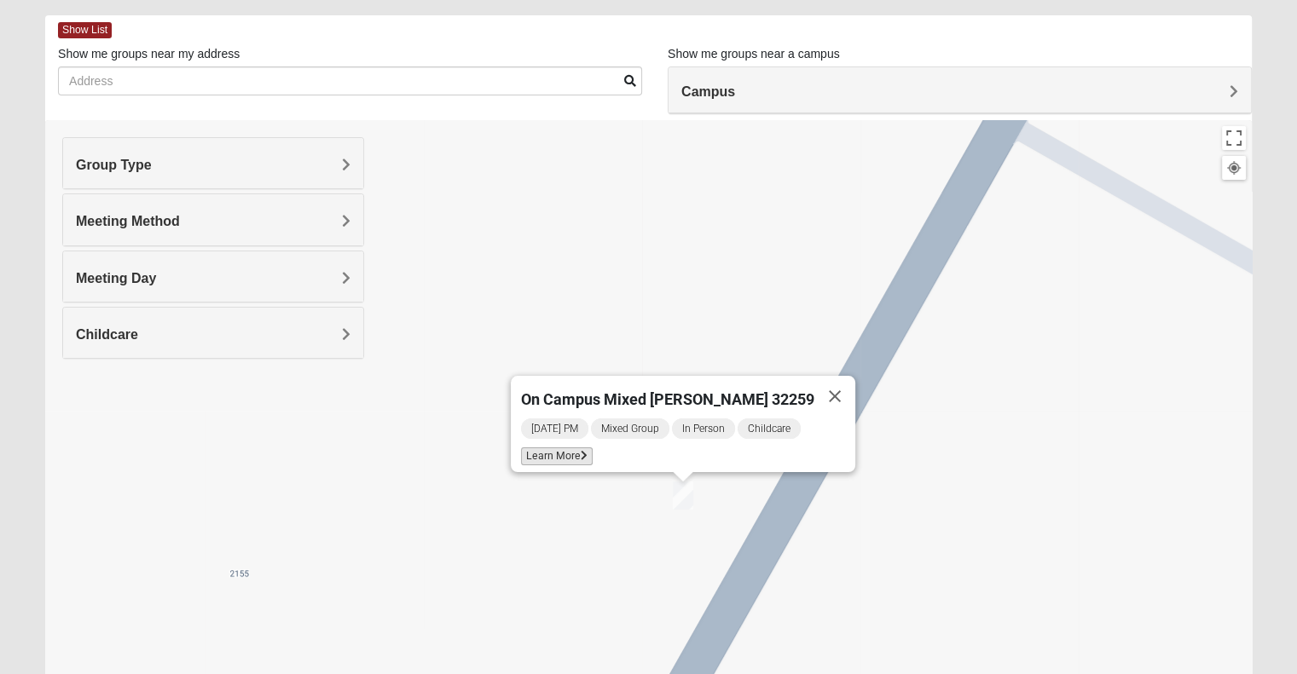
click at [593, 448] on span "Learn More" at bounding box center [557, 457] width 72 height 18
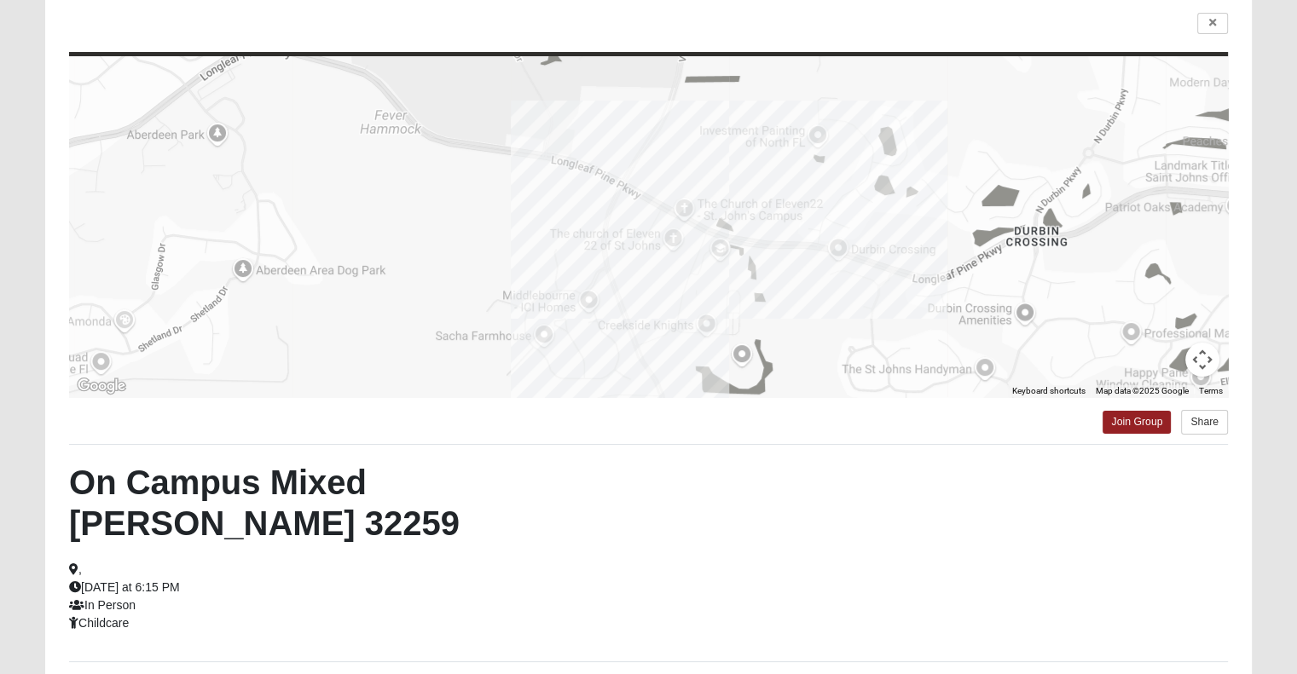
scroll to position [119, 0]
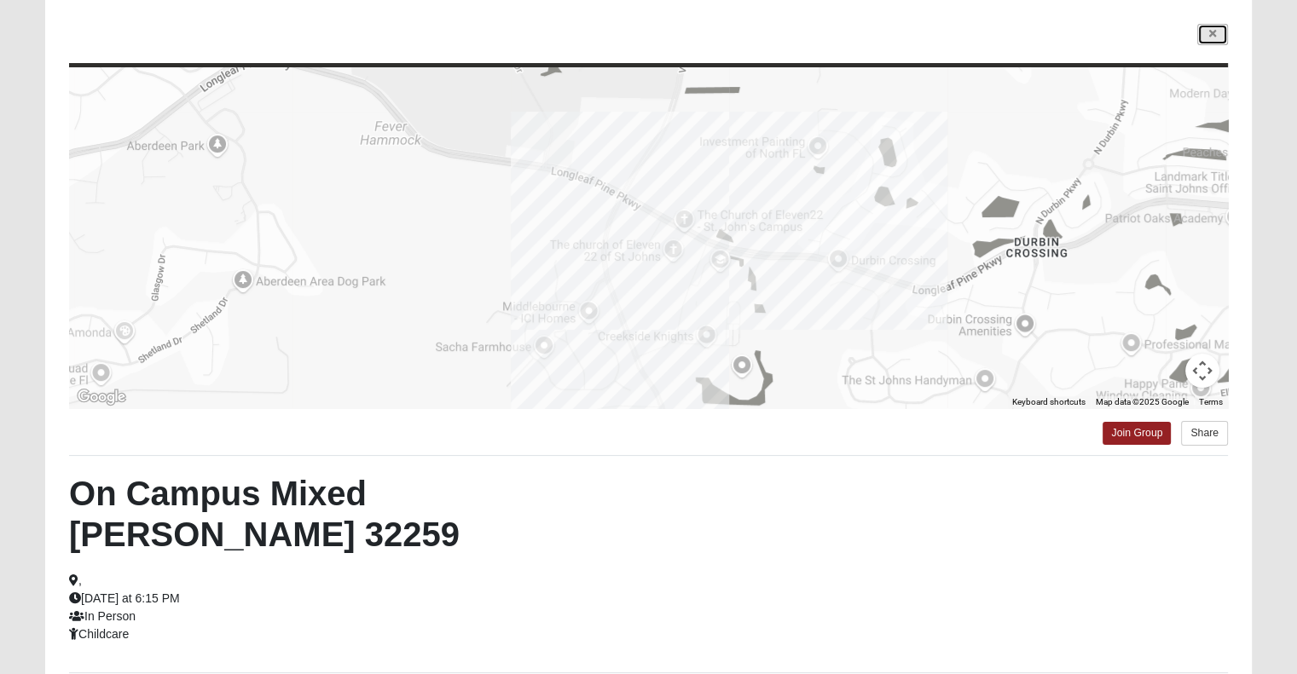
click at [1213, 35] on icon at bounding box center [1212, 34] width 7 height 10
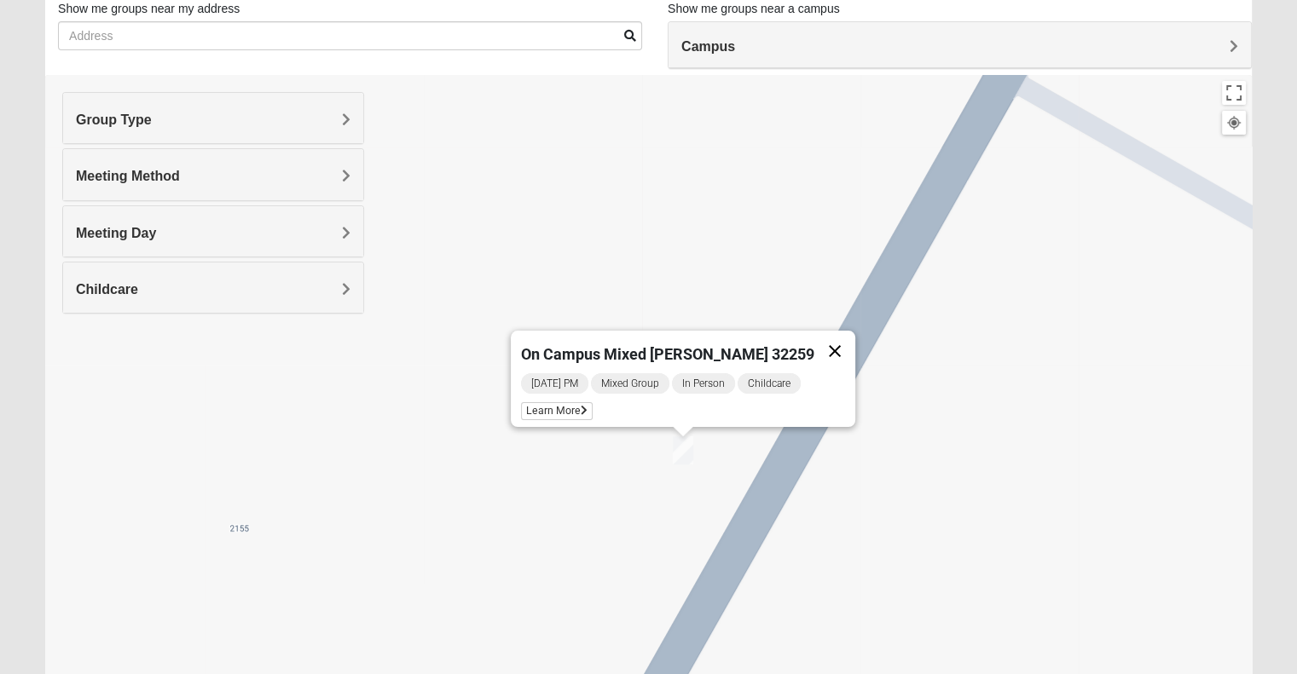
click at [814, 338] on button "Close" at bounding box center [834, 351] width 41 height 41
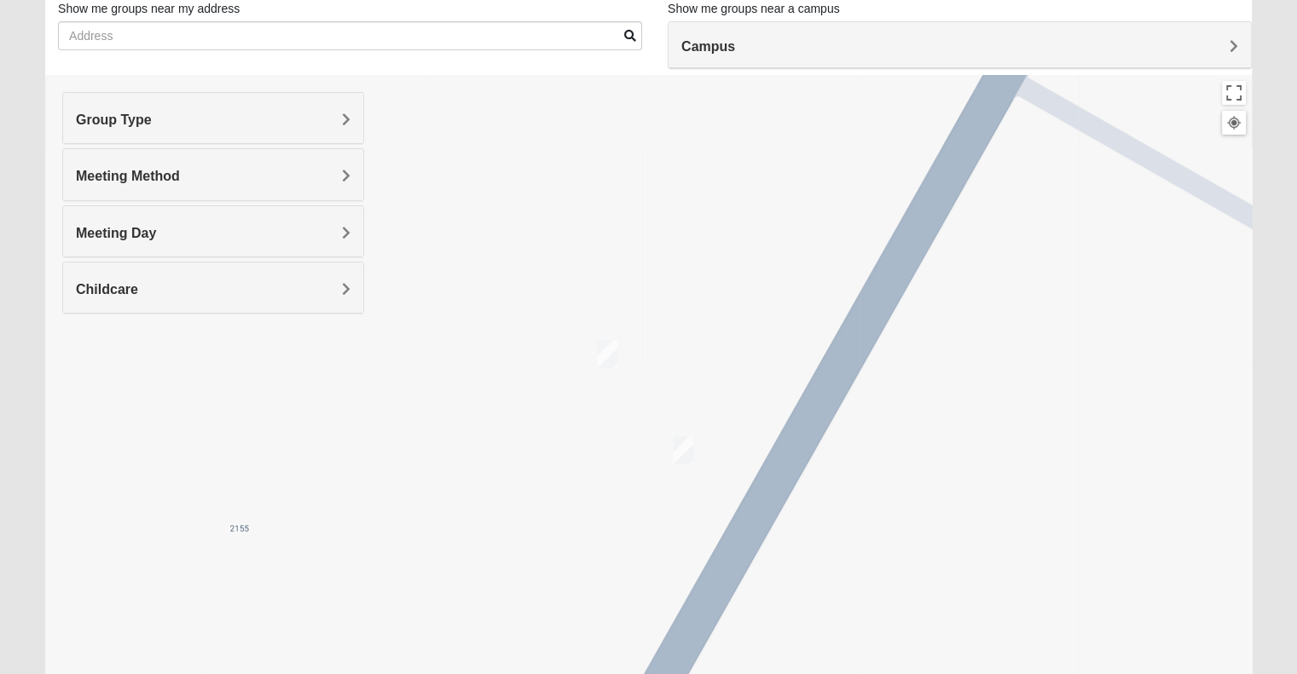
click at [612, 360] on img "On Campus Mixed Middleton 32259" at bounding box center [607, 354] width 34 height 42
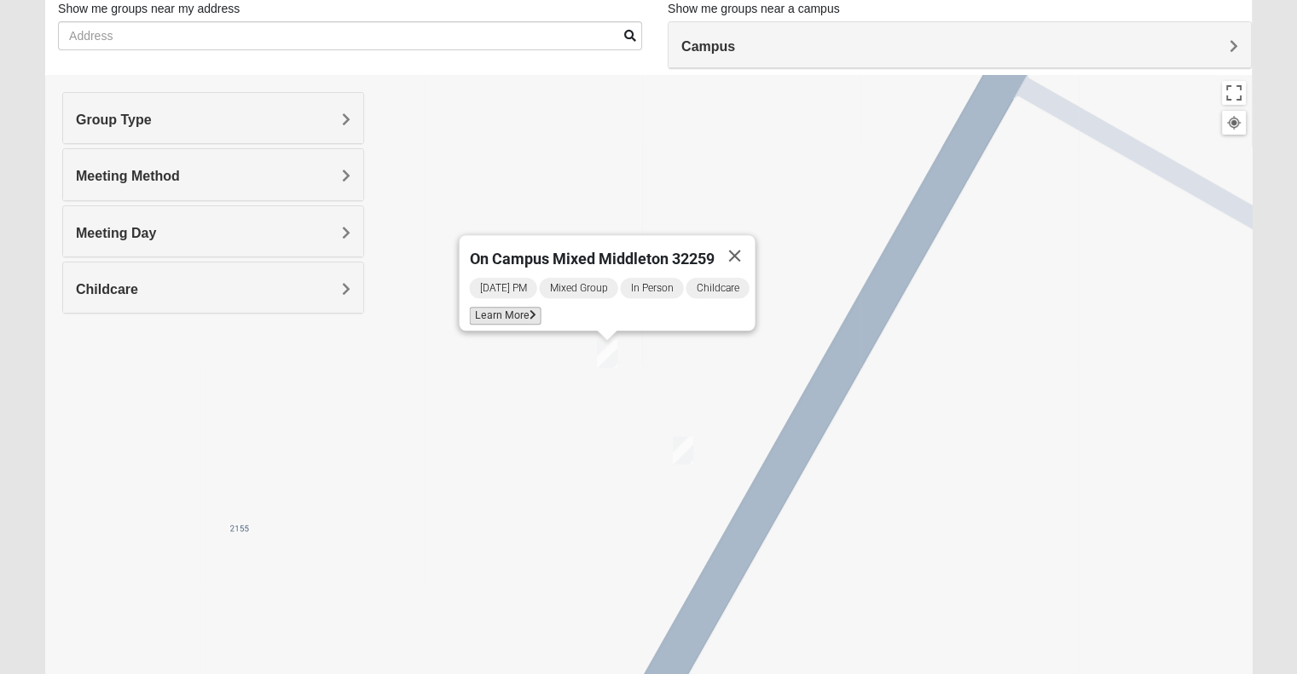
click at [501, 307] on span "Learn More" at bounding box center [505, 316] width 72 height 18
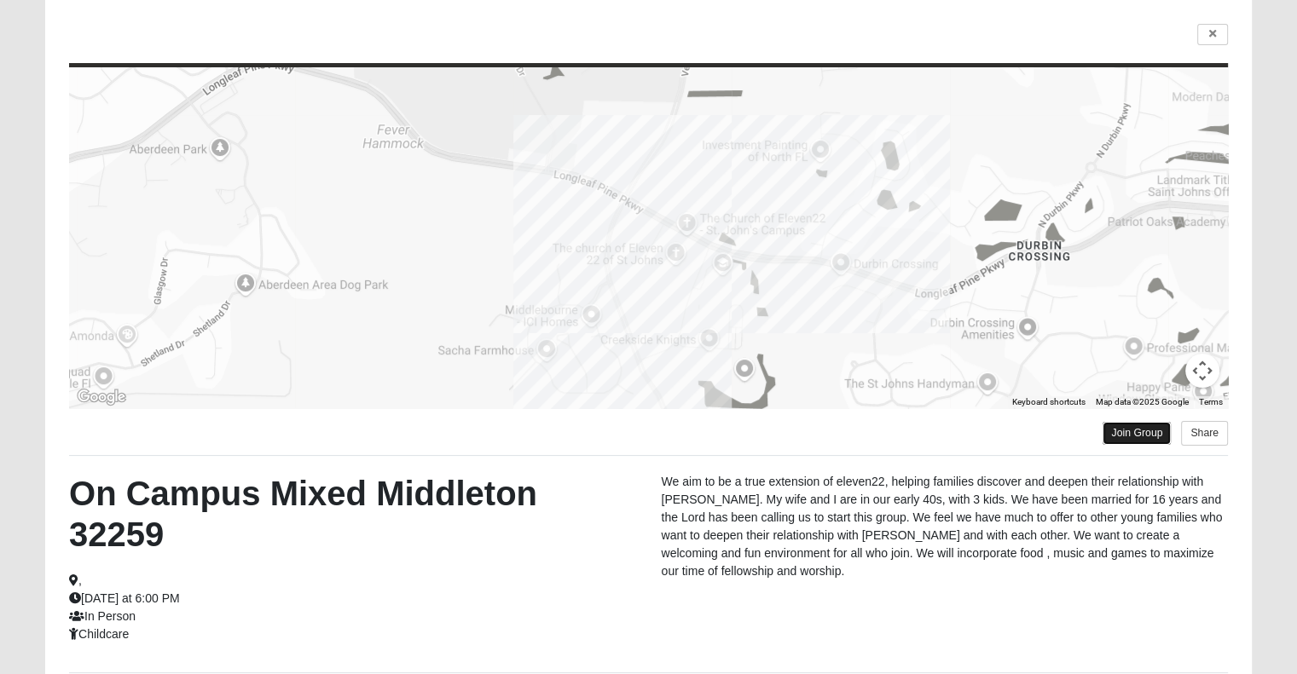
click at [1129, 426] on link "Join Group" at bounding box center [1136, 433] width 68 height 23
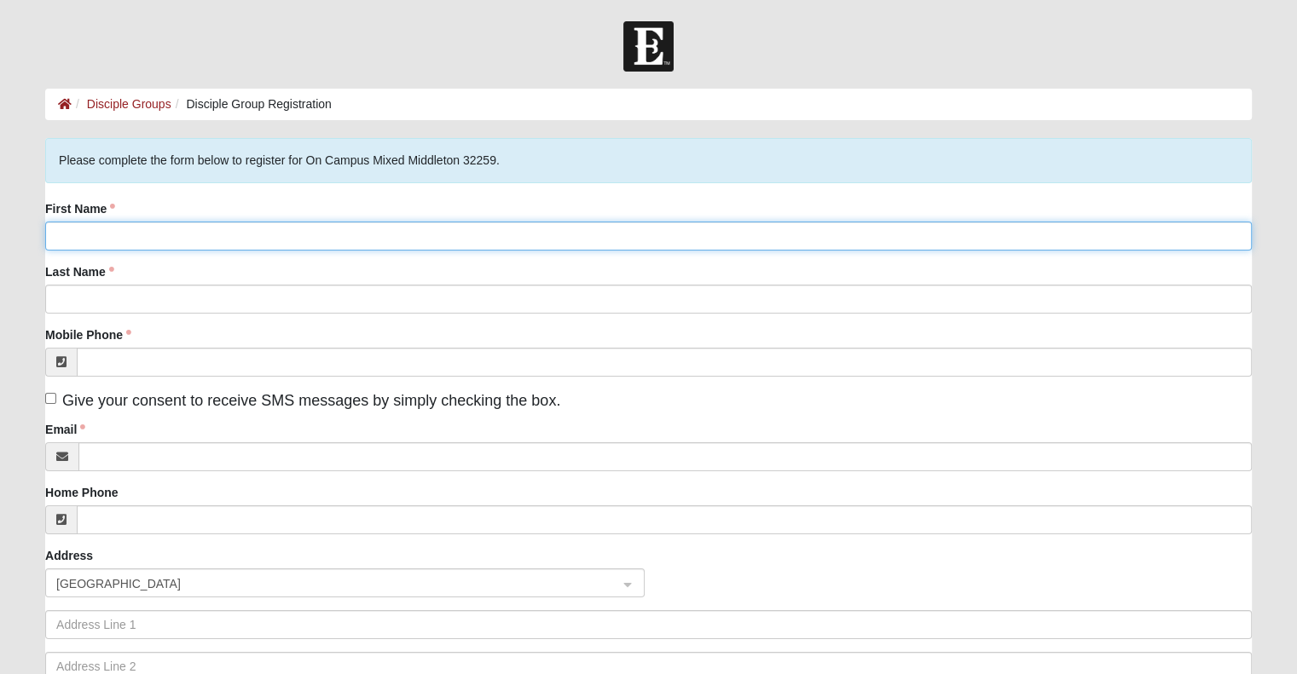
click at [383, 234] on input "First Name" at bounding box center [648, 236] width 1206 height 29
type input "Brian"
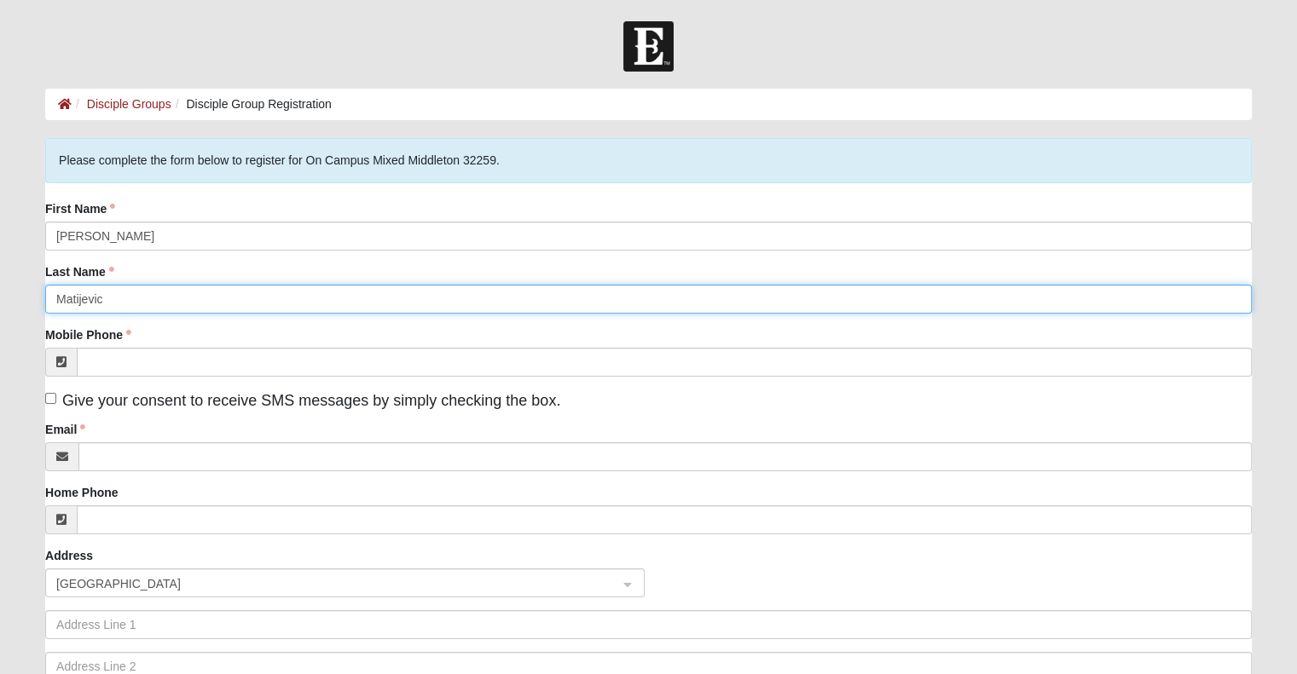
type input "Matijevic"
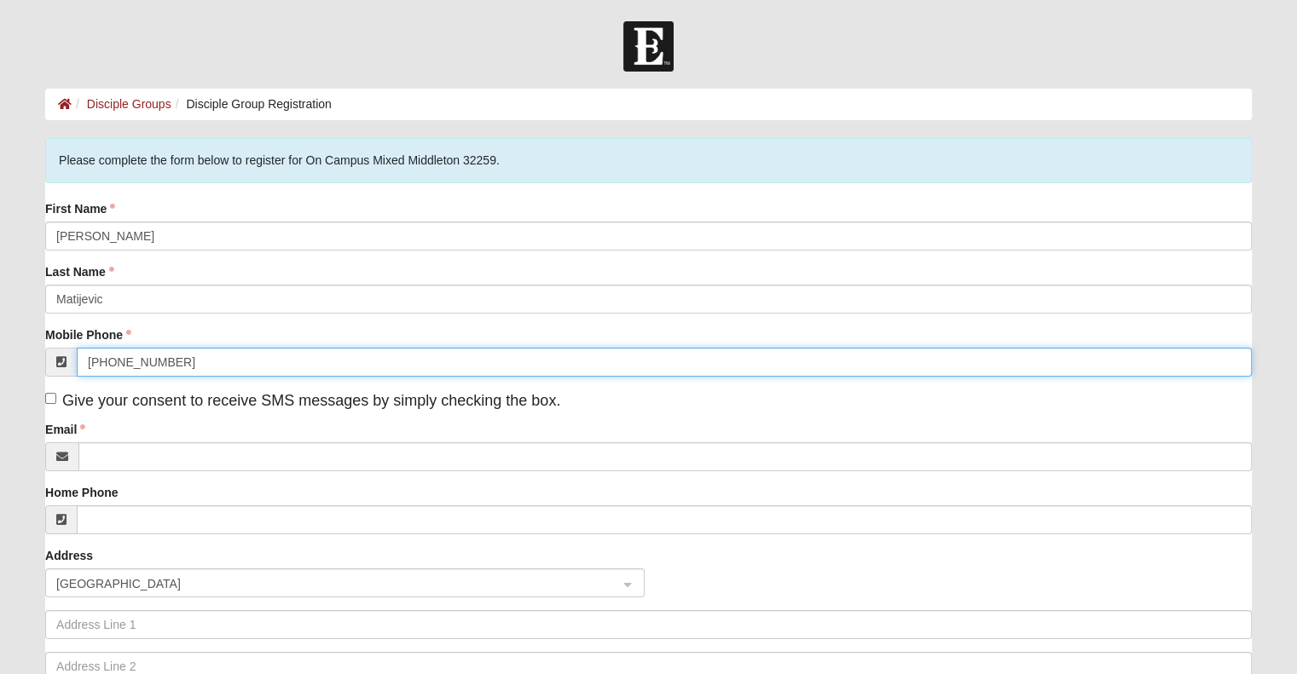
type input "(305) 781-7005"
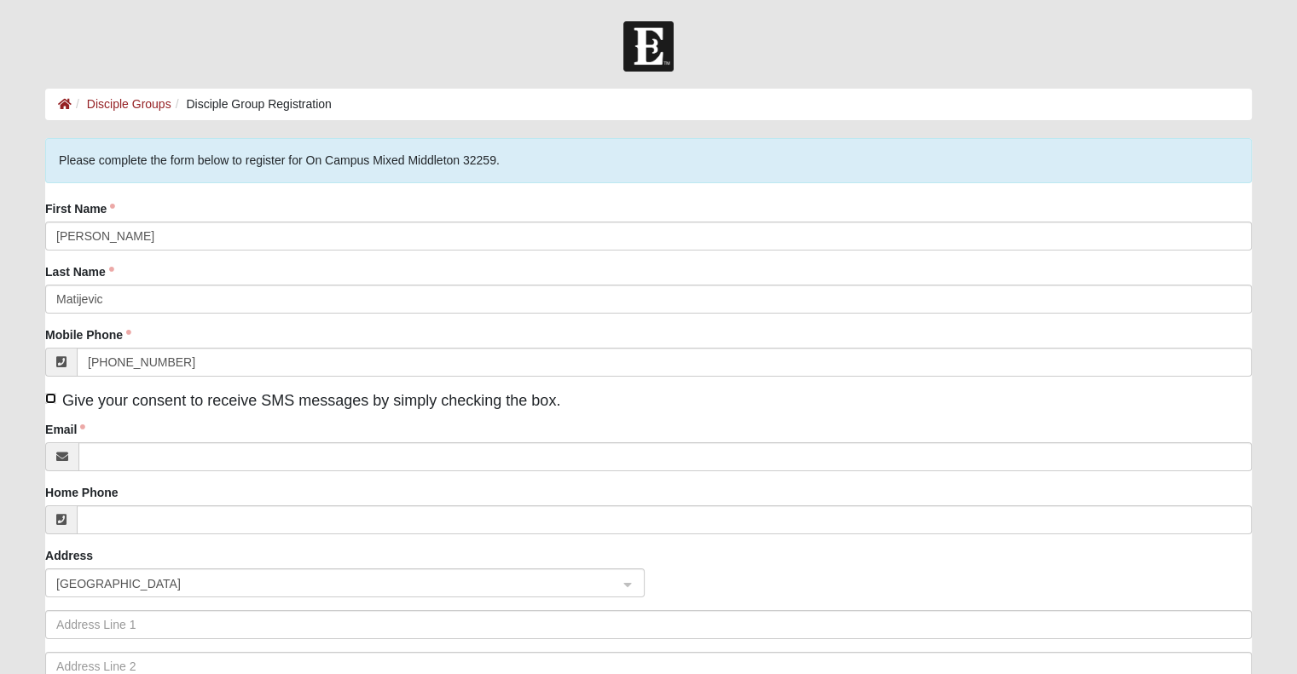
click at [52, 396] on input "Give your consent to receive SMS messages by simply checking the box." at bounding box center [50, 398] width 11 height 11
checkbox input "true"
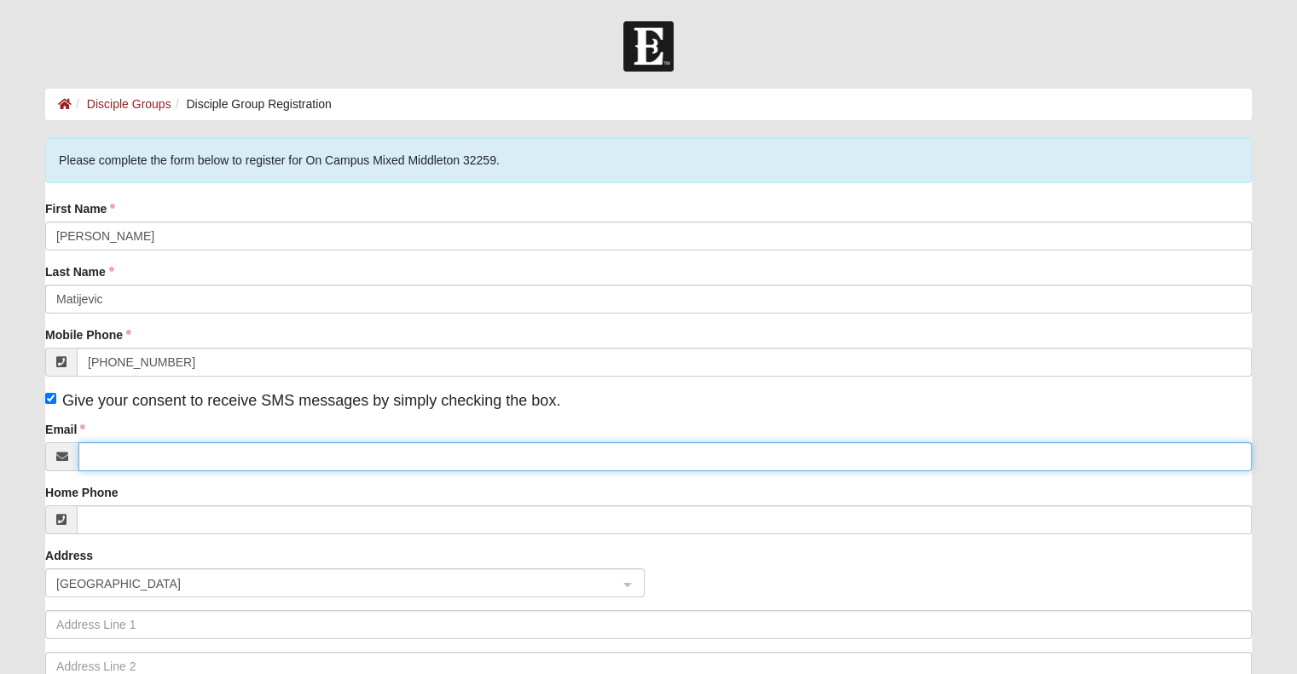
click at [147, 466] on input "Email" at bounding box center [664, 456] width 1173 height 29
type input "bmat5893@yahoo.com"
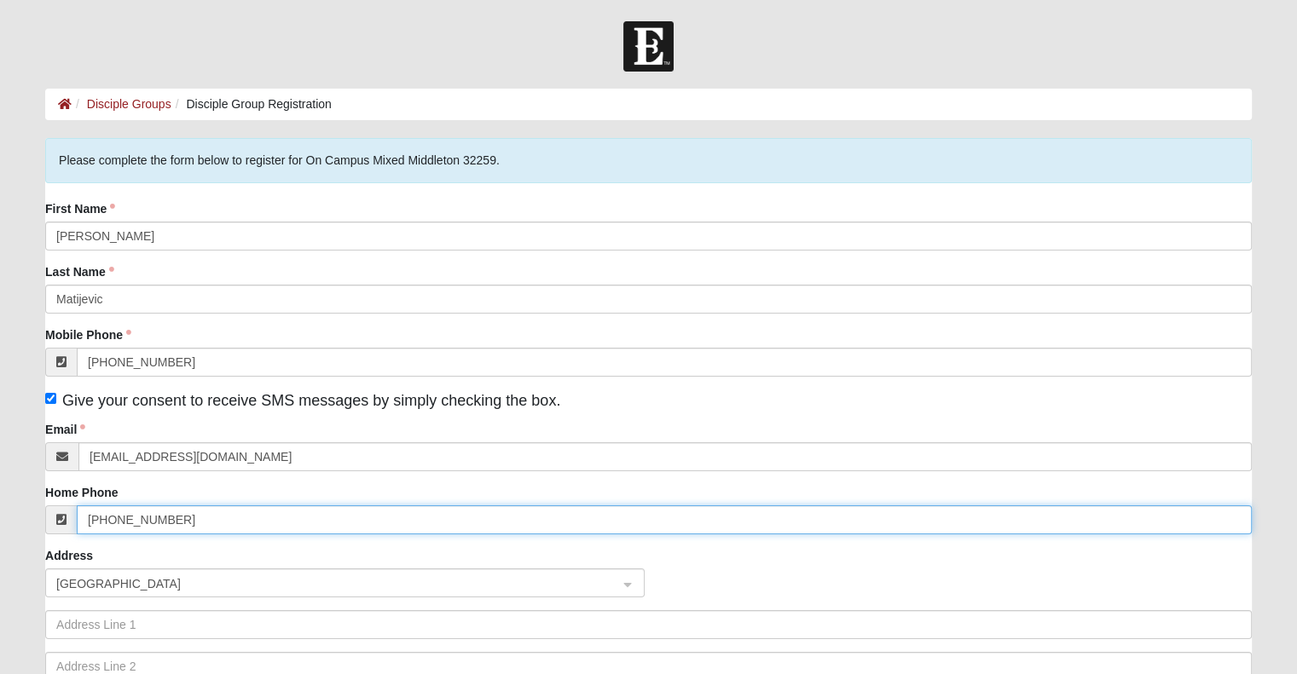
type input "(305) 781-7005"
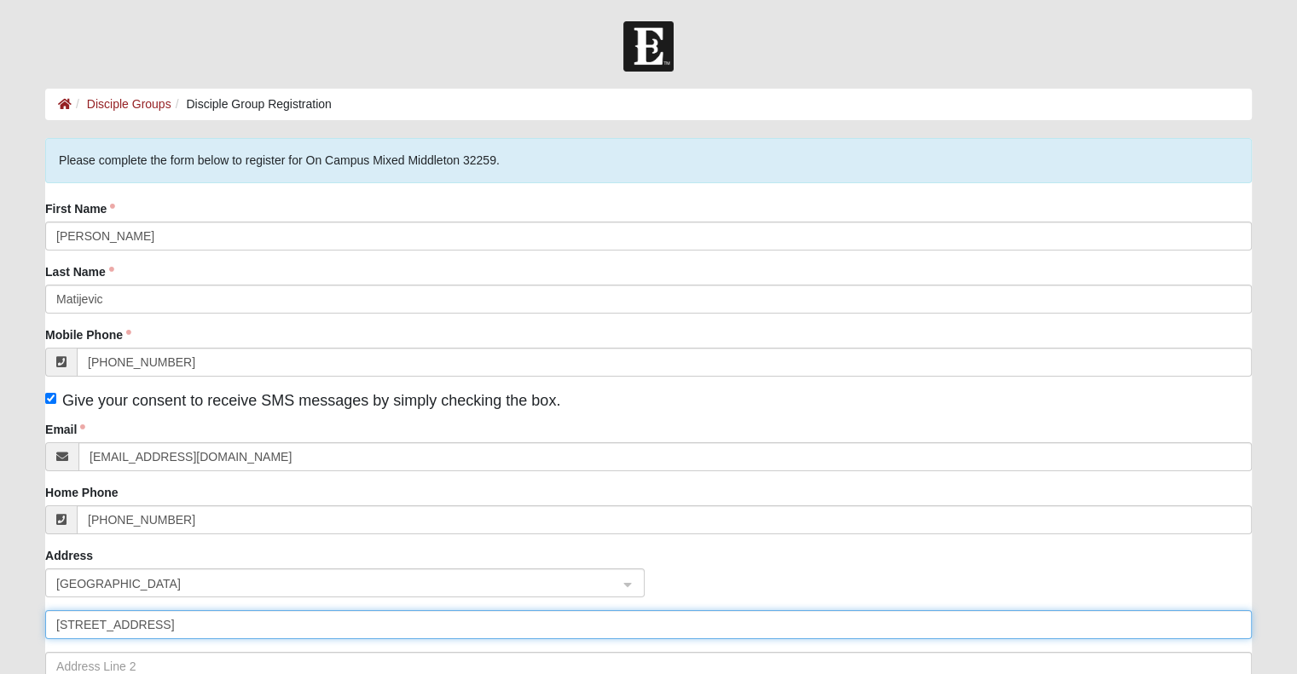
type input "67 Pathway Ct"
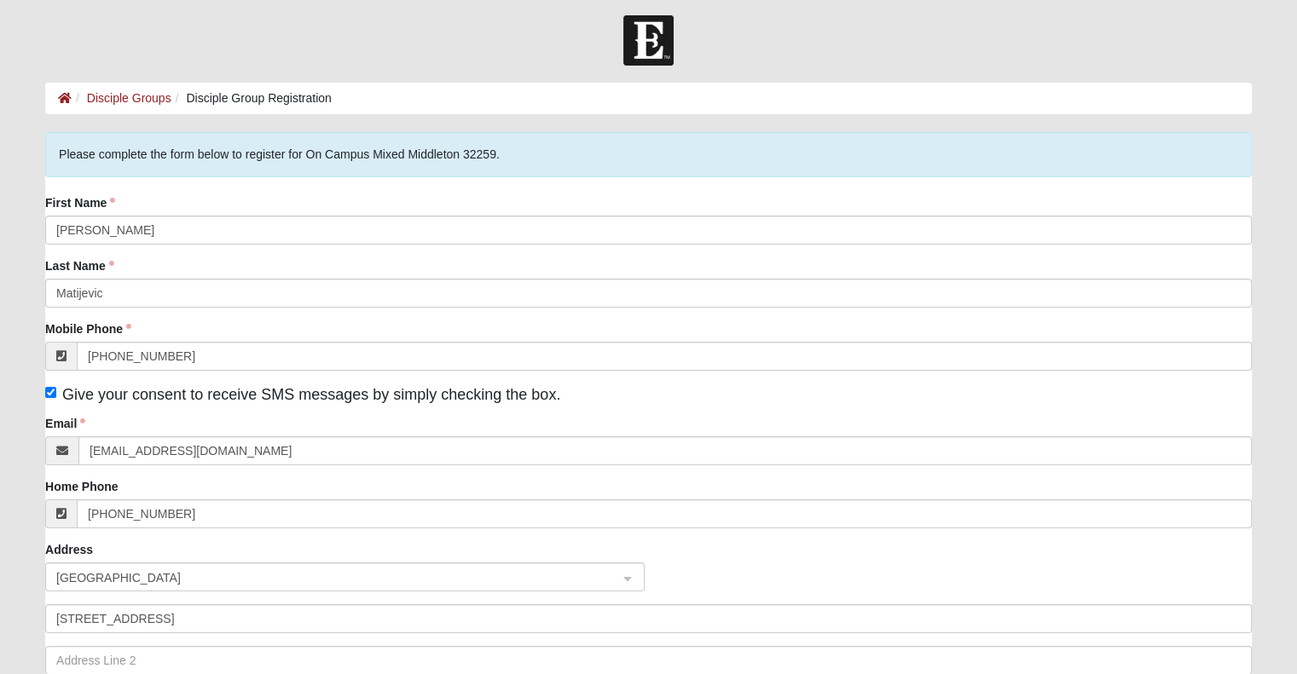
scroll to position [355, 0]
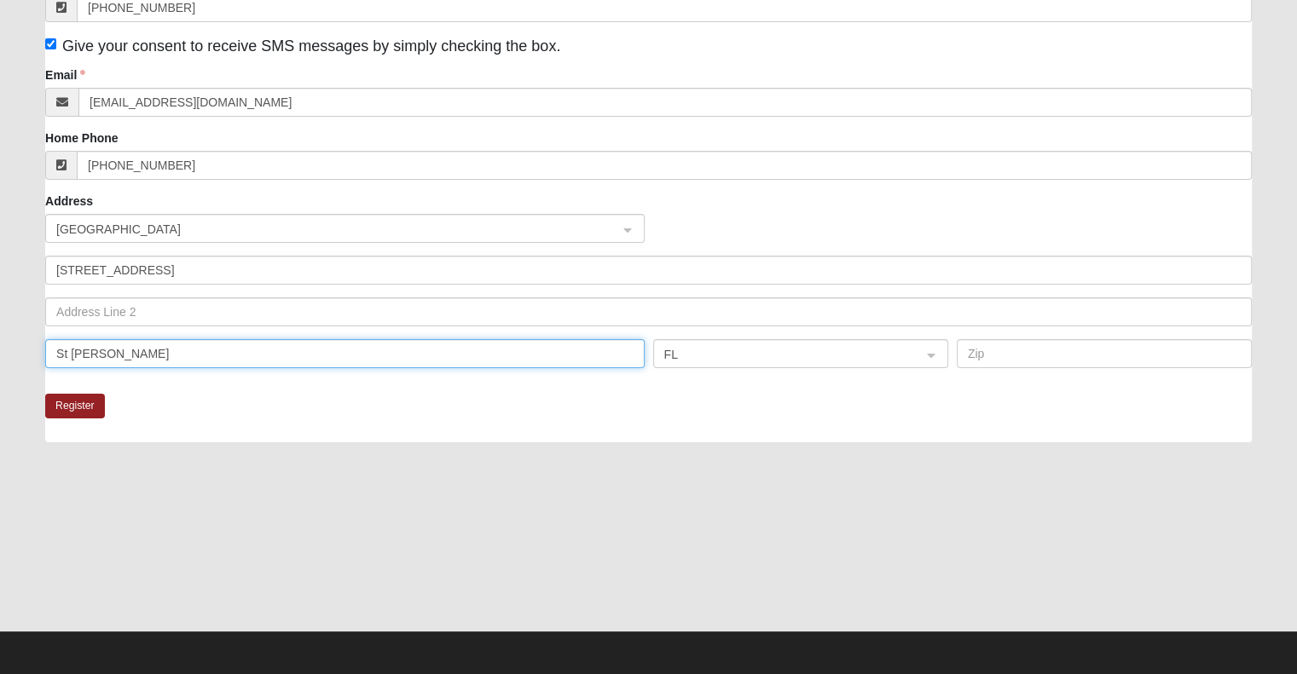
type input "St Johns"
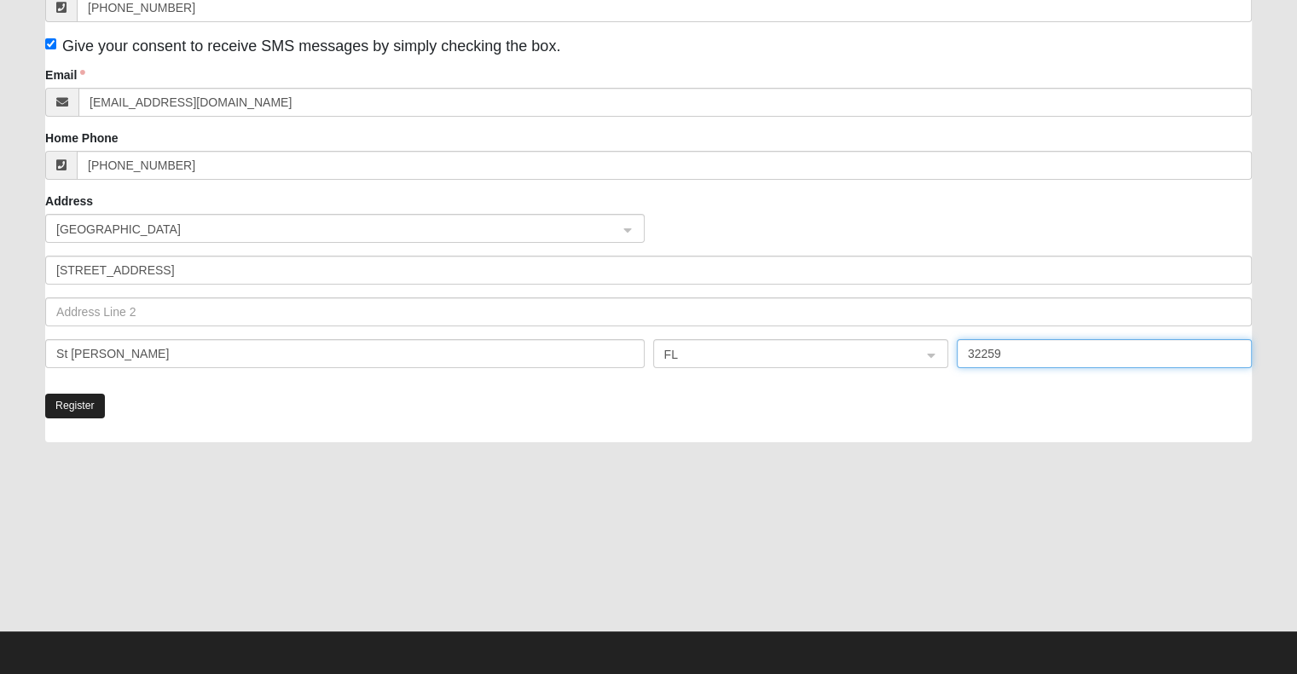
type input "32259"
click at [84, 398] on button "Register" at bounding box center [75, 406] width 60 height 25
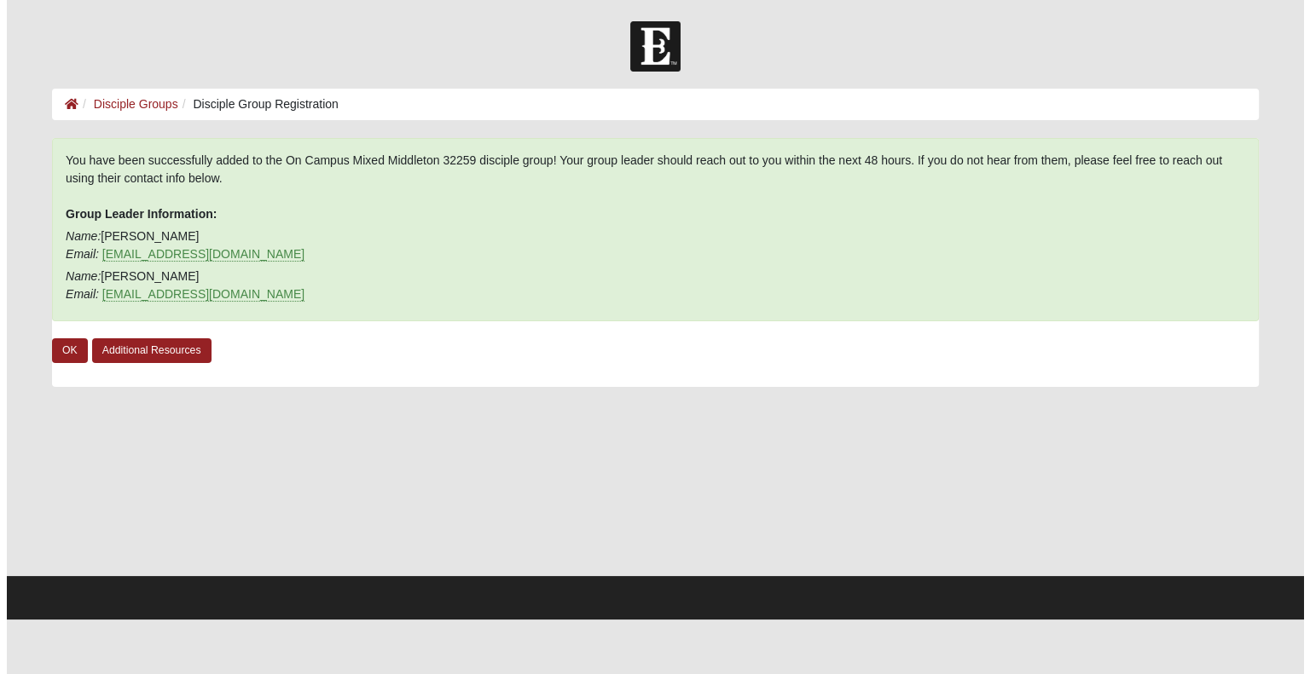
scroll to position [0, 0]
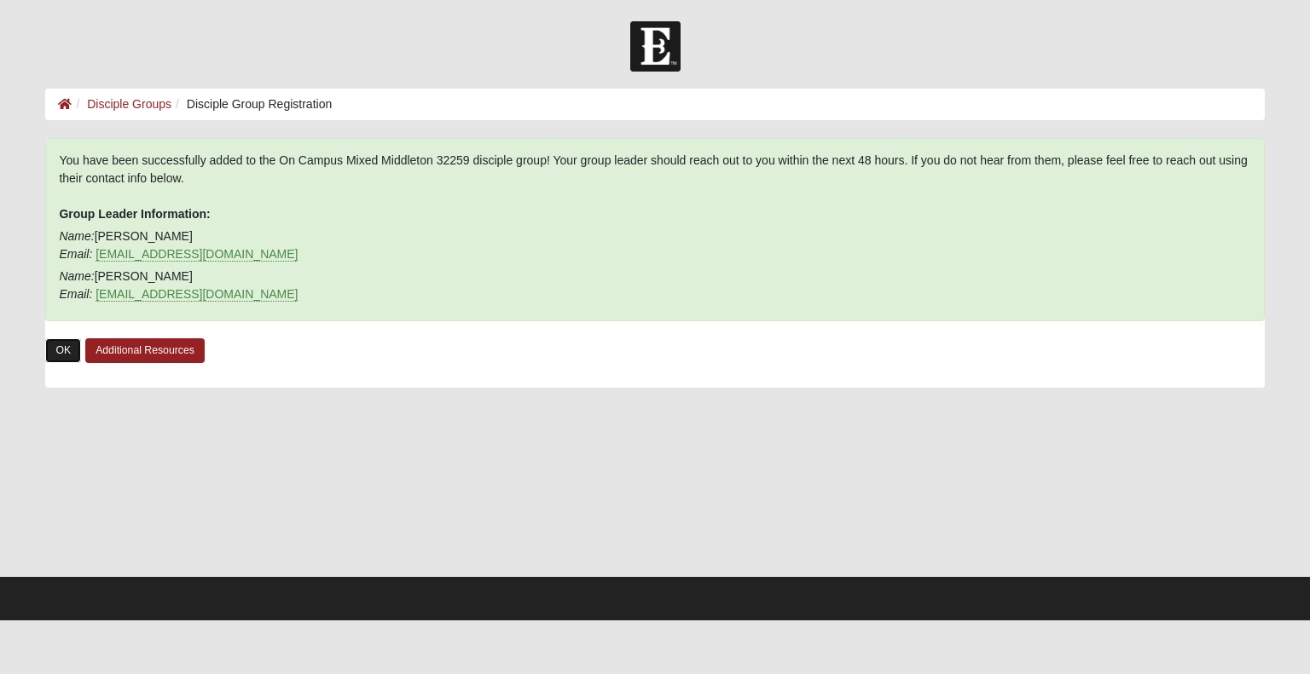
click at [51, 356] on link "OK" at bounding box center [63, 350] width 36 height 25
